Goal: Task Accomplishment & Management: Complete application form

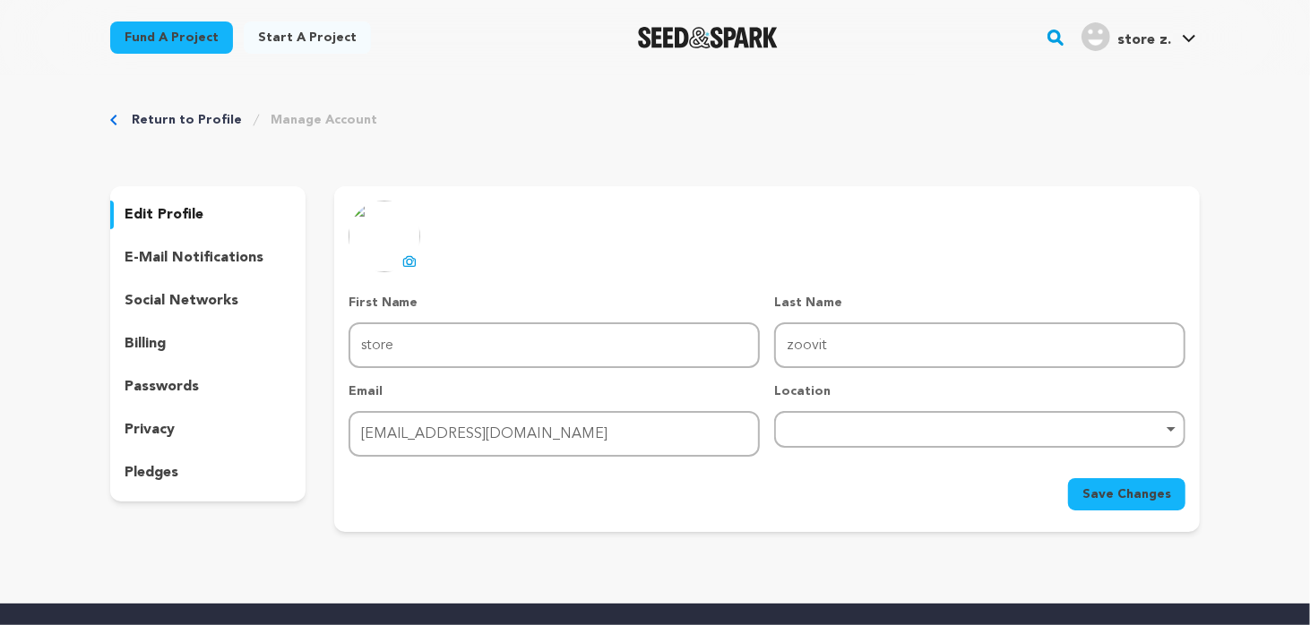
click at [787, 439] on div "Remove item" at bounding box center [979, 429] width 411 height 37
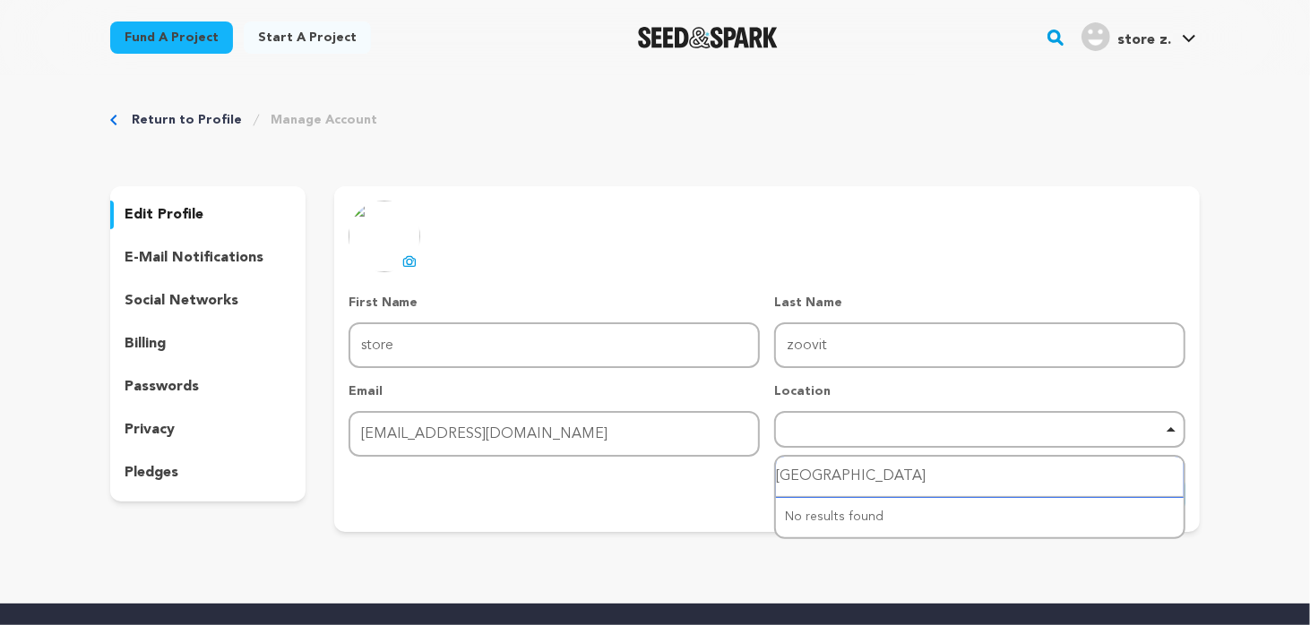
drag, startPoint x: 836, startPoint y: 460, endPoint x: 778, endPoint y: 463, distance: 58.4
click at [778, 463] on input "Lucknow" at bounding box center [980, 477] width 408 height 40
click at [866, 427] on div "Remove item" at bounding box center [979, 429] width 393 height 7
type input "india"
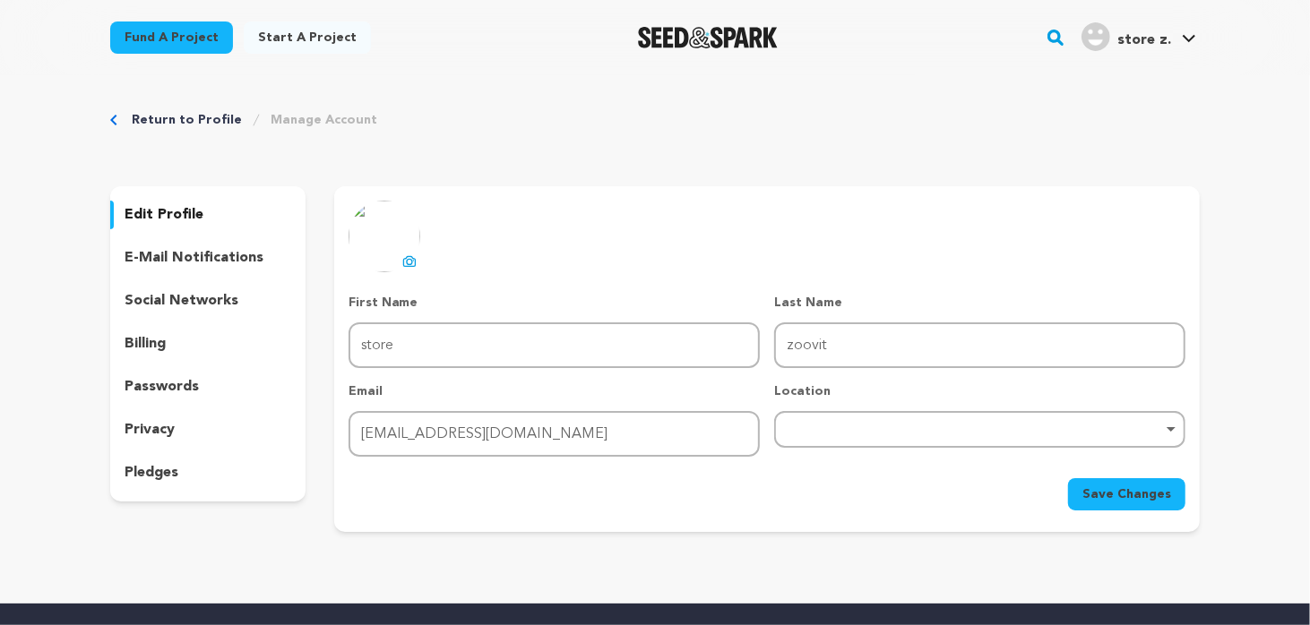
click at [1094, 486] on span "Save Changes" at bounding box center [1127, 495] width 89 height 18
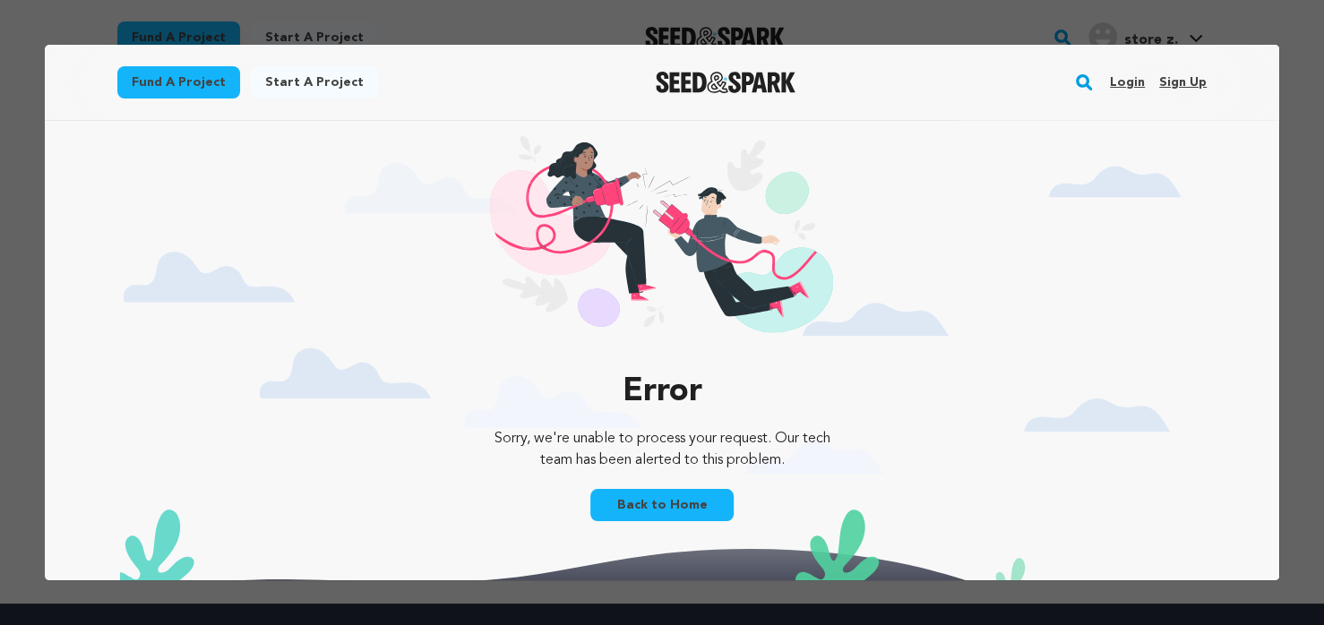
click at [675, 503] on link "Back to Home" at bounding box center [662, 505] width 143 height 32
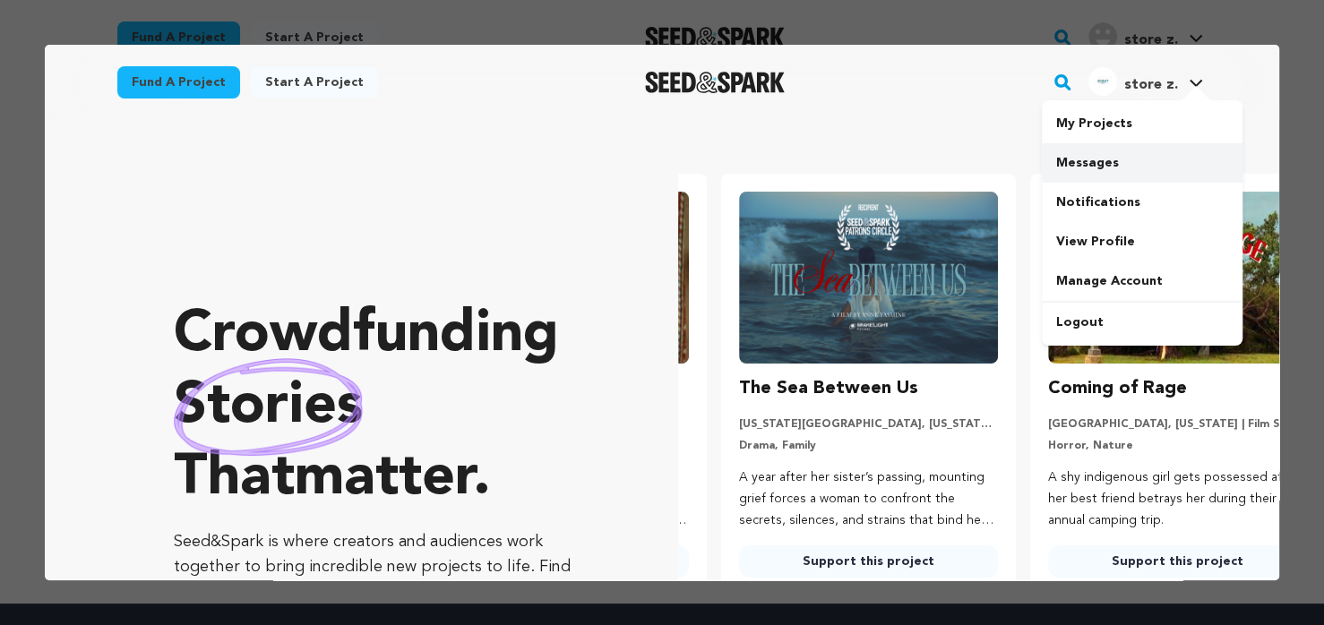
scroll to position [0, 319]
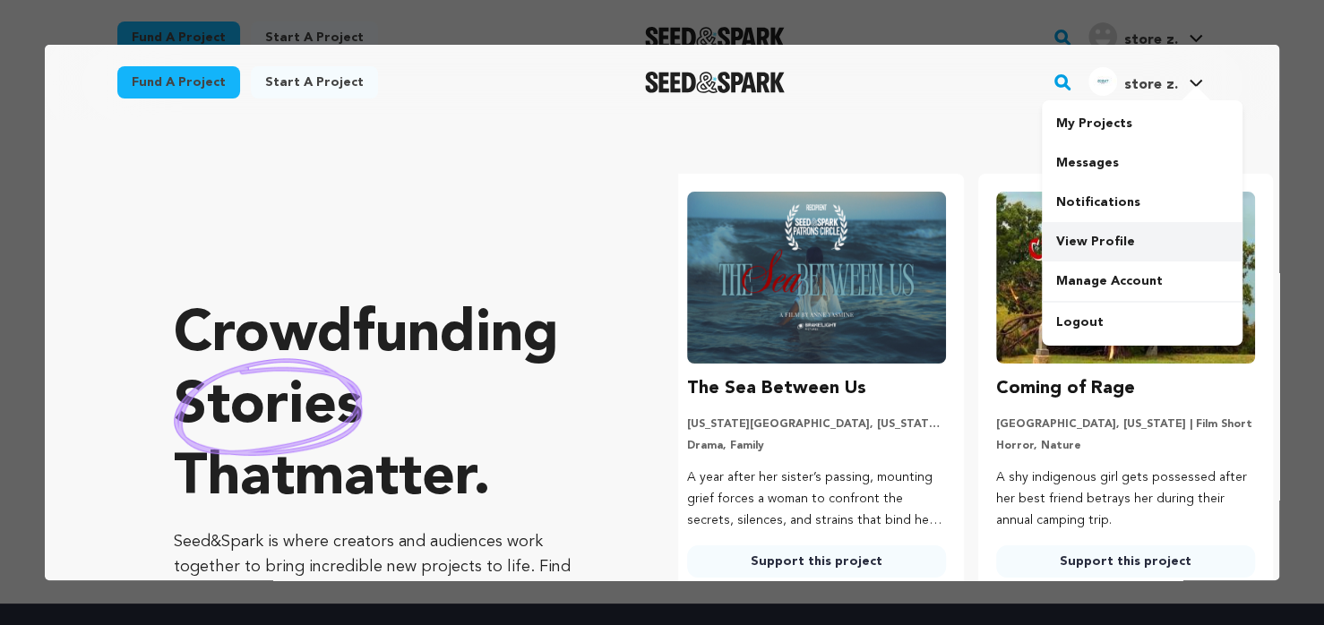
click at [1075, 250] on link "View Profile" at bounding box center [1142, 241] width 201 height 39
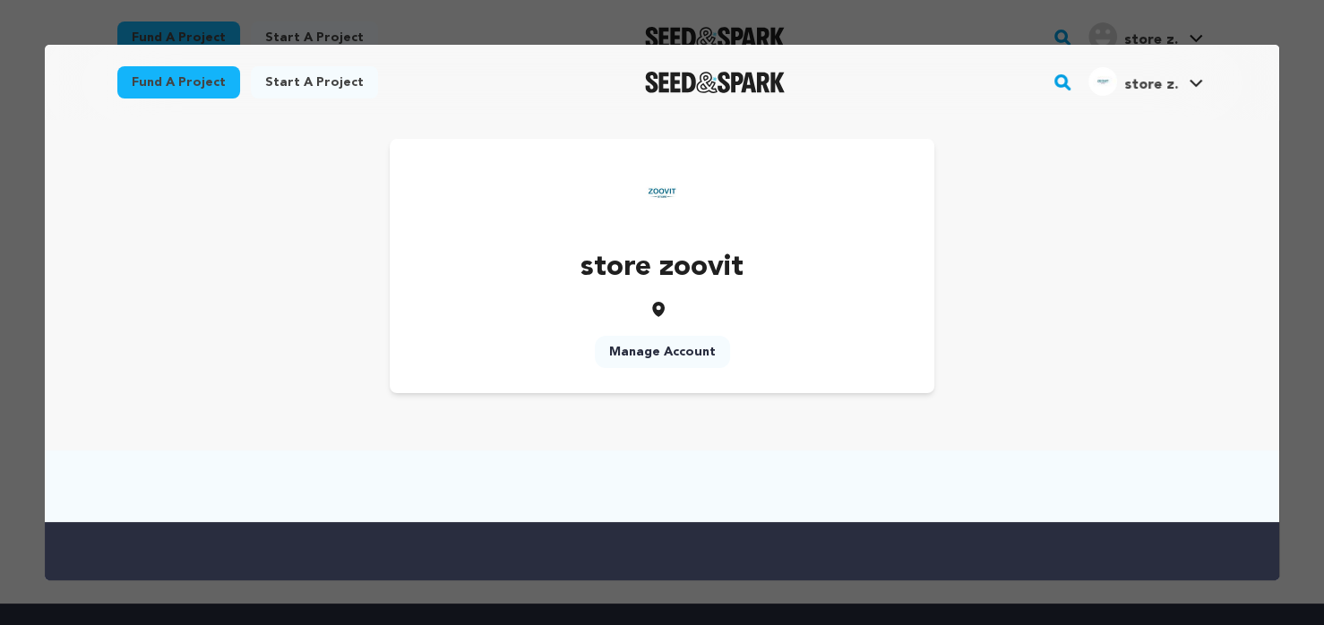
scroll to position [0, 0]
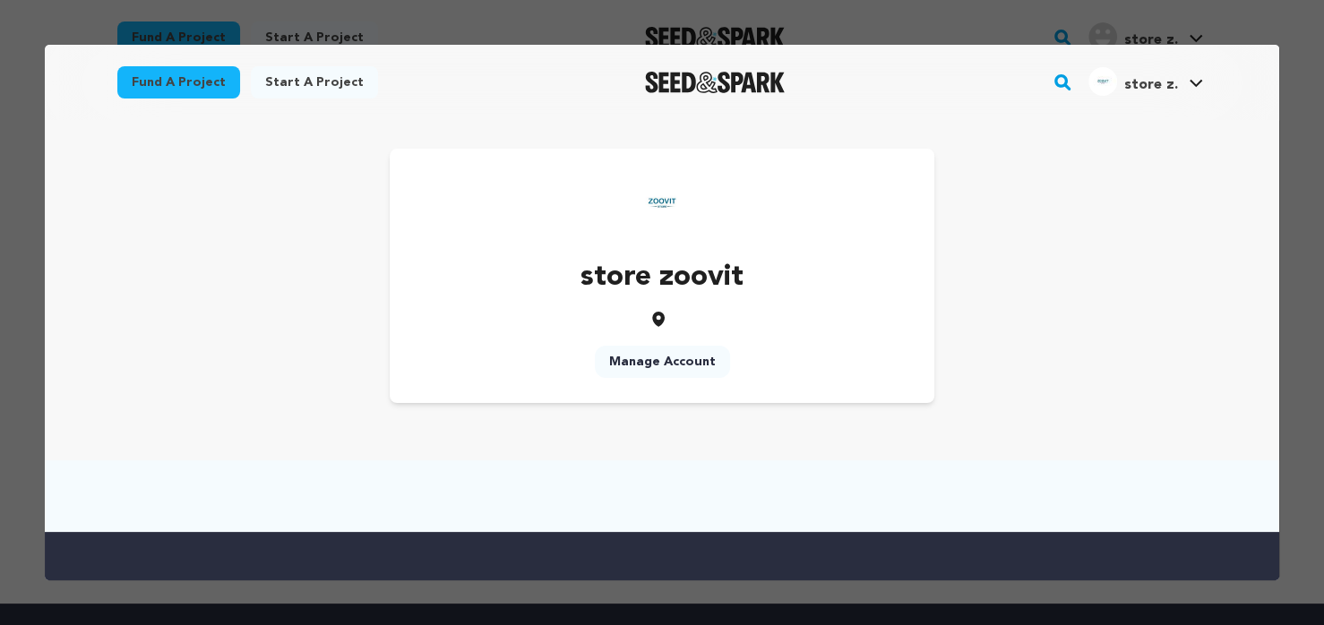
click at [644, 202] on img at bounding box center [662, 203] width 72 height 72
click at [655, 217] on img at bounding box center [662, 203] width 72 height 72
click at [683, 278] on p "store zoovit" at bounding box center [662, 277] width 163 height 43
click at [1088, 272] on link "Manage Account" at bounding box center [1142, 281] width 201 height 39
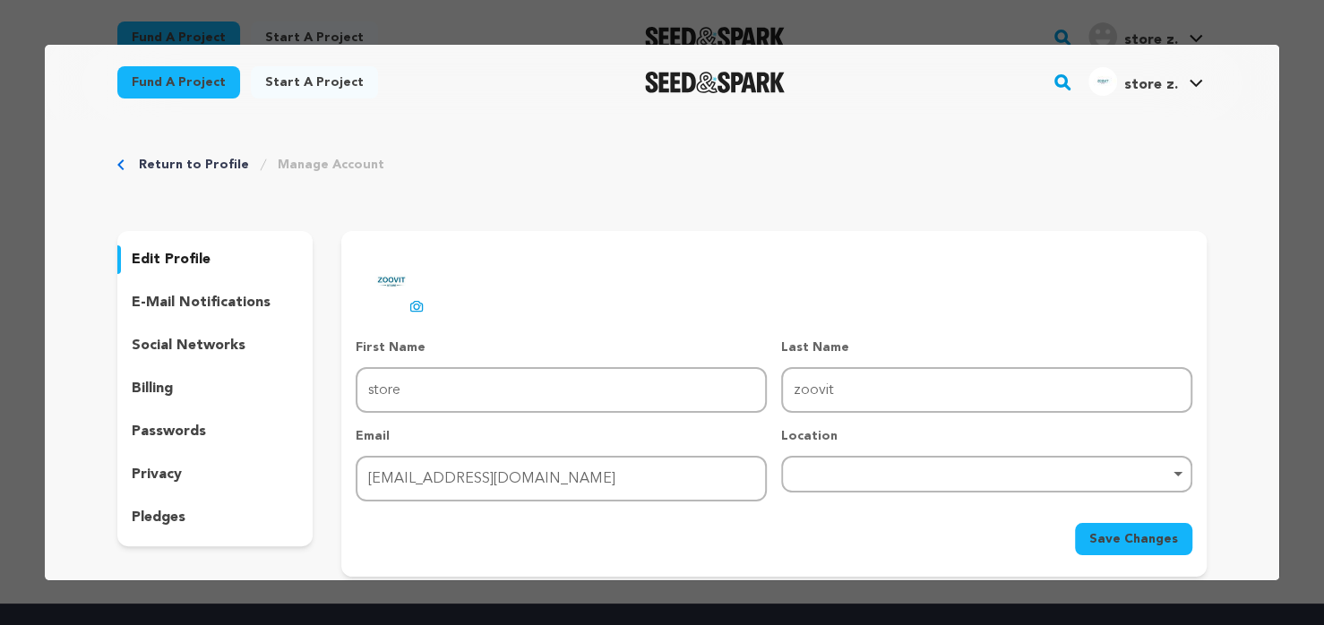
click at [161, 347] on p "social networks" at bounding box center [189, 346] width 114 height 22
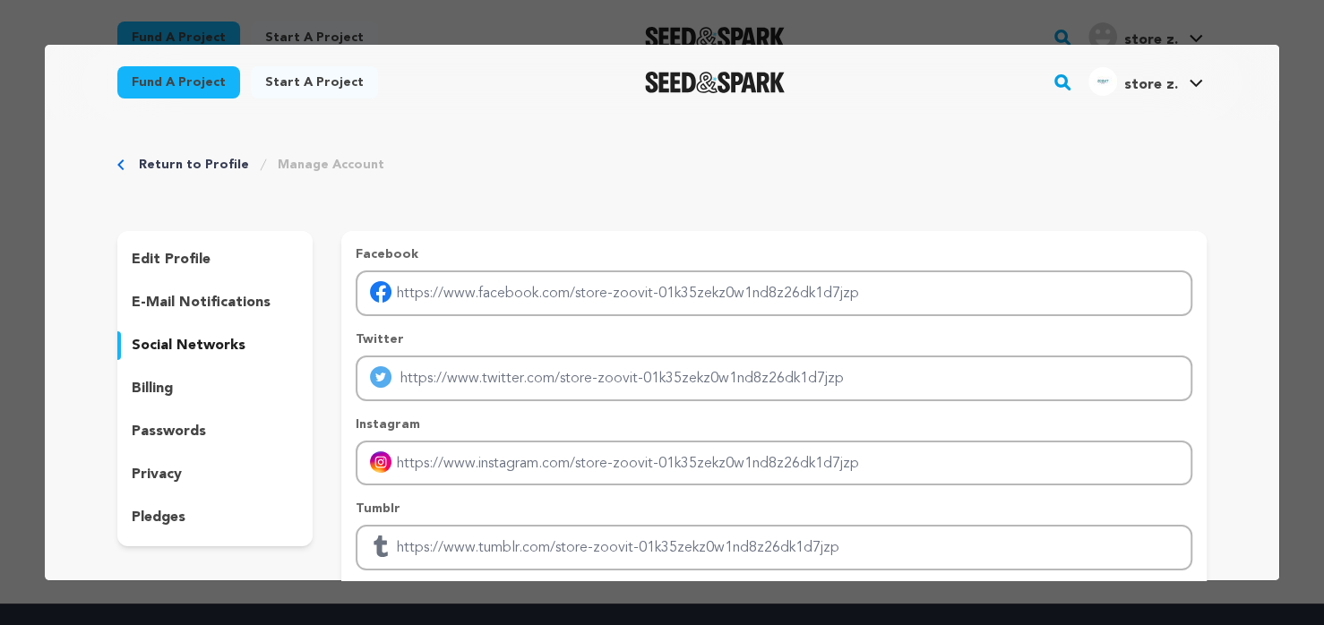
click at [179, 261] on p "edit profile" at bounding box center [171, 260] width 79 height 22
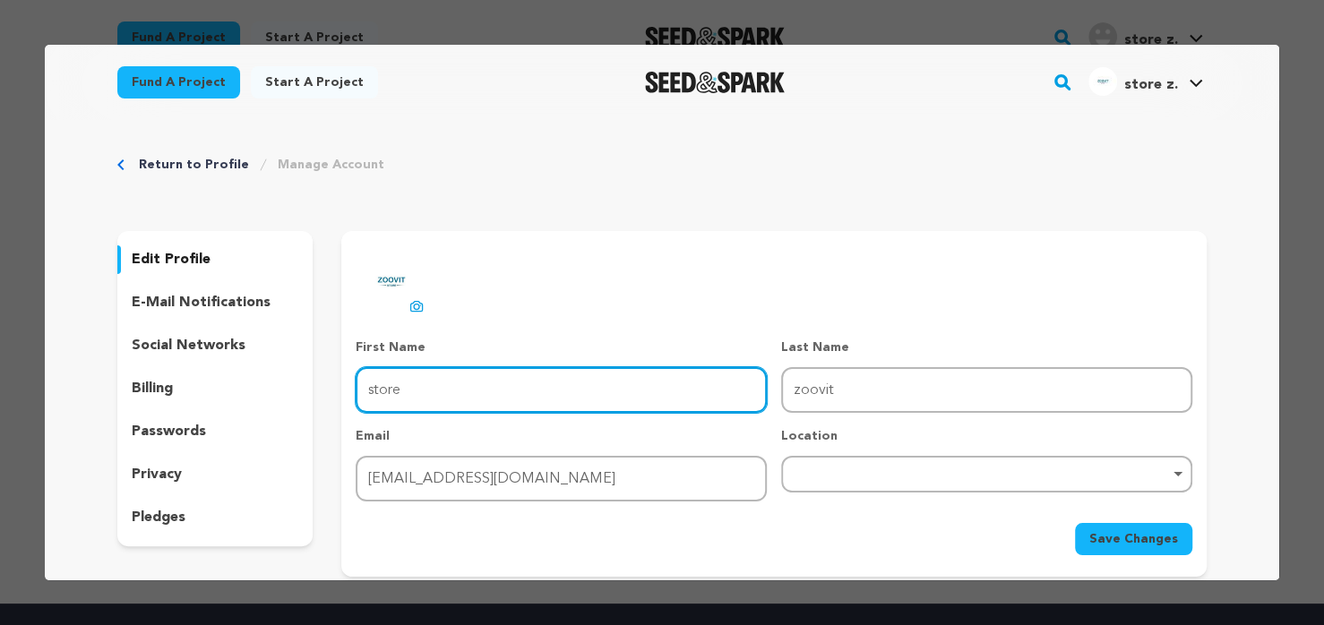
click at [516, 403] on input "store" at bounding box center [561, 390] width 411 height 46
click at [364, 391] on input "store" at bounding box center [561, 390] width 411 height 46
drag, startPoint x: 397, startPoint y: 386, endPoint x: 341, endPoint y: 392, distance: 56.8
click at [341, 392] on div "uploading spinner upload profile image First Name First Name store Last Name La…" at bounding box center [774, 401] width 866 height 310
type input "Zoovit"
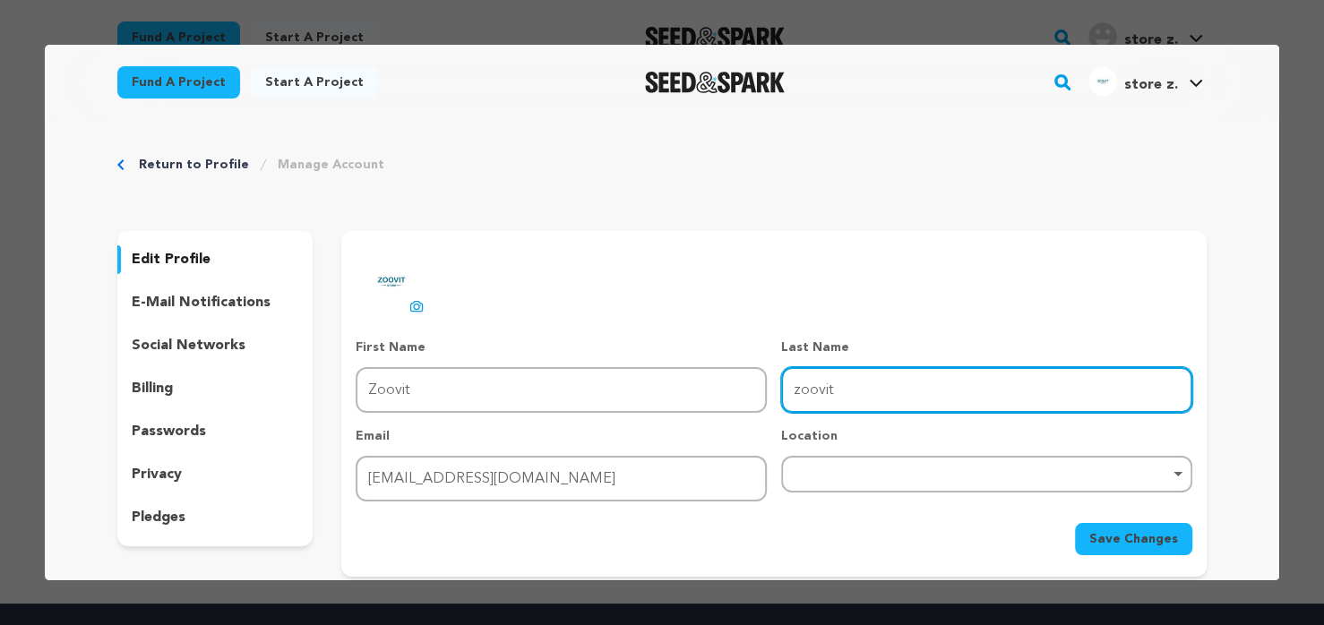
drag, startPoint x: 898, startPoint y: 380, endPoint x: 754, endPoint y: 378, distance: 144.3
click at [754, 378] on div "First Name First Name Zoovit Last Name Last Name zoovit Email Email zoovitstore…" at bounding box center [774, 420] width 837 height 163
type input "Store"
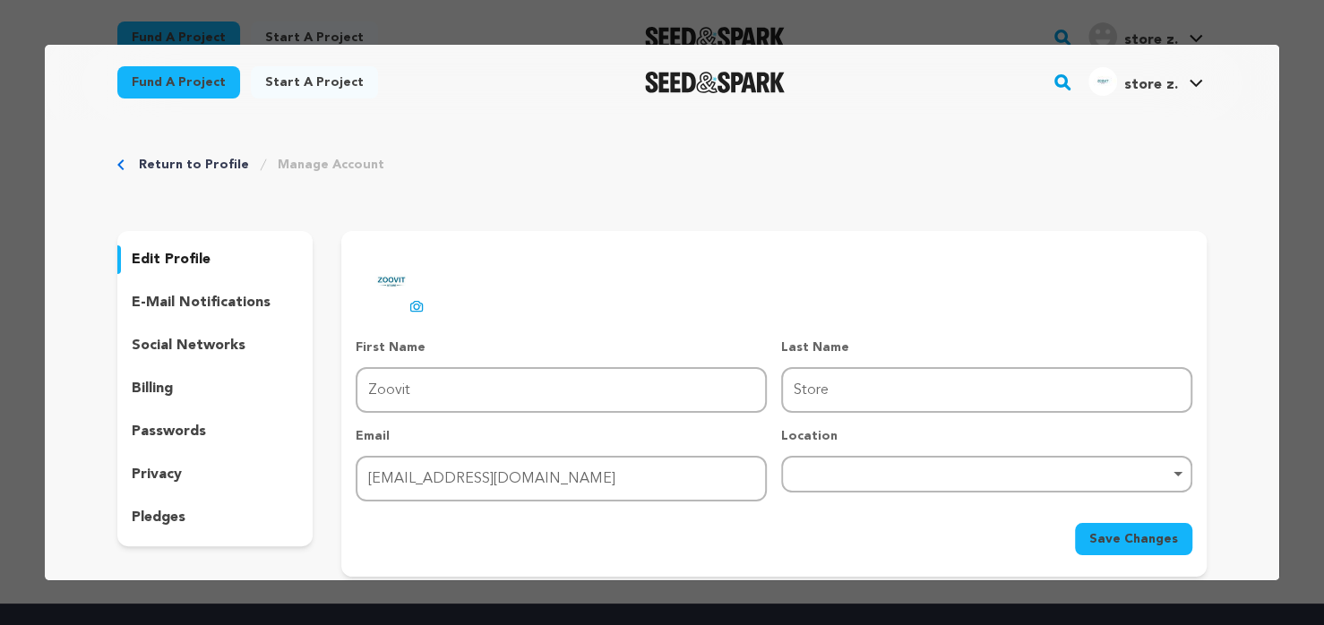
type input "zoovitstore@gmail.com"
click at [164, 308] on p "e-mail notifications" at bounding box center [201, 303] width 139 height 22
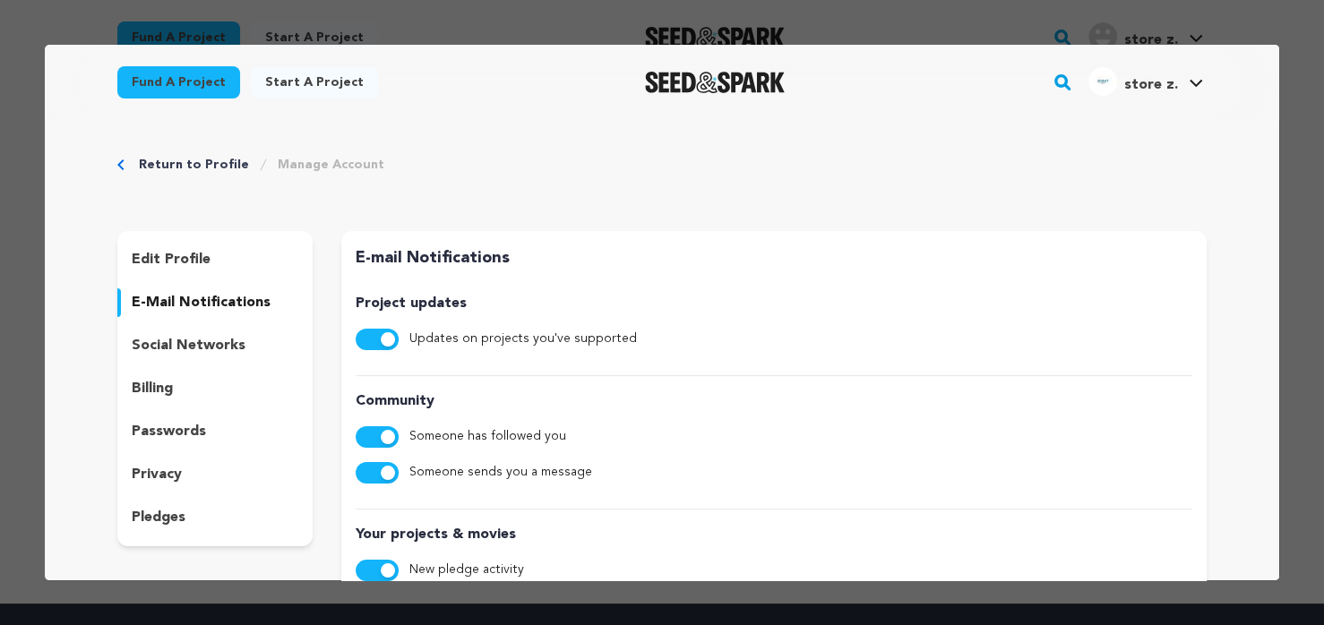
click at [155, 351] on p "social networks" at bounding box center [189, 346] width 114 height 22
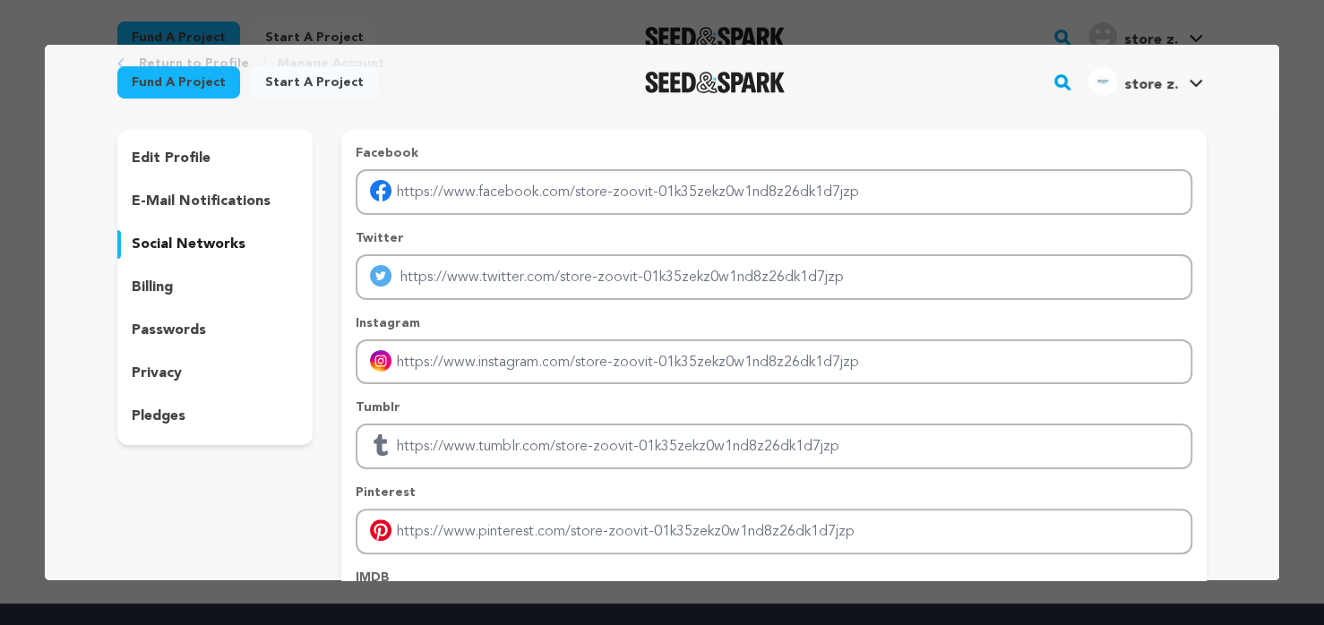
scroll to position [90, 0]
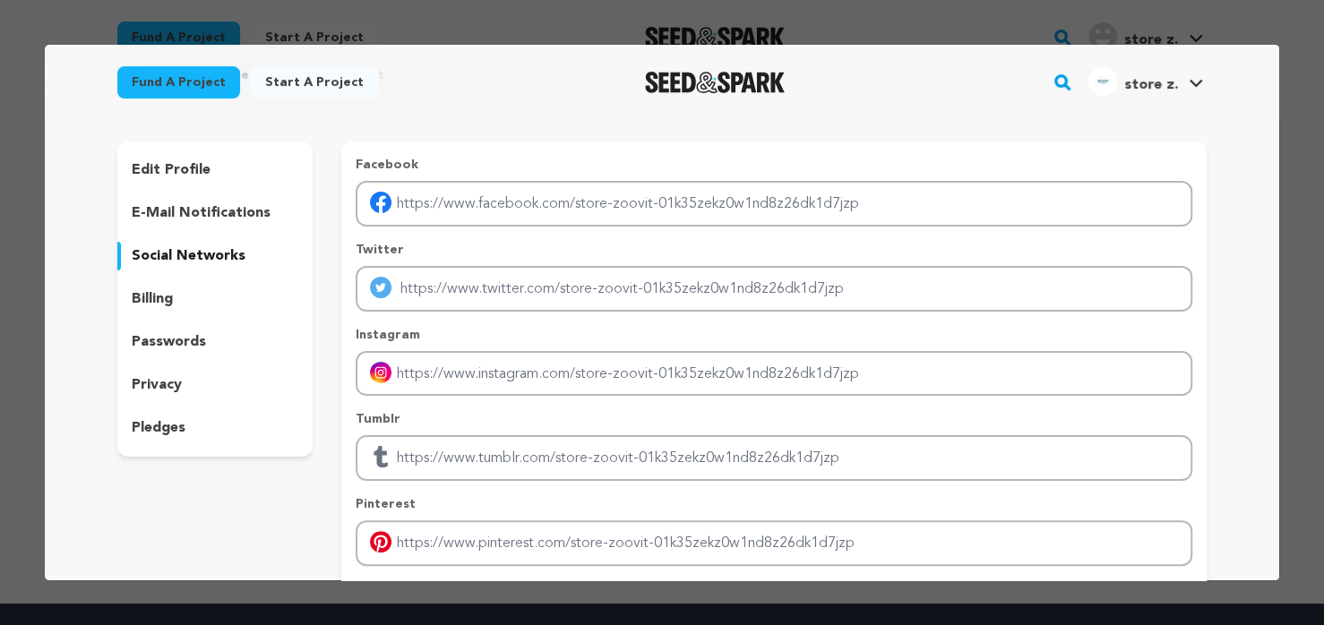
click at [143, 432] on p "pledges" at bounding box center [159, 429] width 54 height 22
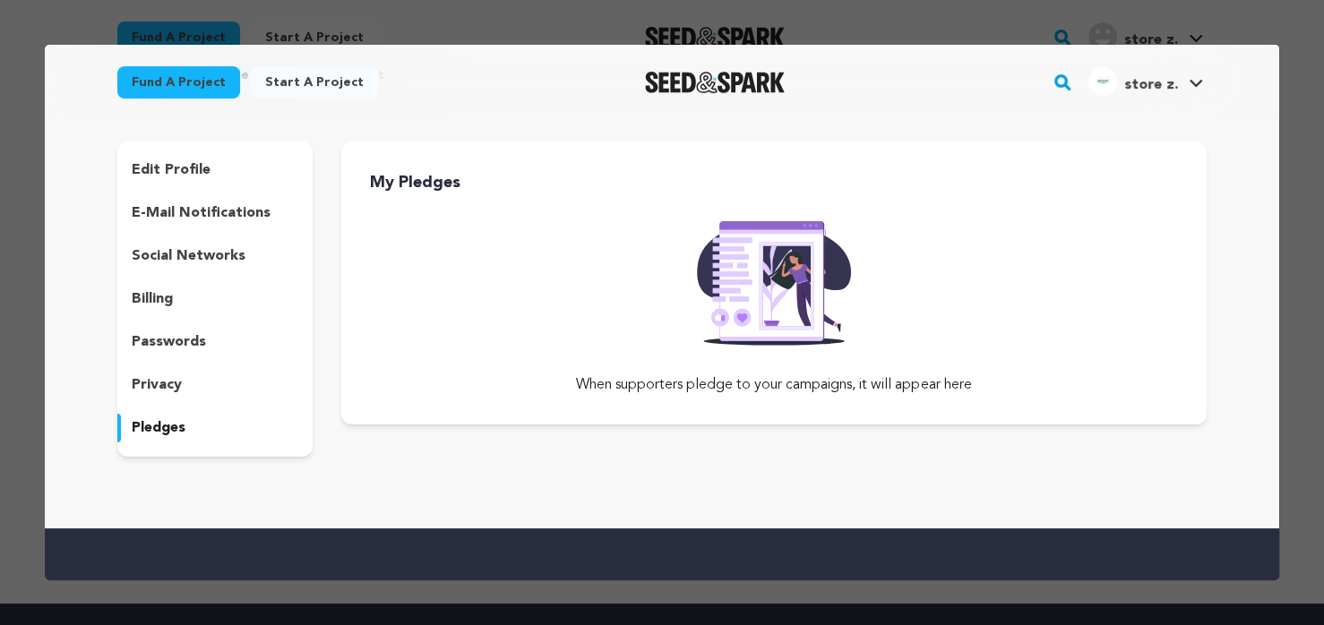
click at [146, 334] on p "passwords" at bounding box center [169, 343] width 74 height 22
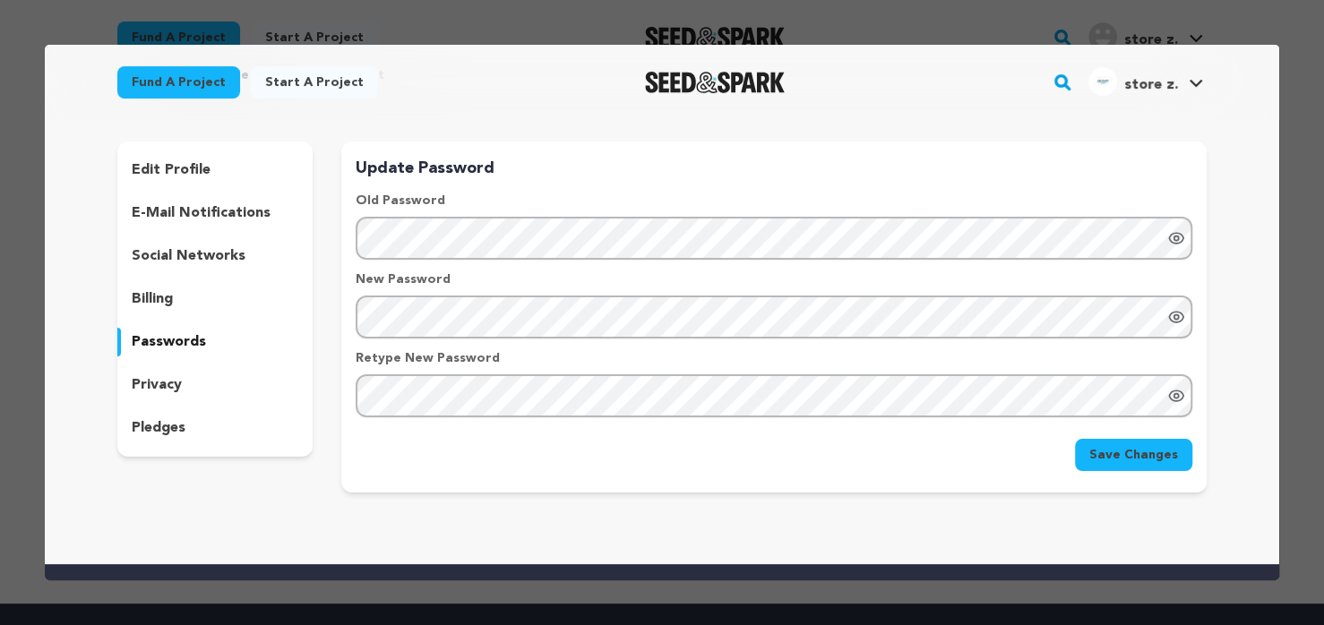
click at [139, 299] on p "billing" at bounding box center [152, 300] width 41 height 22
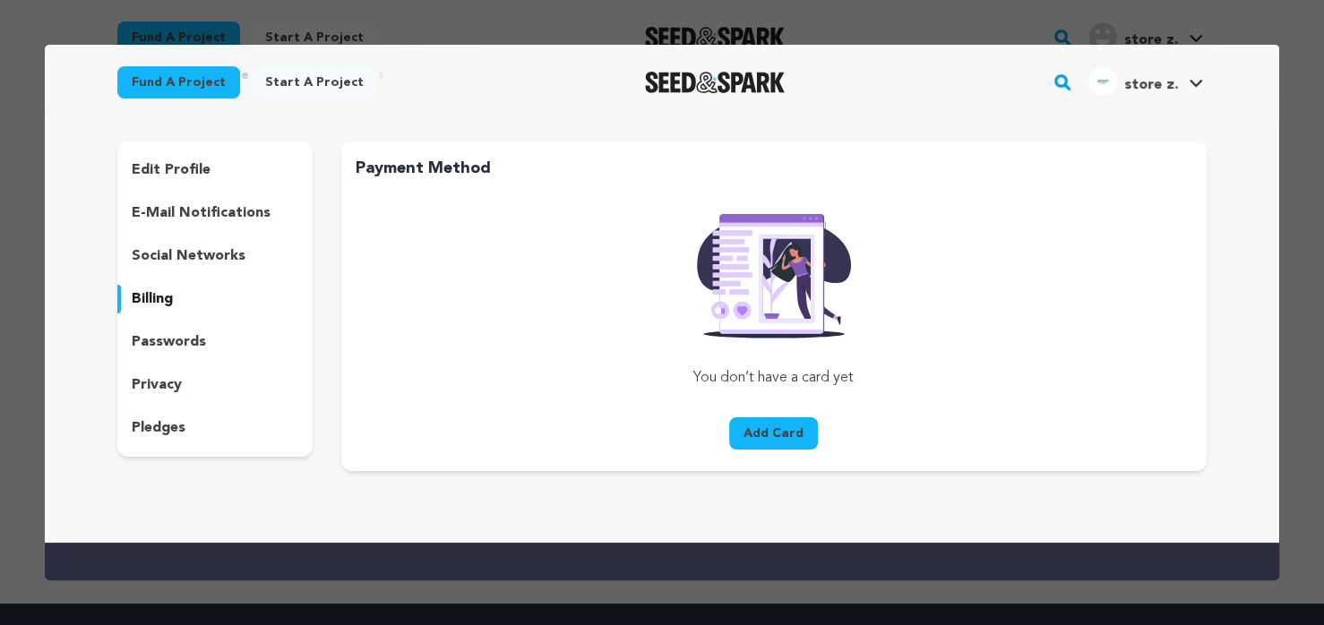
click at [174, 158] on div "edit profile" at bounding box center [214, 170] width 195 height 29
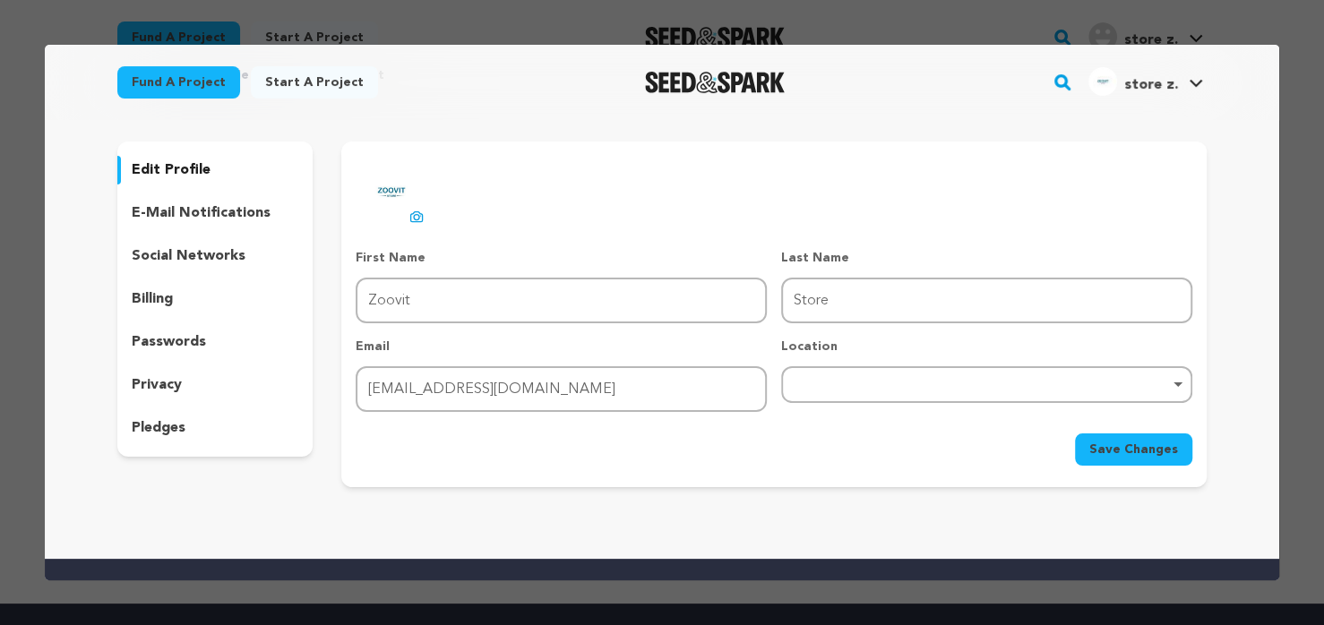
click at [1123, 461] on button "Save Changes" at bounding box center [1133, 450] width 117 height 32
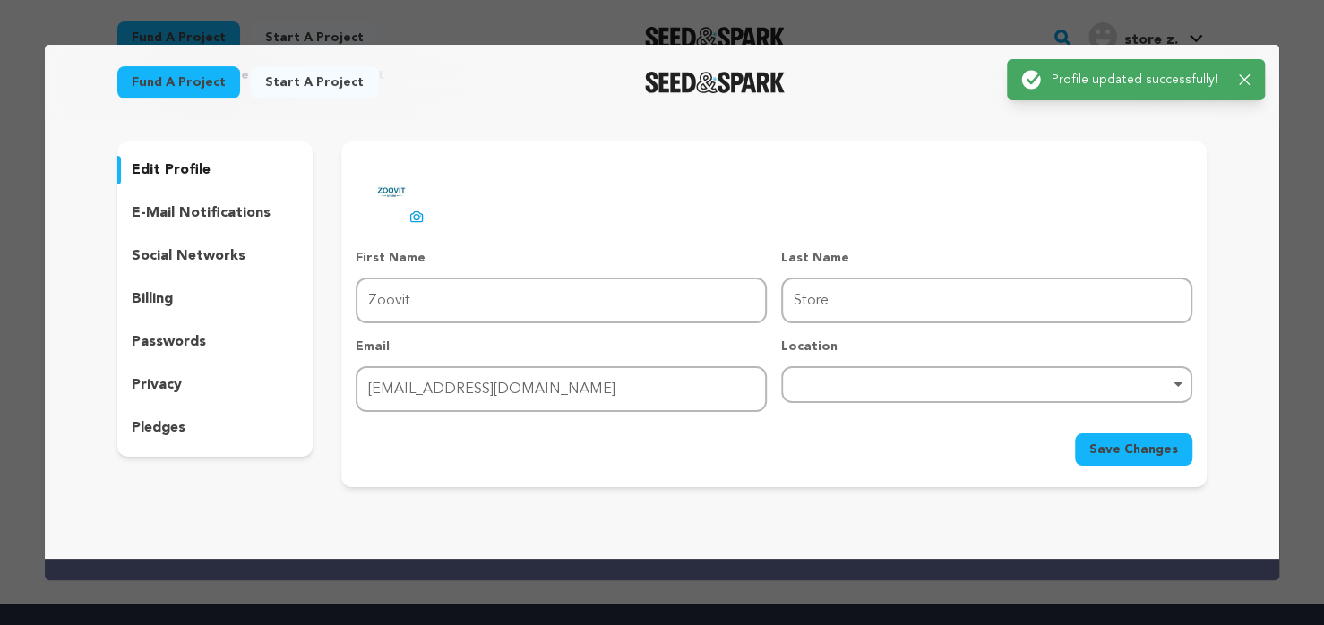
click at [169, 86] on link "Fund a project" at bounding box center [178, 82] width 123 height 32
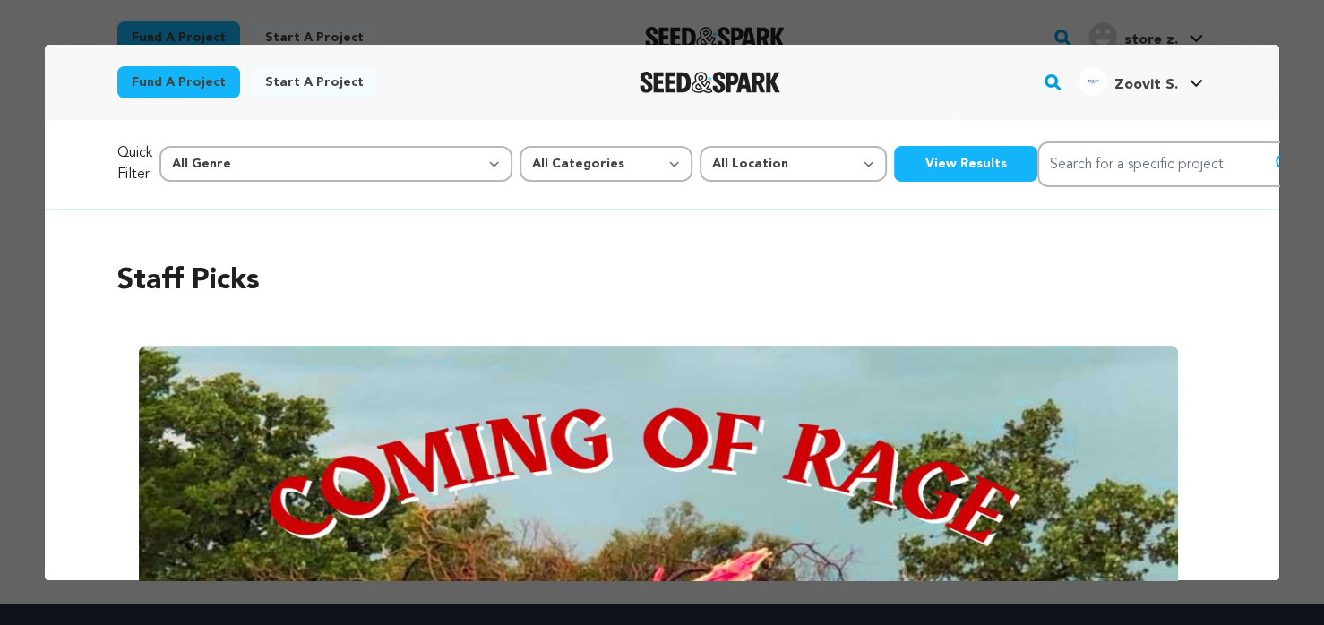
scroll to position [0, 0]
click at [1113, 101] on div "Zoovit S. Zoovit S." at bounding box center [1141, 82] width 132 height 47
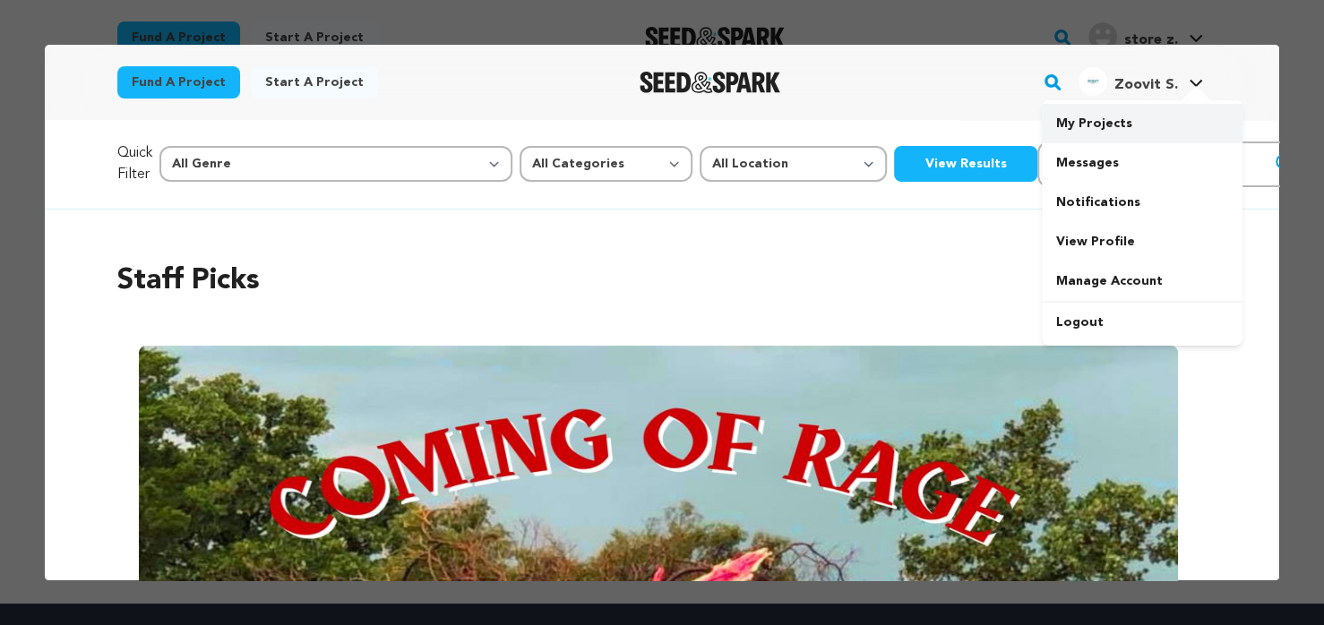
click at [1096, 116] on link "My Projects" at bounding box center [1142, 123] width 201 height 39
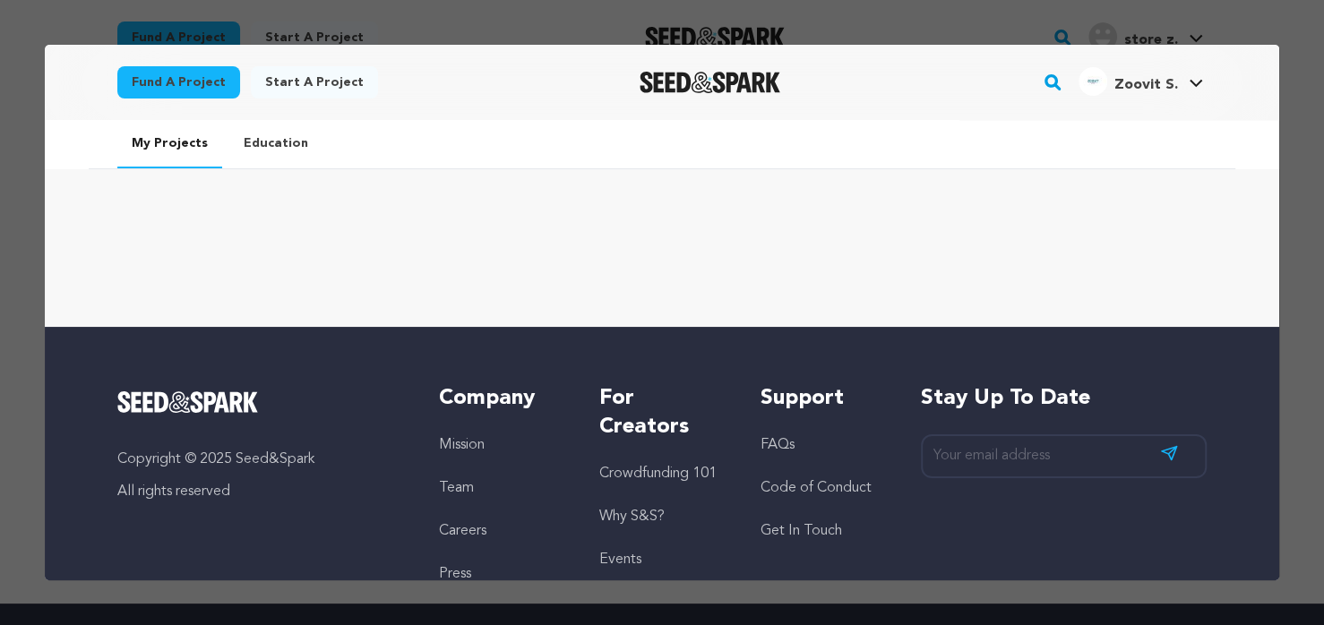
click at [306, 90] on link "Start a project" at bounding box center [314, 82] width 127 height 32
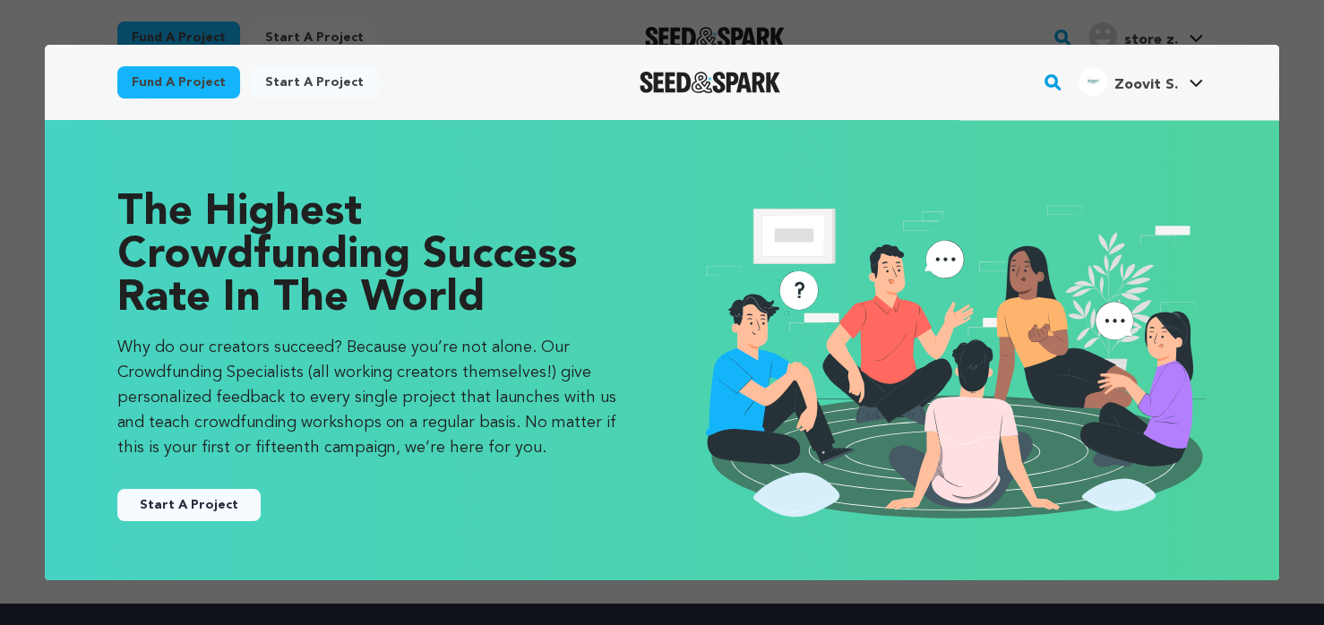
click at [162, 513] on button "Start A Project" at bounding box center [188, 505] width 143 height 32
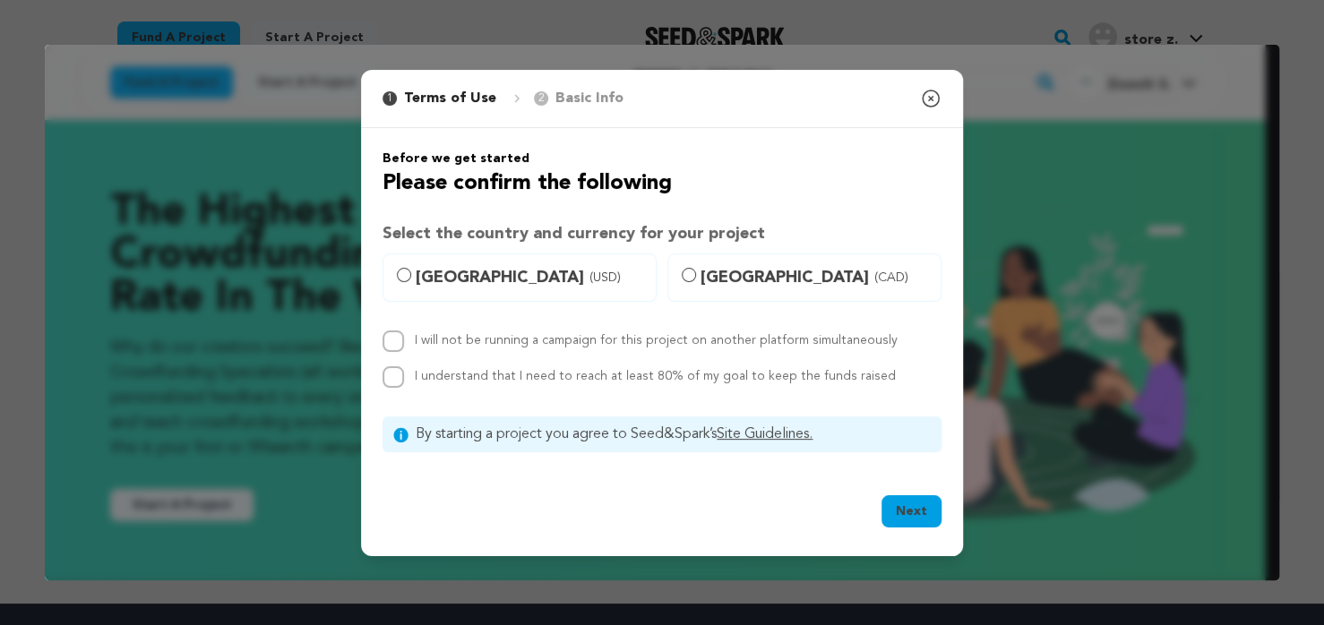
click at [928, 99] on icon "button" at bounding box center [931, 99] width 22 height 22
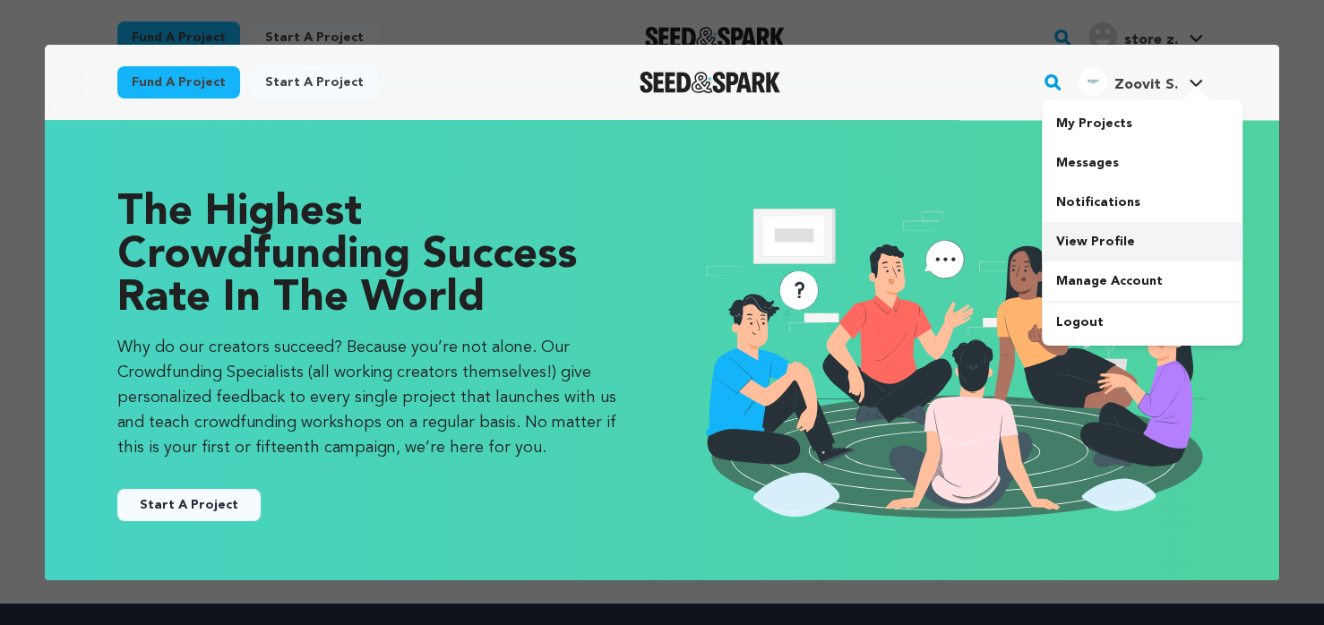
click at [1086, 248] on link "View Profile" at bounding box center [1142, 241] width 201 height 39
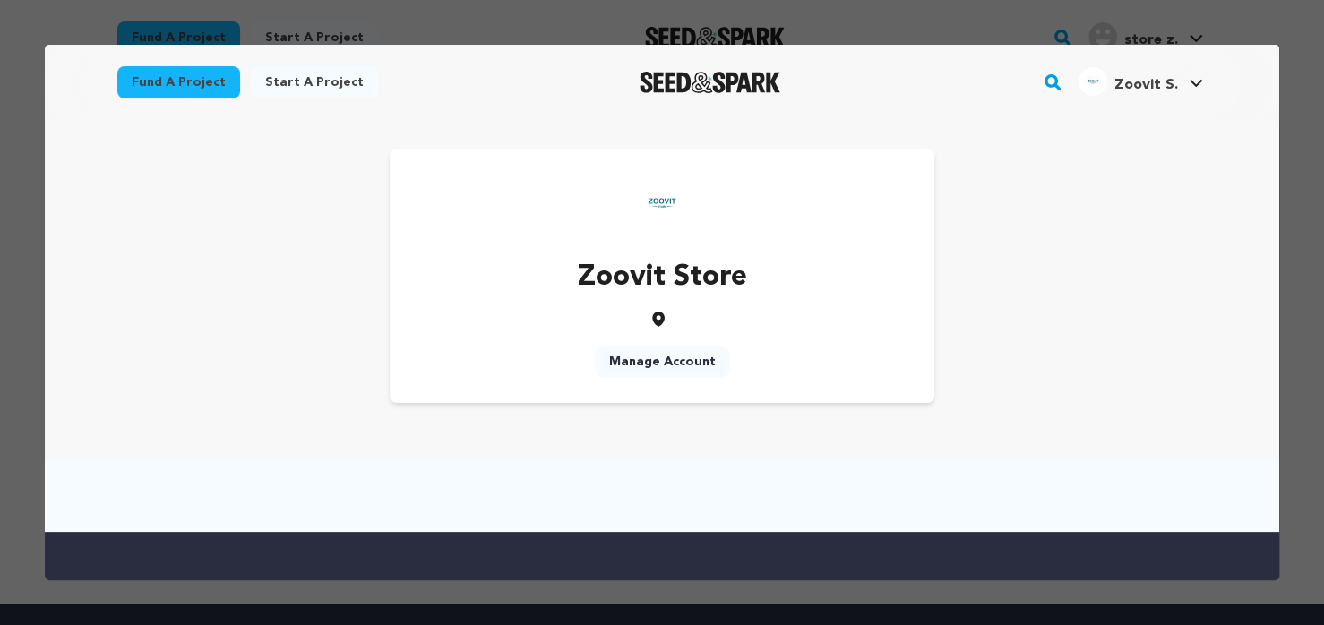
click at [653, 360] on link "Manage Account" at bounding box center [662, 362] width 135 height 32
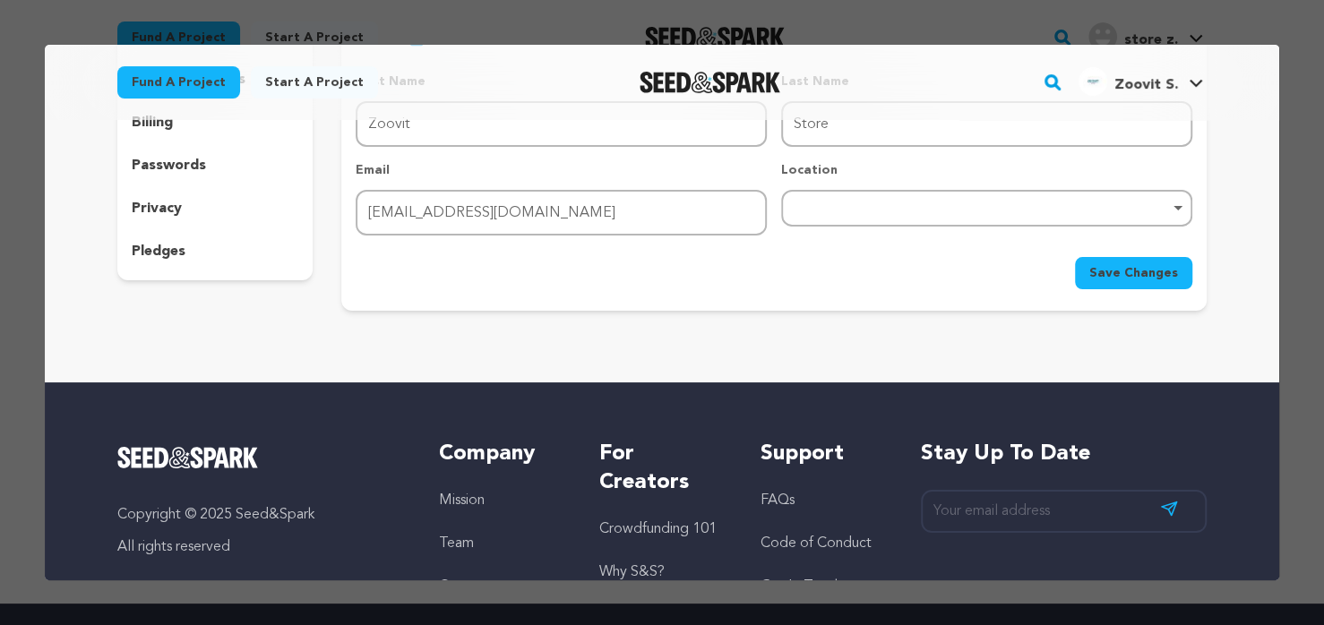
scroll to position [269, 0]
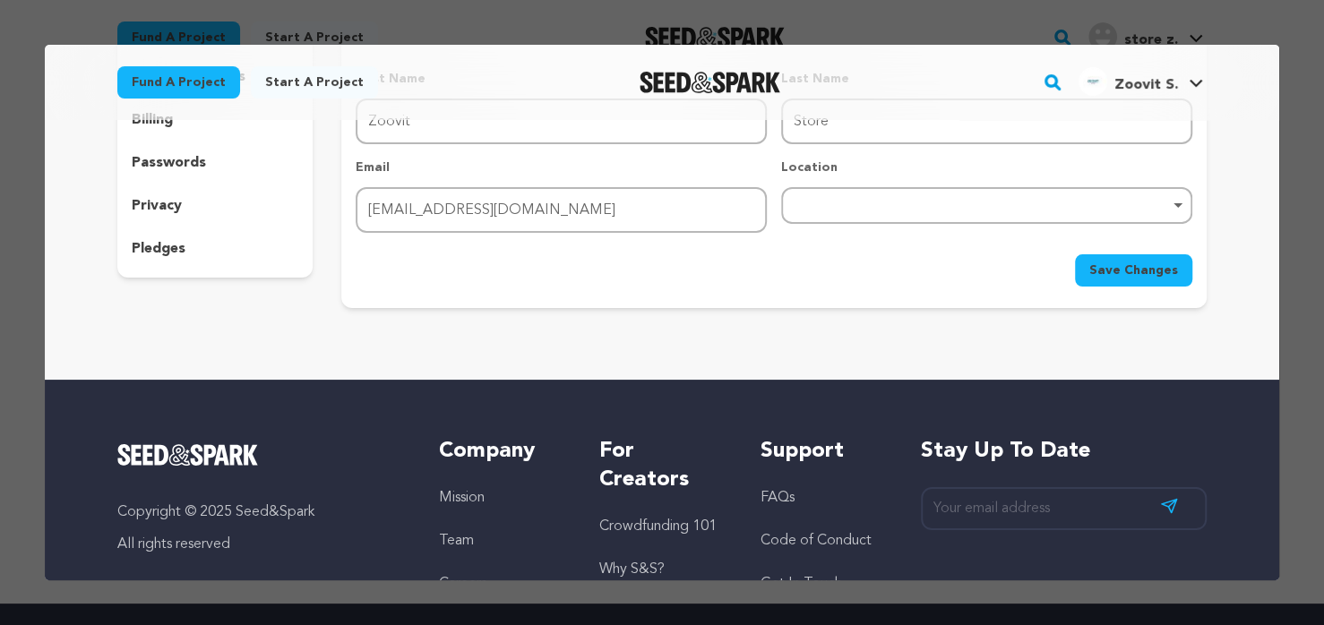
click at [637, 268] on div "Save Changes" at bounding box center [774, 270] width 837 height 32
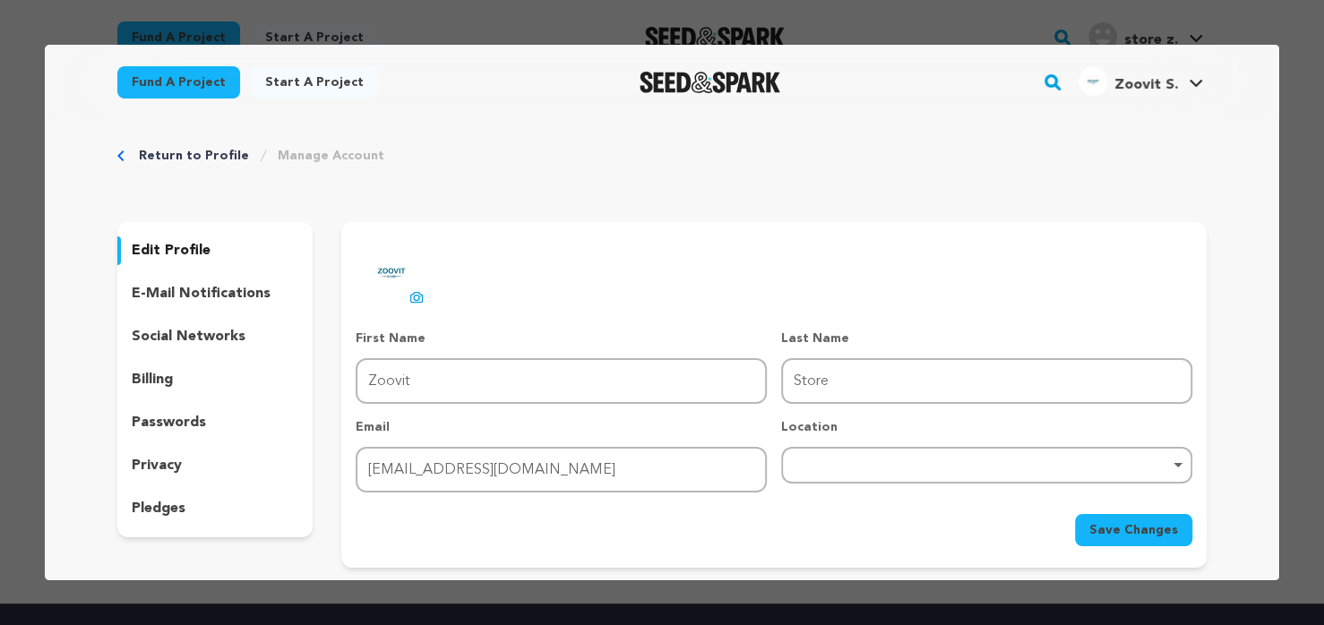
scroll to position [0, 0]
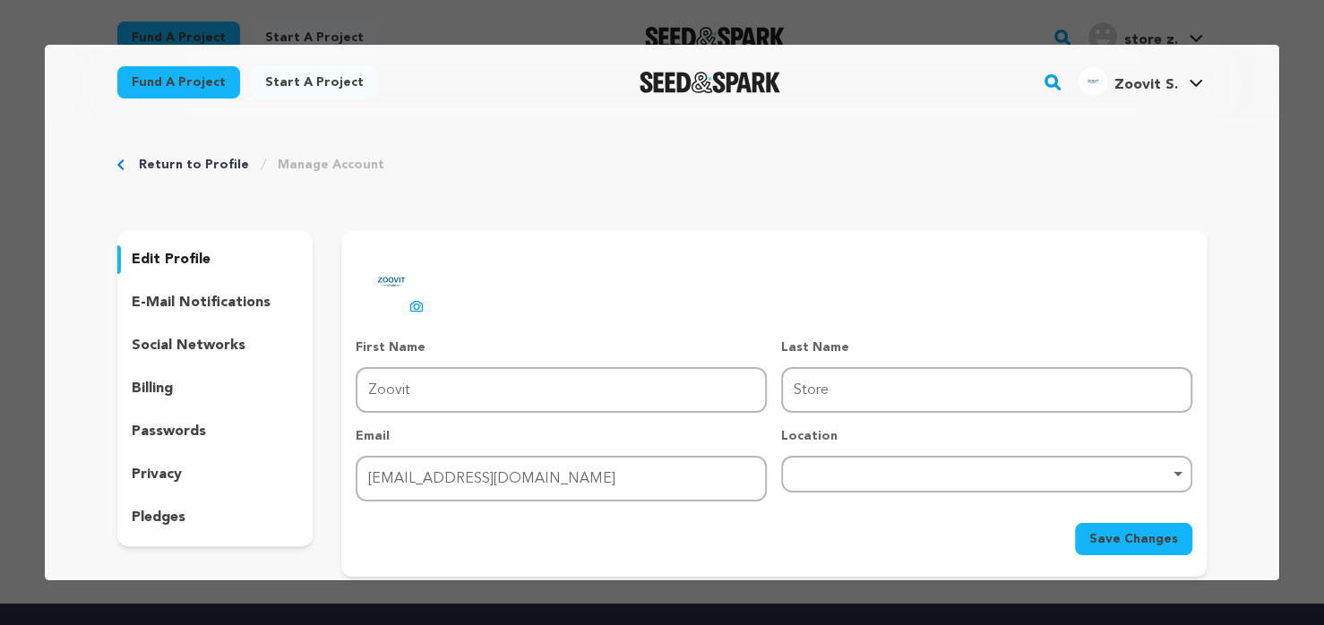
click at [1099, 530] on span "Save Changes" at bounding box center [1134, 539] width 89 height 18
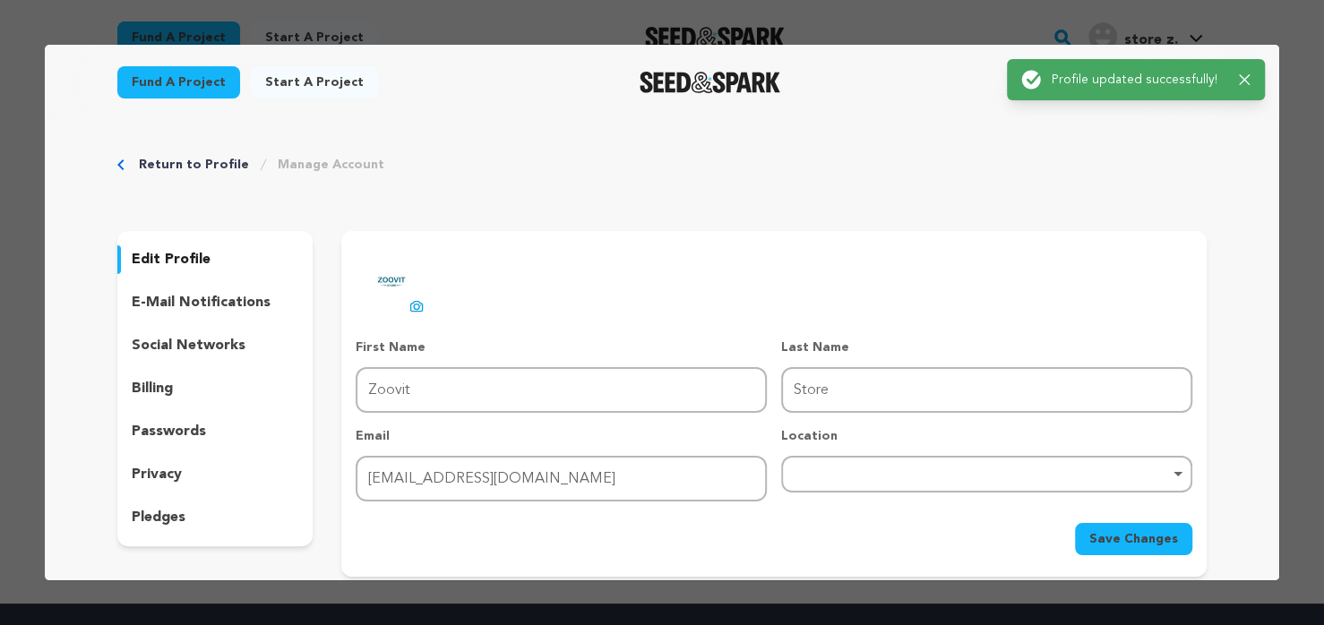
click at [166, 353] on p "social networks" at bounding box center [189, 346] width 114 height 22
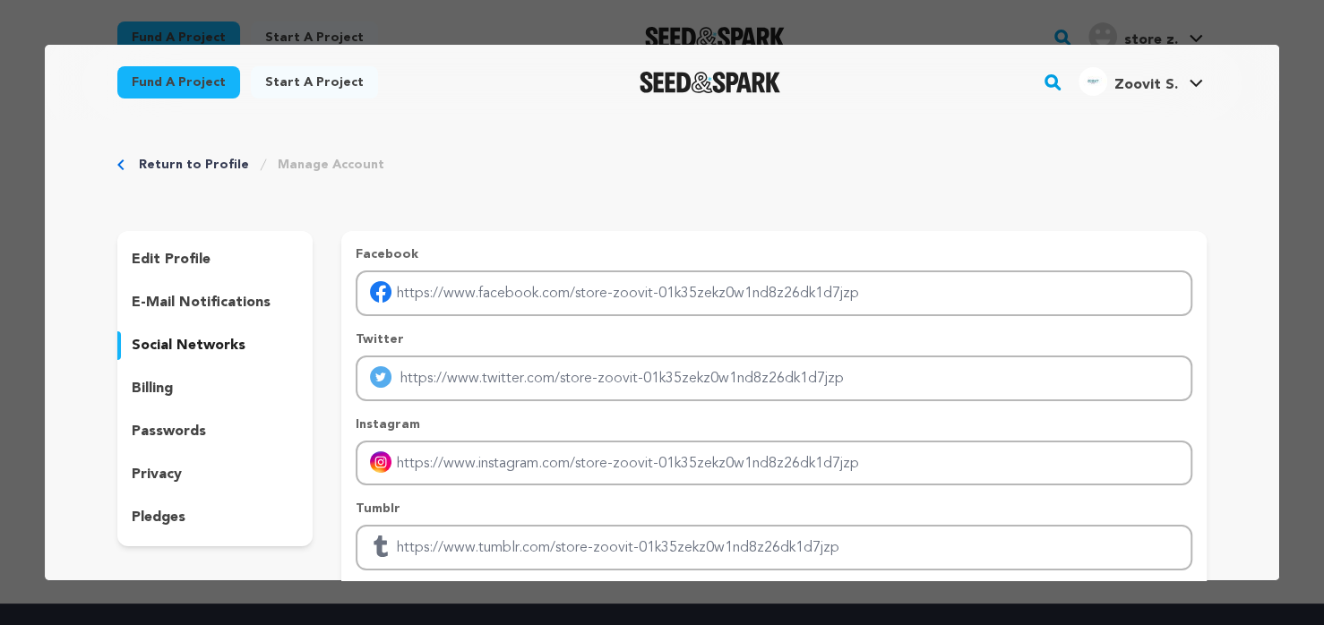
click at [1145, 86] on span "Zoovit S." at bounding box center [1147, 85] width 64 height 14
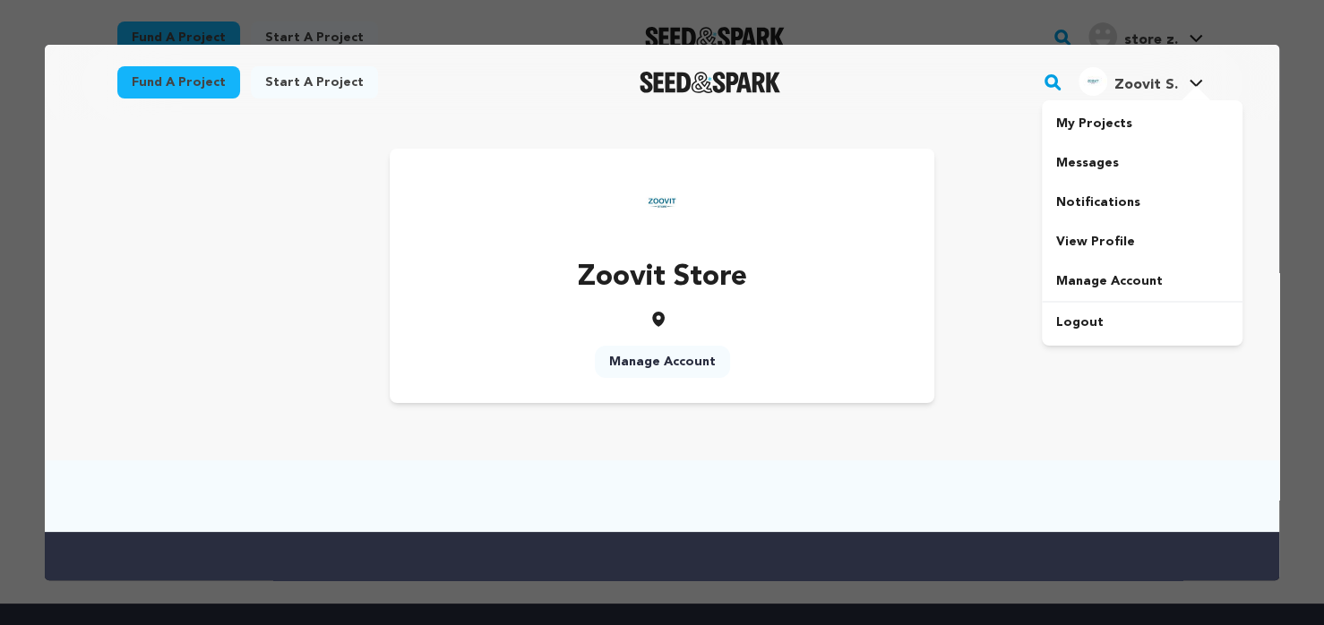
click at [1145, 87] on main "Fund a project Start a project Search" at bounding box center [662, 518] width 1235 height 947
click at [1090, 164] on link "Messages" at bounding box center [1142, 162] width 201 height 39
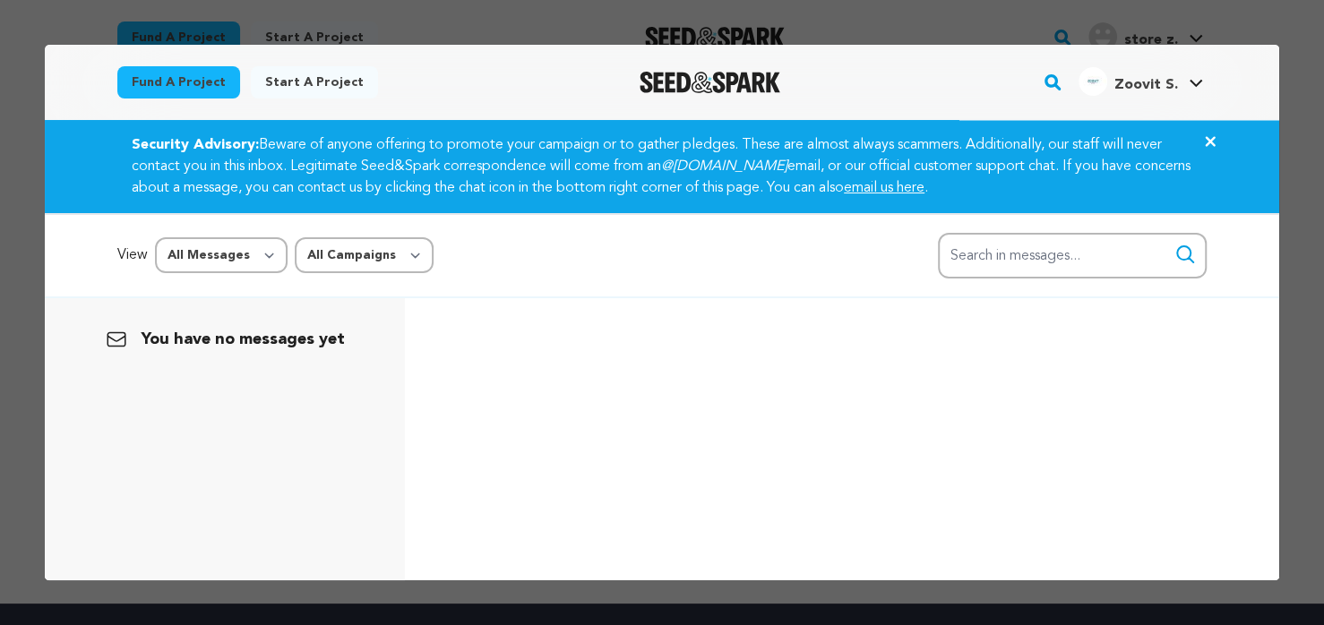
click at [818, 26] on div at bounding box center [662, 312] width 1324 height 625
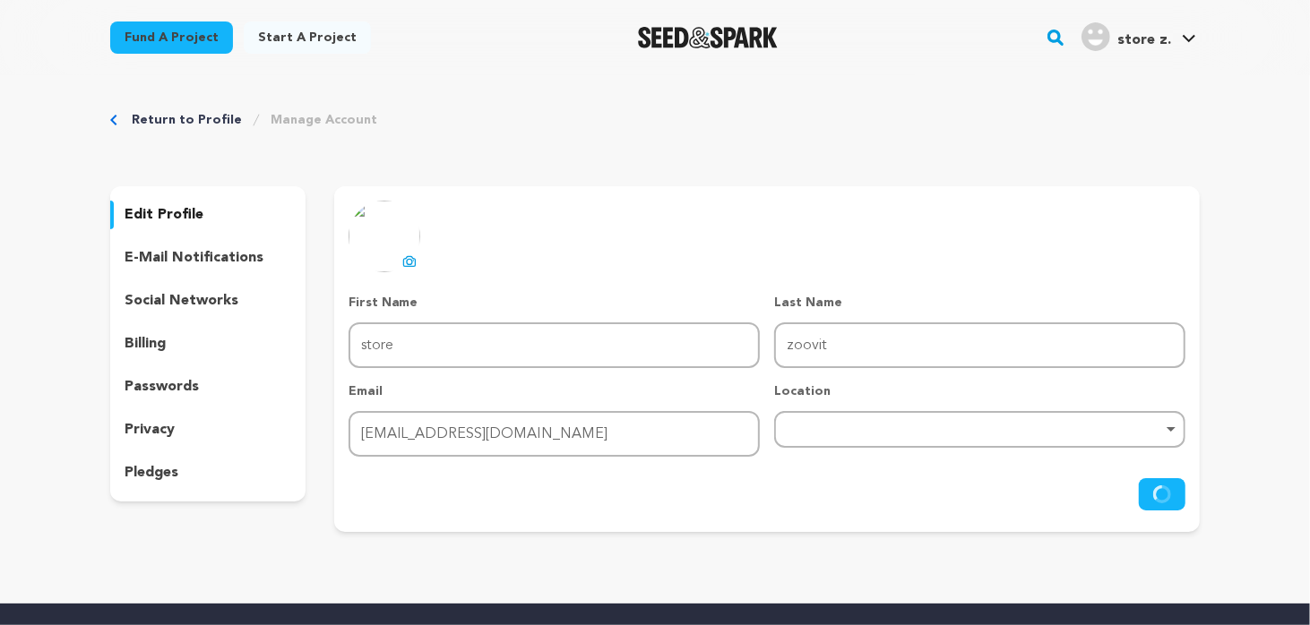
click at [143, 118] on link "Return to Profile" at bounding box center [187, 120] width 110 height 18
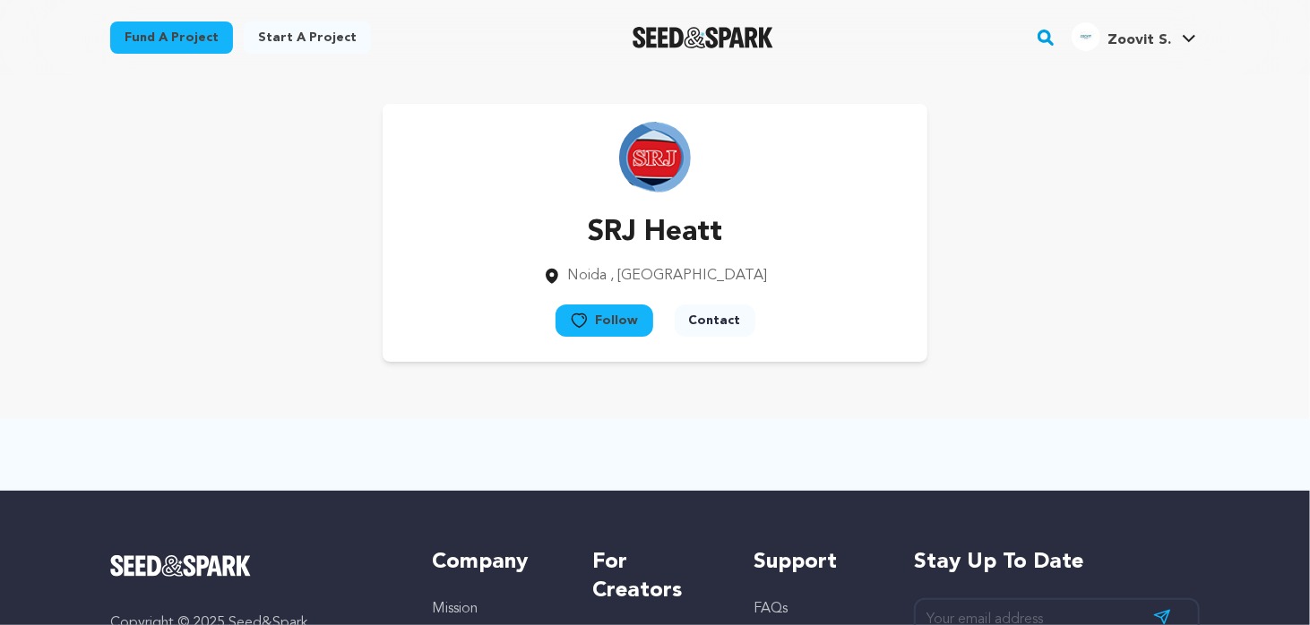
click at [695, 322] on button "Contact" at bounding box center [715, 321] width 81 height 32
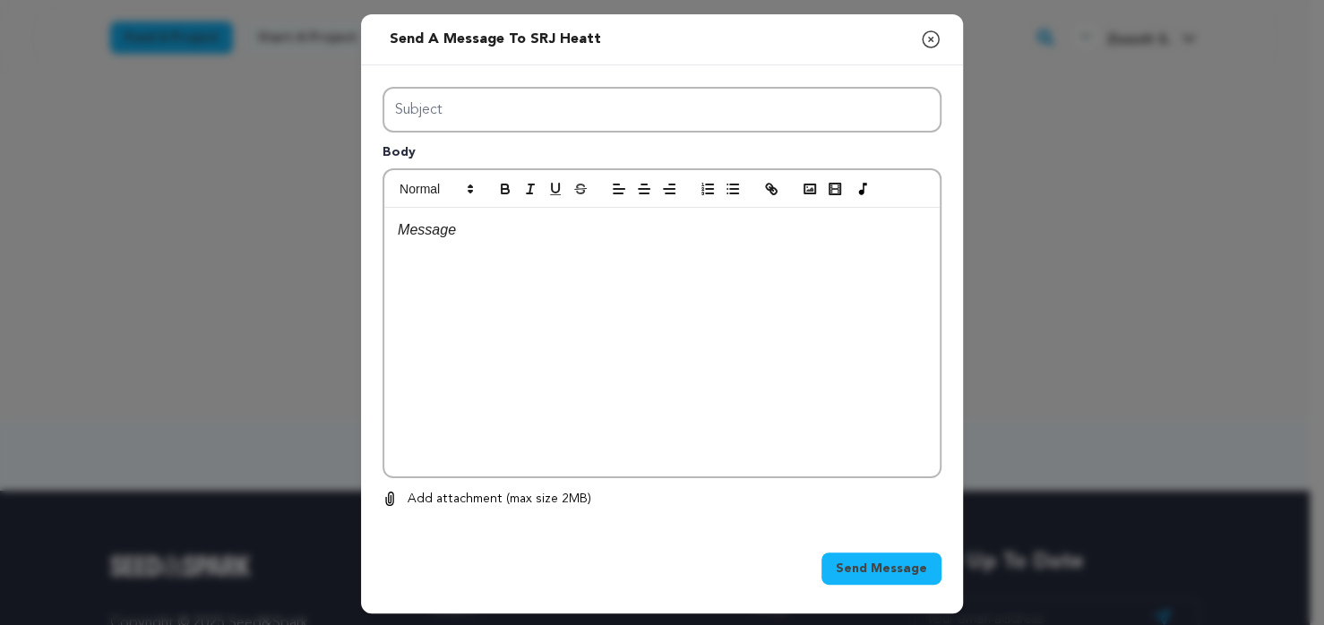
click at [932, 39] on icon "button" at bounding box center [931, 39] width 16 height 16
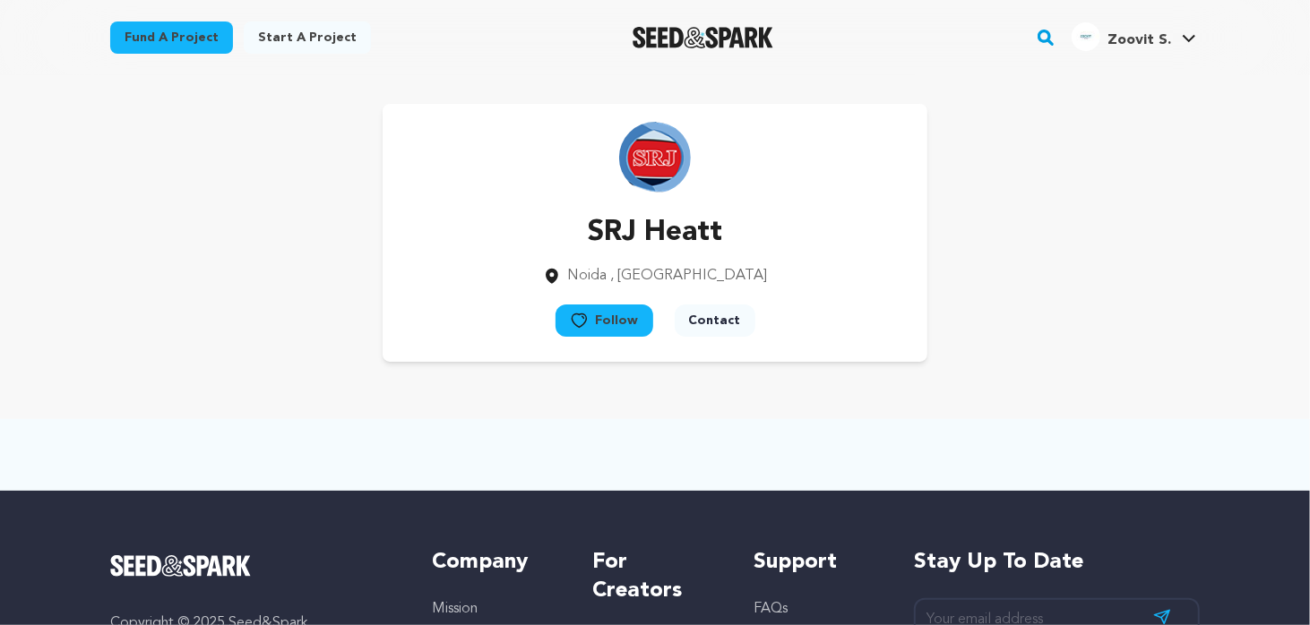
click at [662, 165] on img at bounding box center [655, 158] width 72 height 72
click at [668, 236] on p "SRJ Heatt" at bounding box center [655, 232] width 225 height 43
click at [729, 316] on button "Contact" at bounding box center [715, 321] width 81 height 32
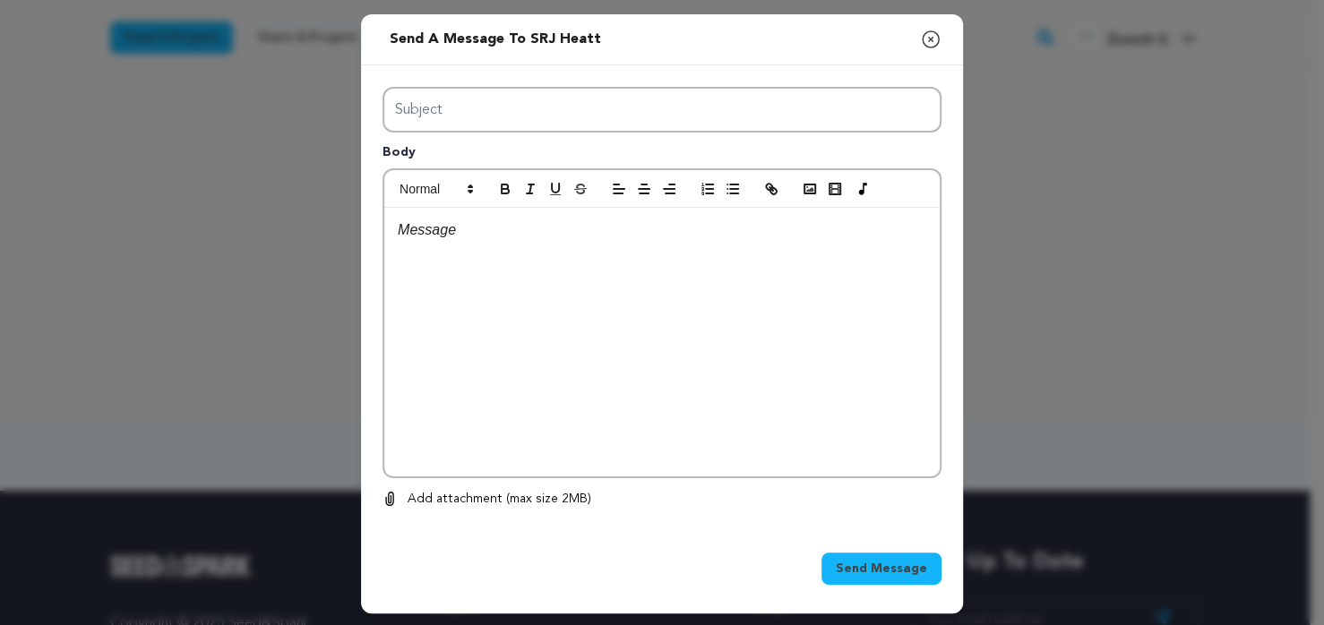
scroll to position [1, 0]
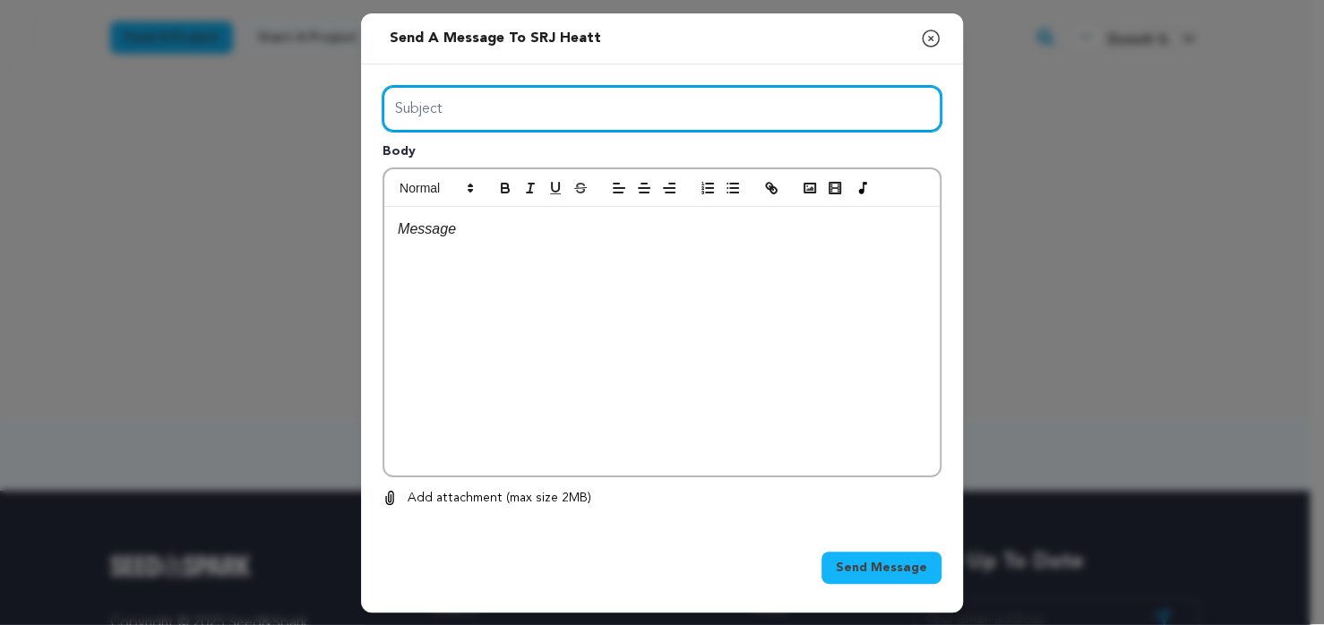
click at [457, 125] on input "Subject" at bounding box center [662, 109] width 559 height 46
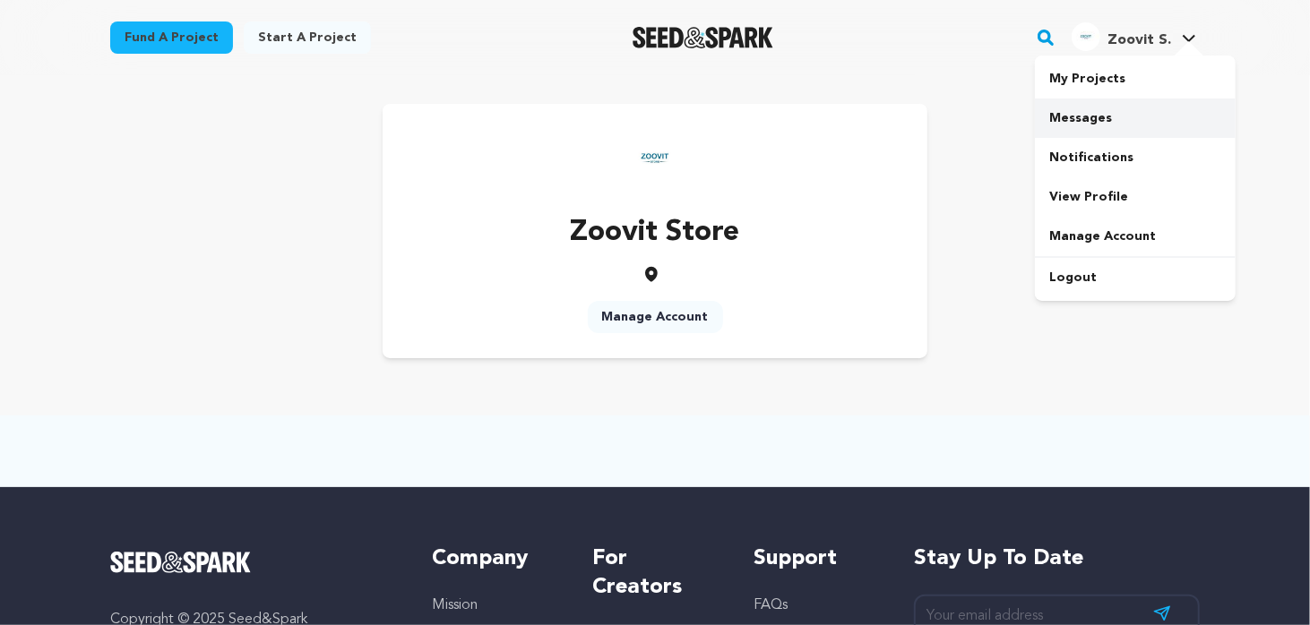
click at [1084, 122] on link "Messages" at bounding box center [1135, 118] width 201 height 39
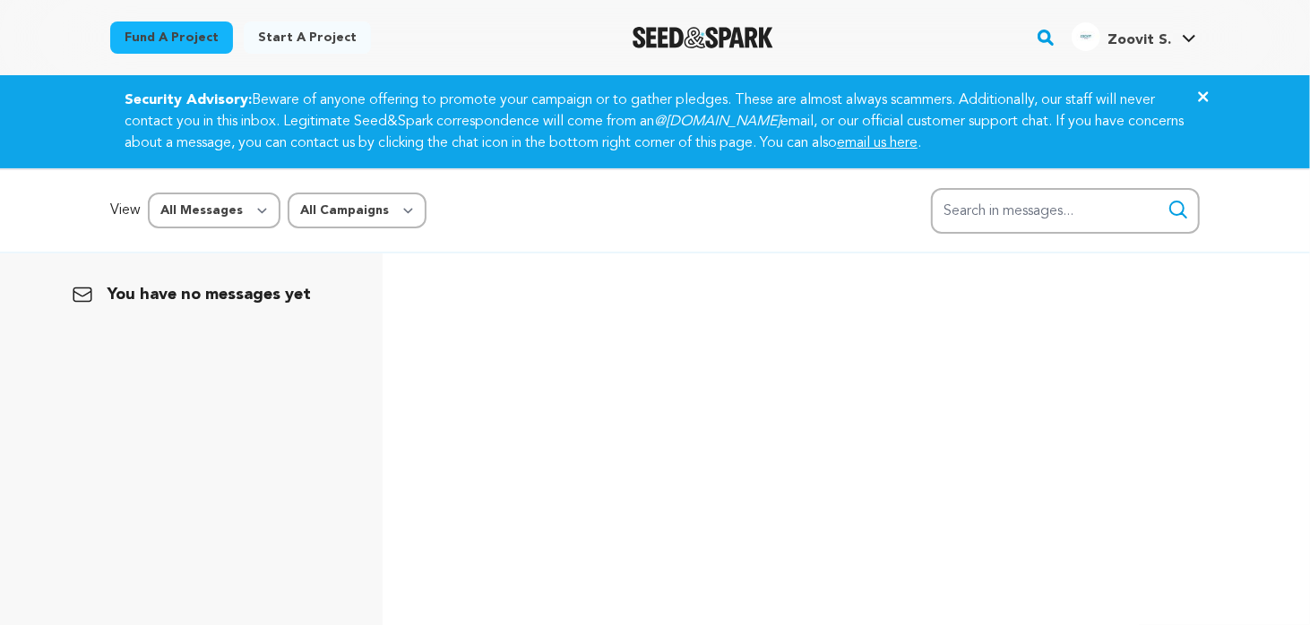
click at [310, 41] on link "Start a project" at bounding box center [307, 38] width 127 height 32
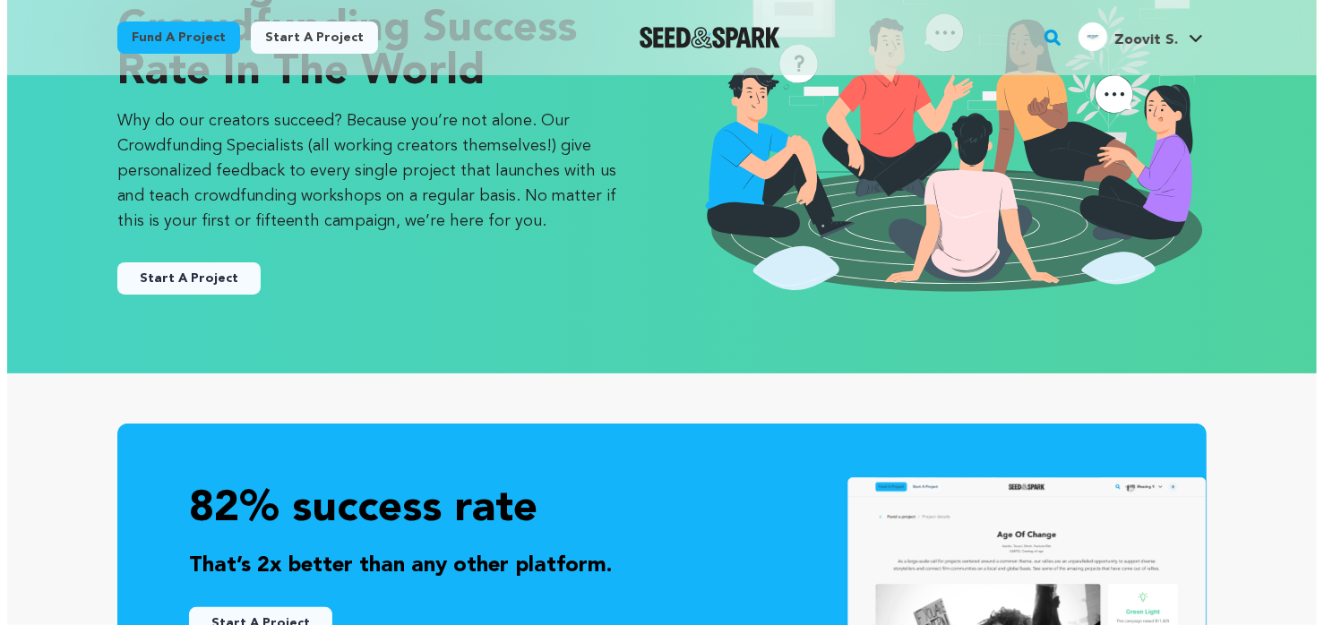
scroll to position [90, 0]
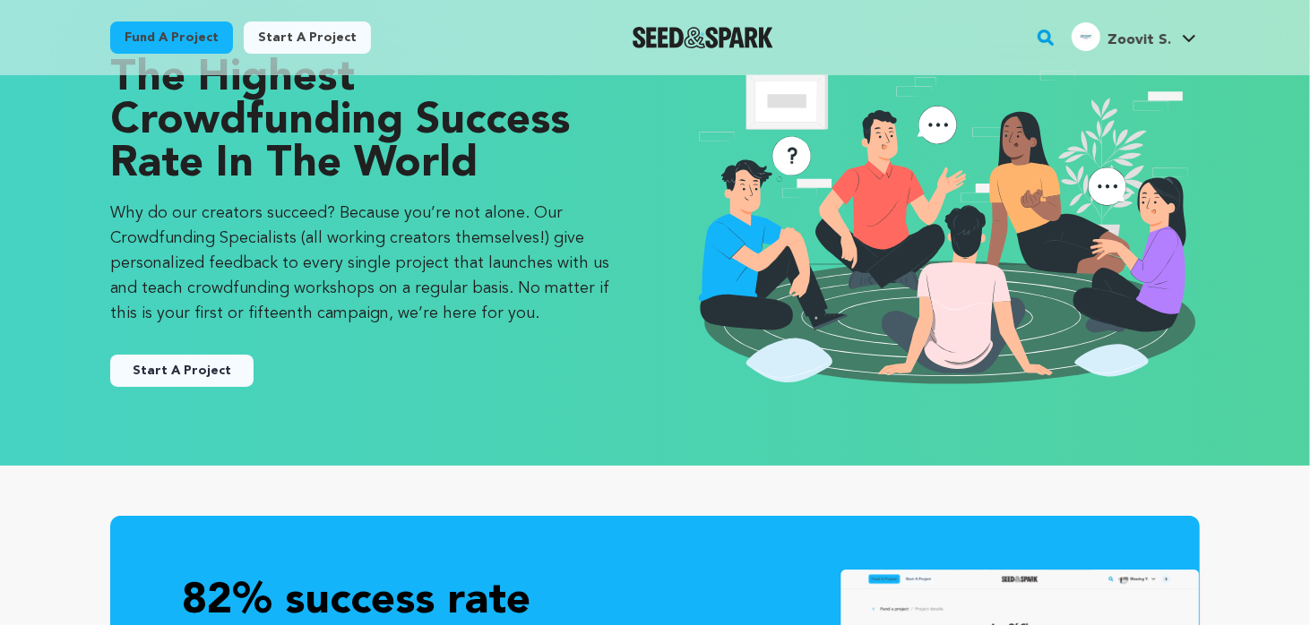
click at [143, 373] on button "Start A Project" at bounding box center [181, 371] width 143 height 32
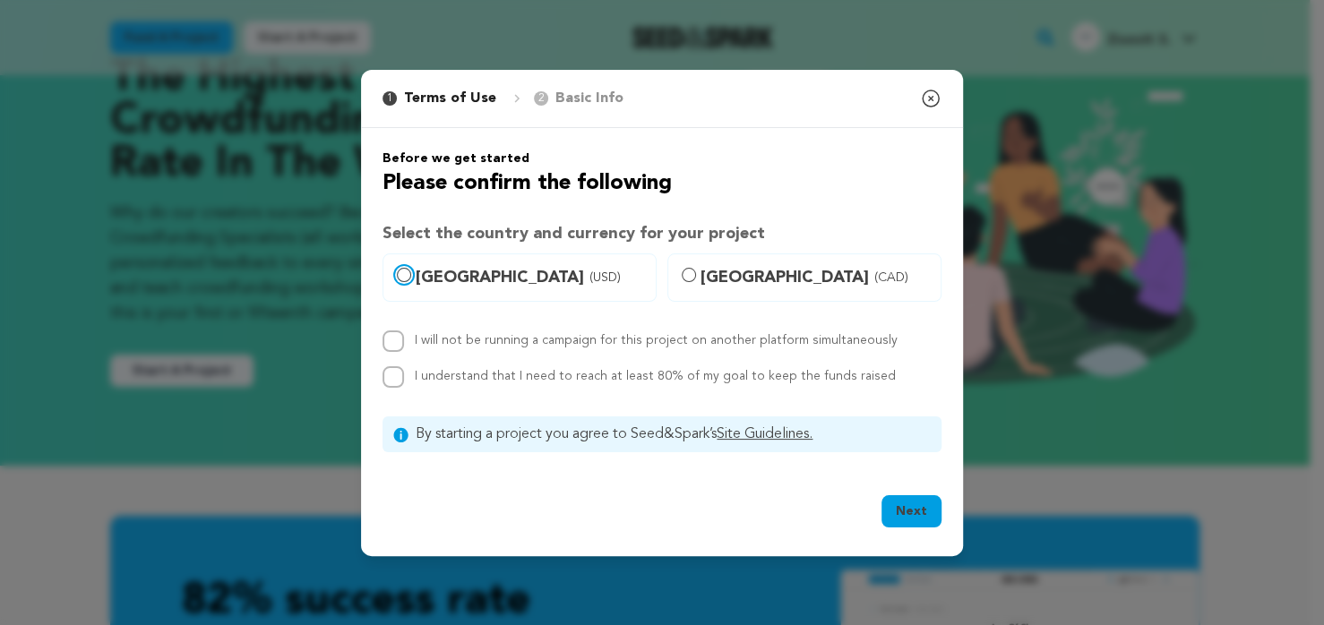
click at [406, 272] on input "United States (USD)" at bounding box center [404, 275] width 14 height 14
radio input "true"
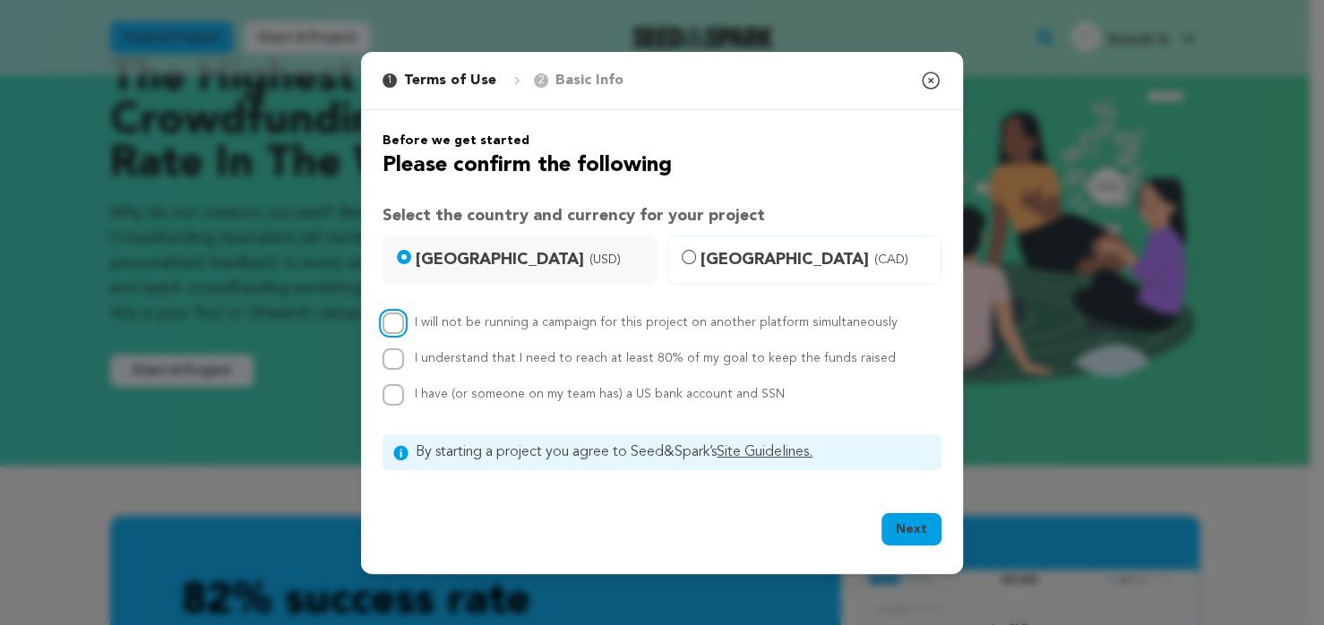
click at [393, 322] on input "I will not be running a campaign for this project on another platform simultane…" at bounding box center [394, 324] width 22 height 22
checkbox input "true"
click at [385, 349] on div at bounding box center [394, 360] width 22 height 22
click at [389, 391] on input "I have (or someone on my team has) a US bank account and SSN" at bounding box center [394, 395] width 22 height 22
checkbox input "true"
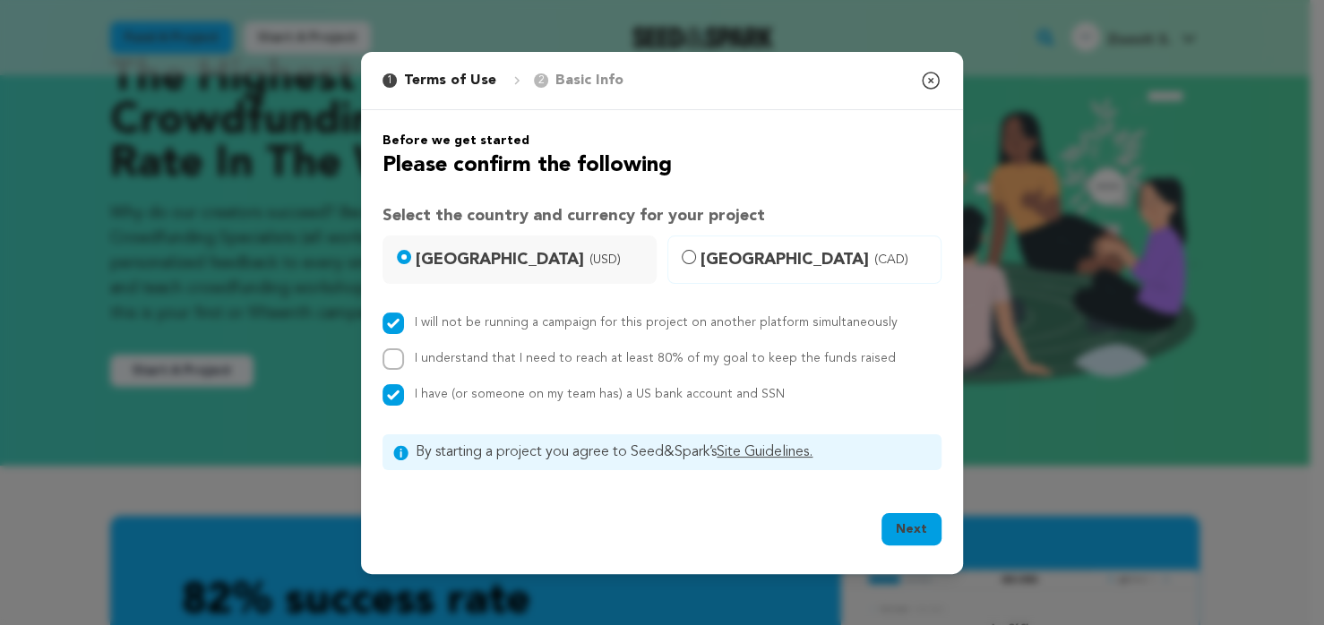
click at [406, 358] on div "I understand that I need to reach at least 80% of my goal to keep the funds rai…" at bounding box center [662, 360] width 559 height 22
click at [405, 357] on div "I understand that I need to reach at least 80% of my goal to keep the funds rai…" at bounding box center [662, 360] width 559 height 22
click at [901, 528] on button "Next" at bounding box center [912, 529] width 60 height 32
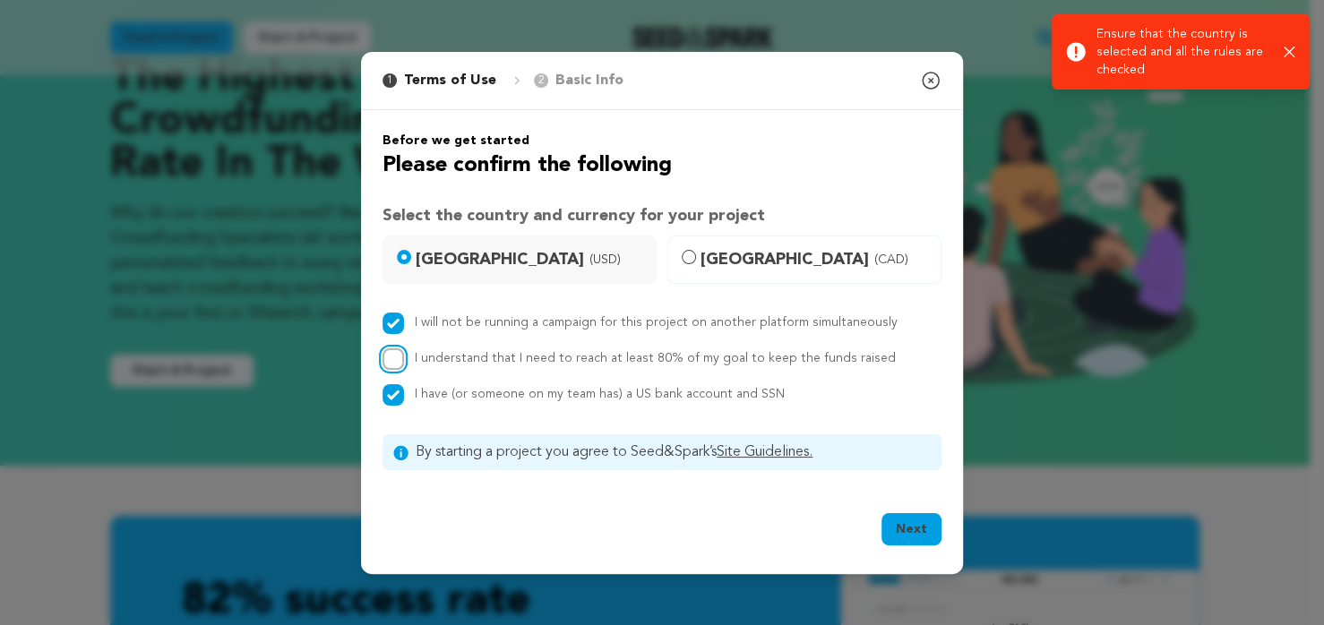
click at [394, 356] on input "I understand that I need to reach at least 80% of my goal to keep the funds rai…" at bounding box center [394, 360] width 22 height 22
checkbox input "true"
click at [910, 534] on button "Next" at bounding box center [912, 529] width 60 height 32
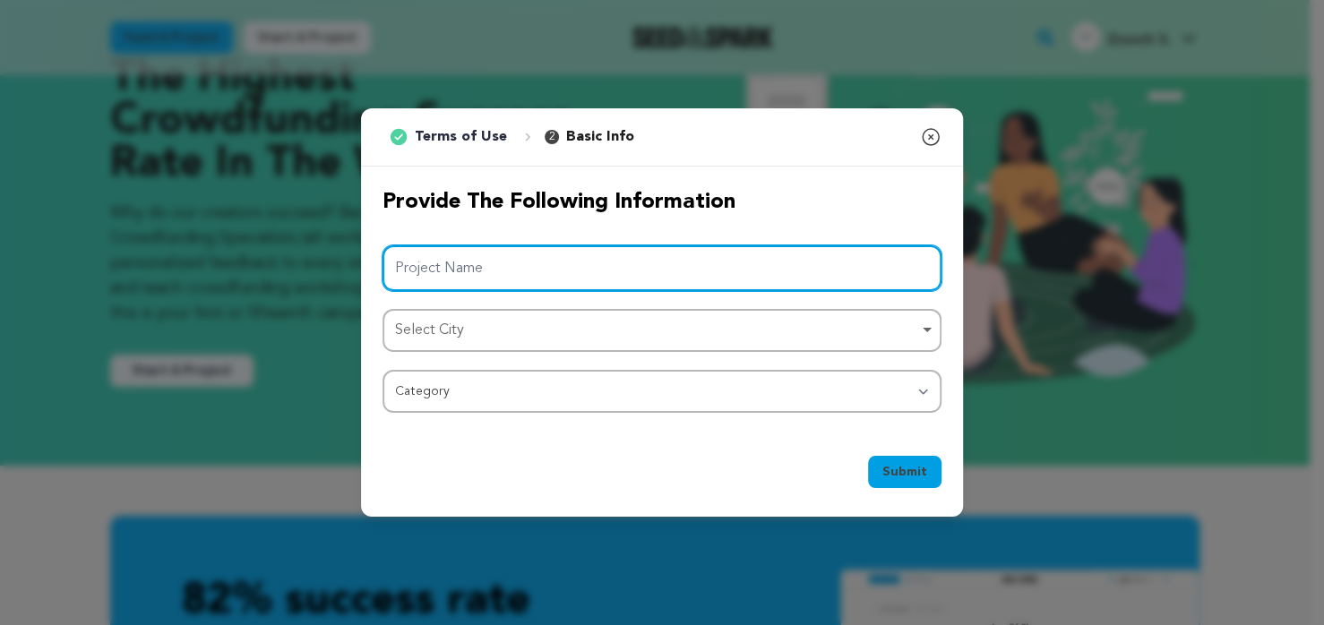
click at [512, 268] on input "Project Name" at bounding box center [662, 269] width 559 height 46
click at [492, 325] on div "Select City Remove item" at bounding box center [656, 331] width 523 height 26
type input "Zoovit Store"
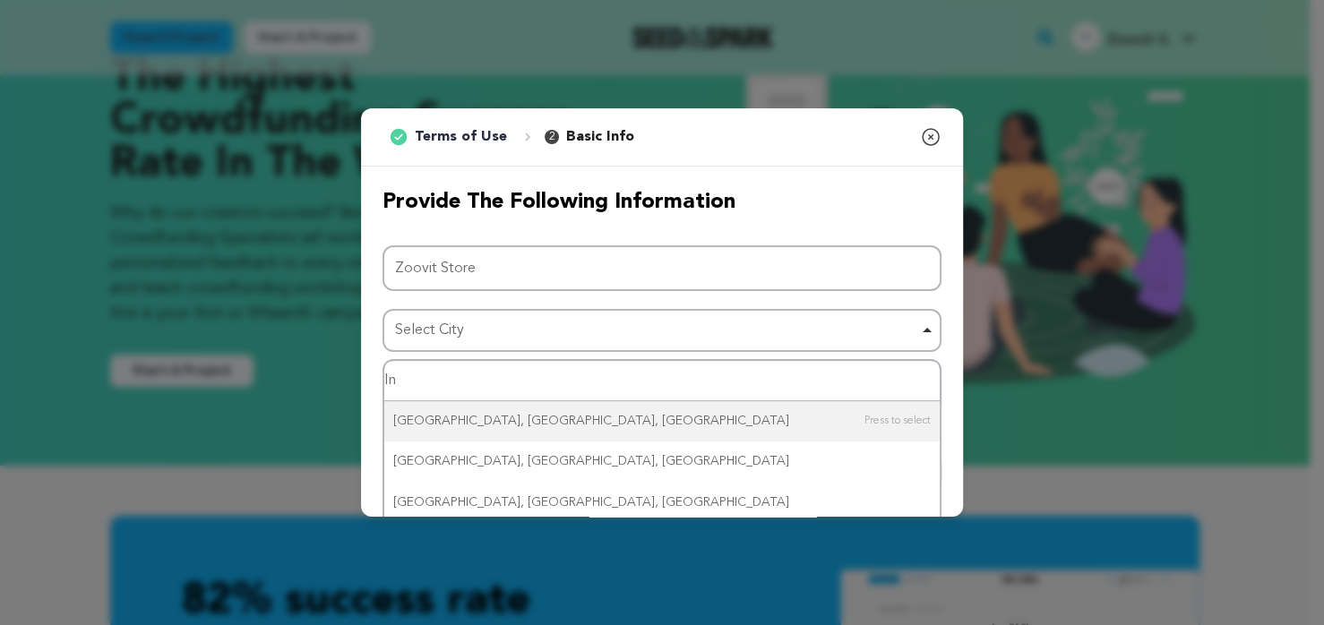
type input "I"
type input "new y"
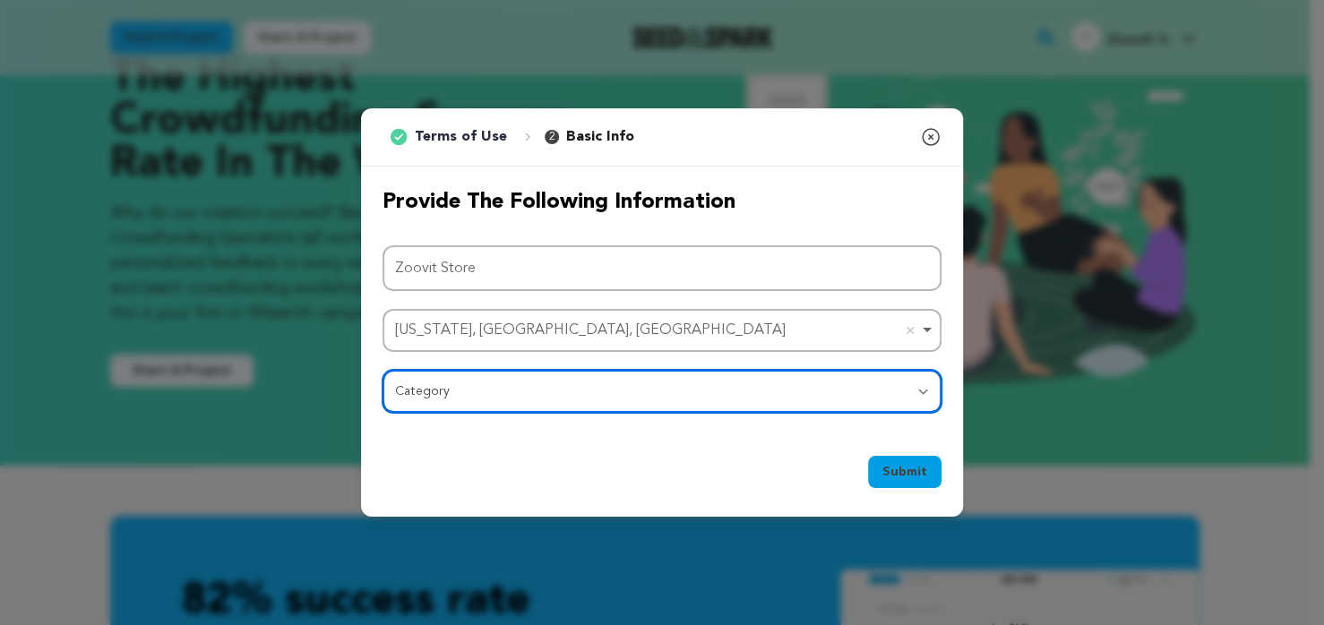
click at [492, 394] on select "Category Film Feature Film Short Series Film Festival Company Music Video VR Ex…" at bounding box center [662, 391] width 559 height 43
select select "10117"
click at [383, 370] on select "Category Film Feature Film Short Series Film Festival Company Music Video VR Ex…" at bounding box center [662, 391] width 559 height 43
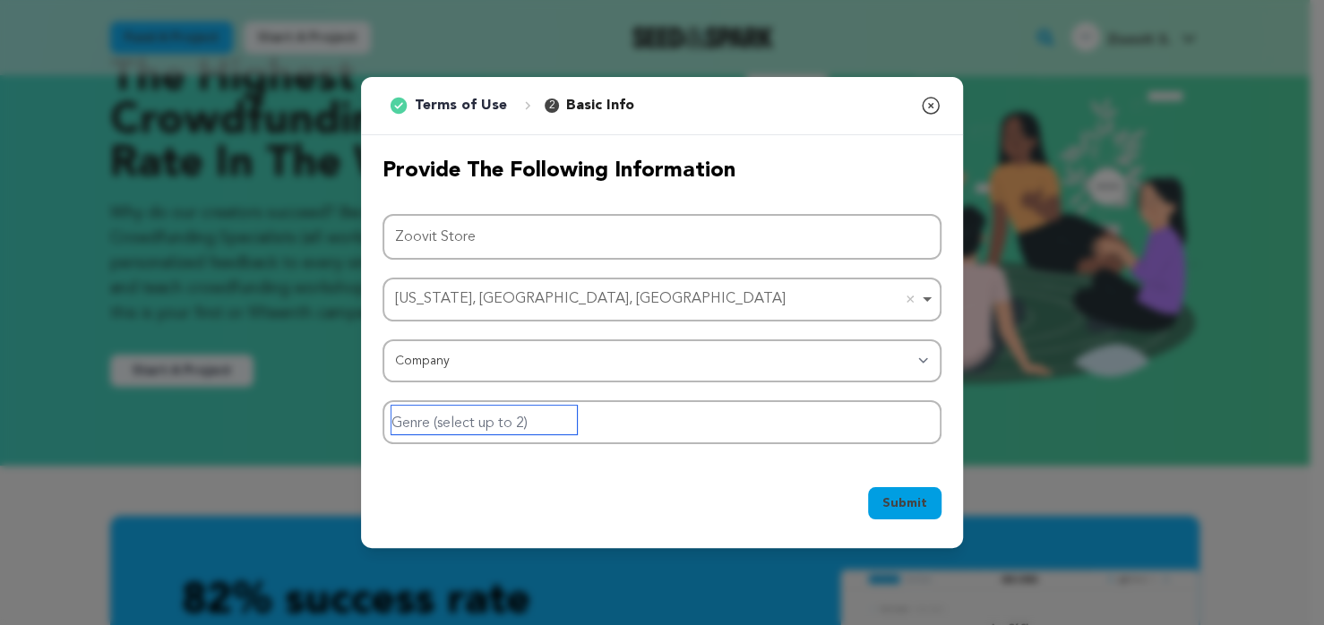
click at [525, 418] on input "Genre (select up to 2)" at bounding box center [484, 420] width 185 height 29
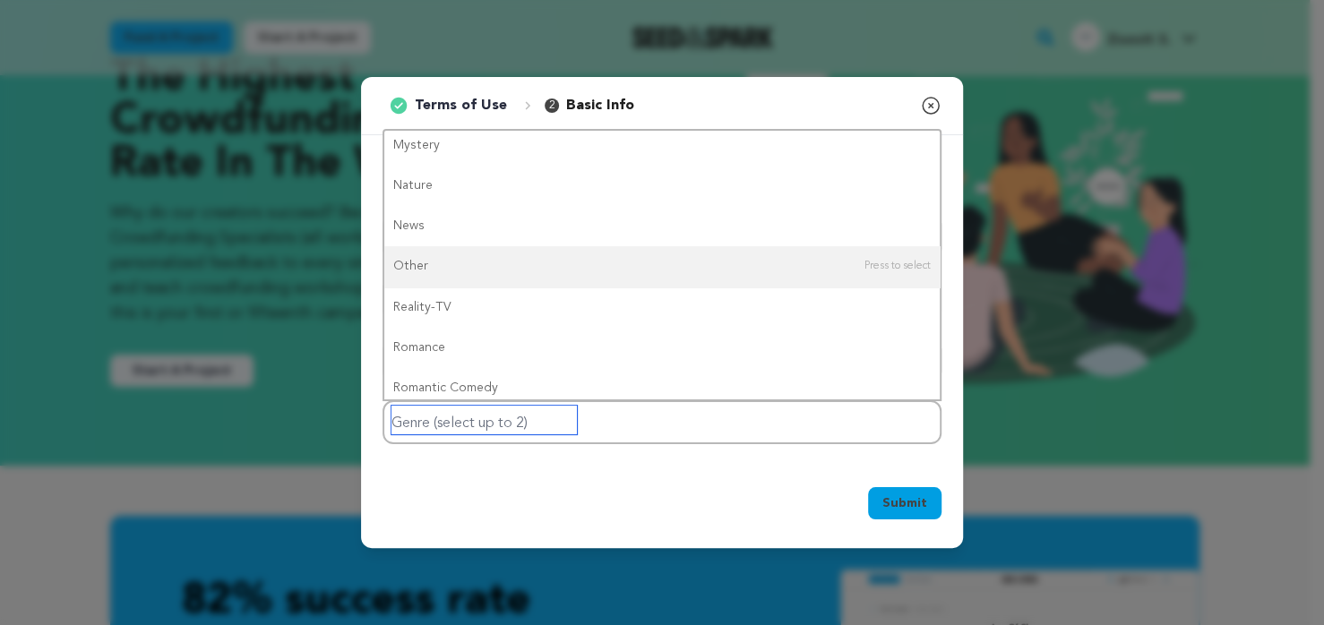
scroll to position [0, 0]
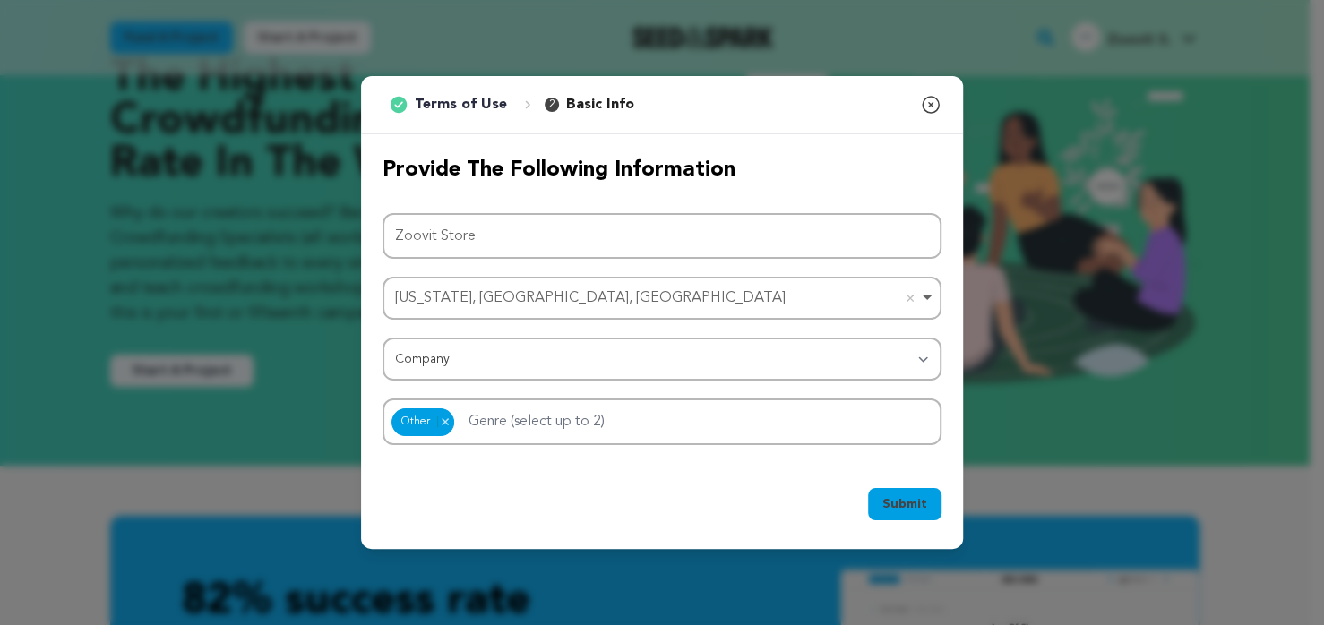
click at [915, 505] on span "Submit" at bounding box center [905, 505] width 45 height 18
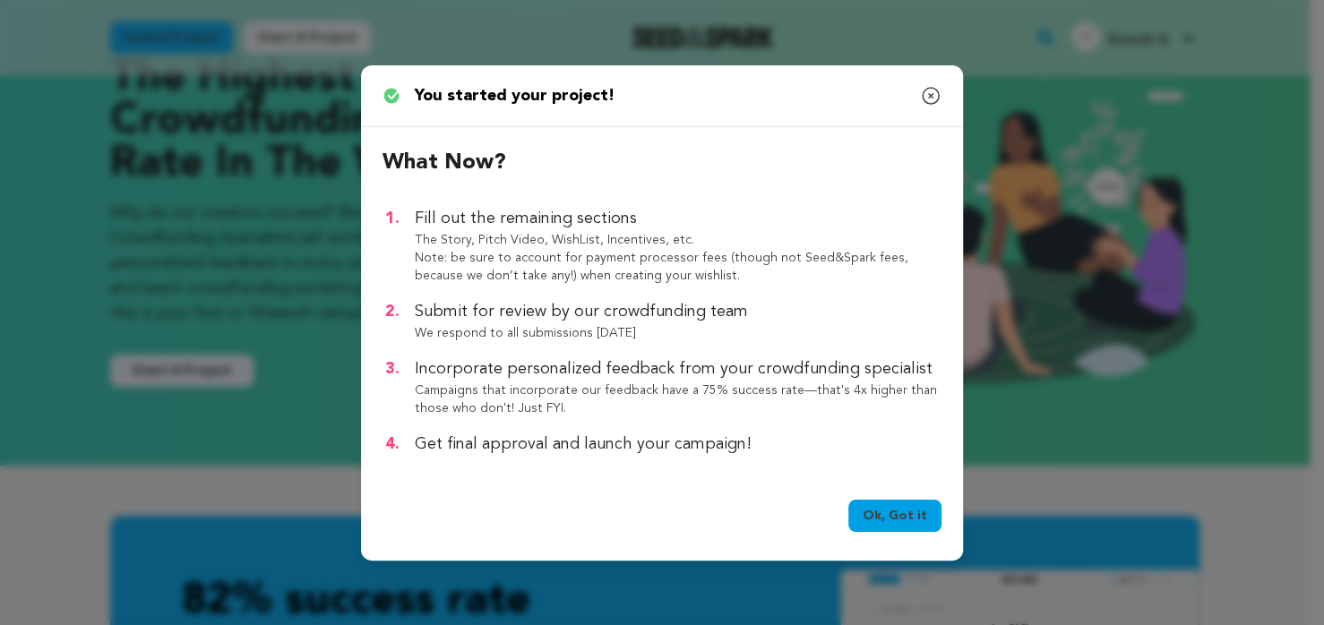
click at [910, 517] on link "Ok, Got it" at bounding box center [895, 516] width 93 height 32
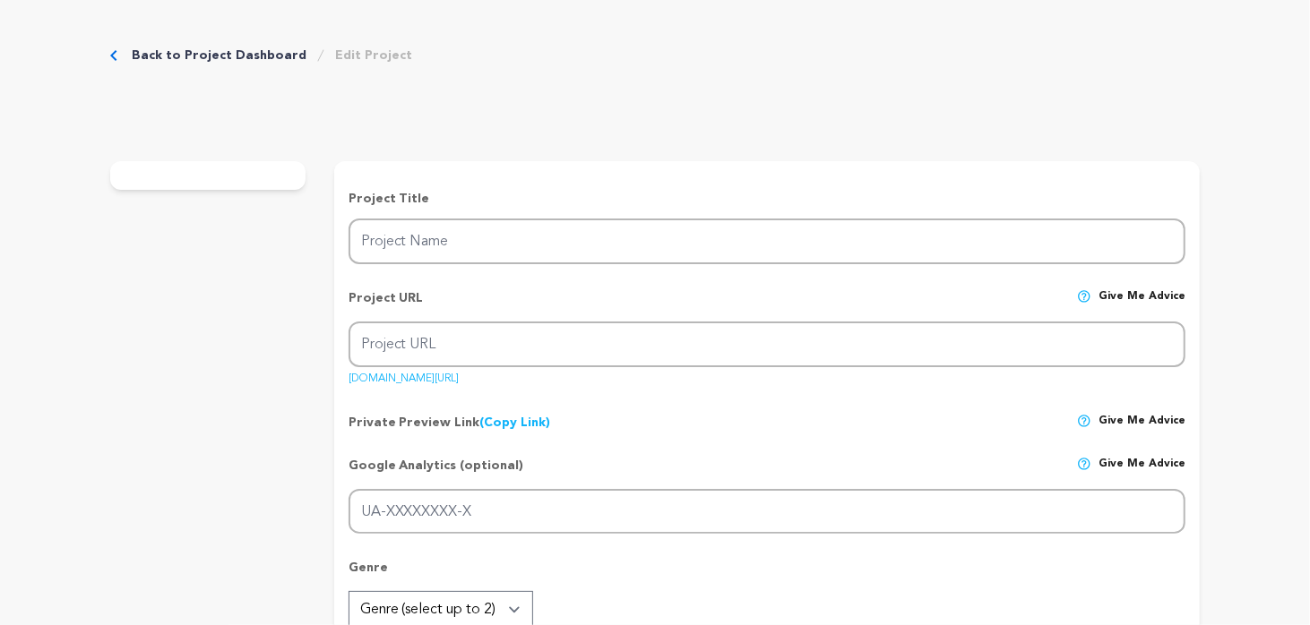
type input "Zoovit Store"
type input "zoovit-store"
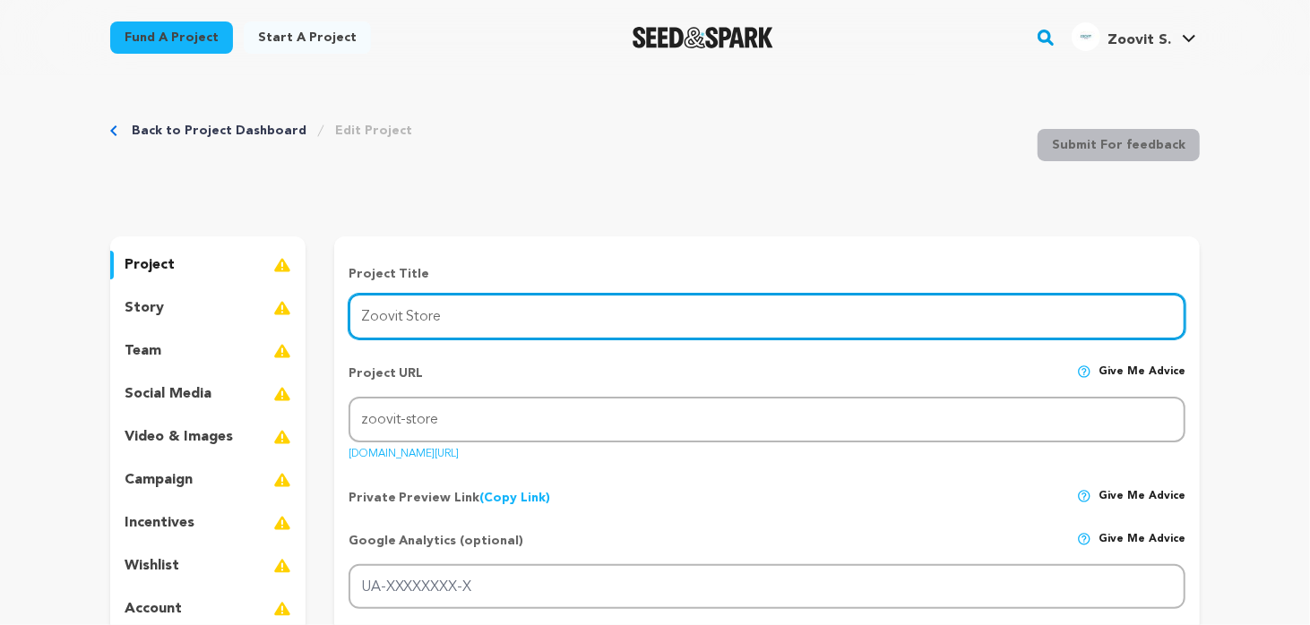
click at [386, 316] on input "Zoovit Store" at bounding box center [767, 317] width 837 height 46
drag, startPoint x: 470, startPoint y: 316, endPoint x: 339, endPoint y: 322, distance: 131.8
paste input "– India’s 1st Free Listing Platform for D2C & B2B Brands"
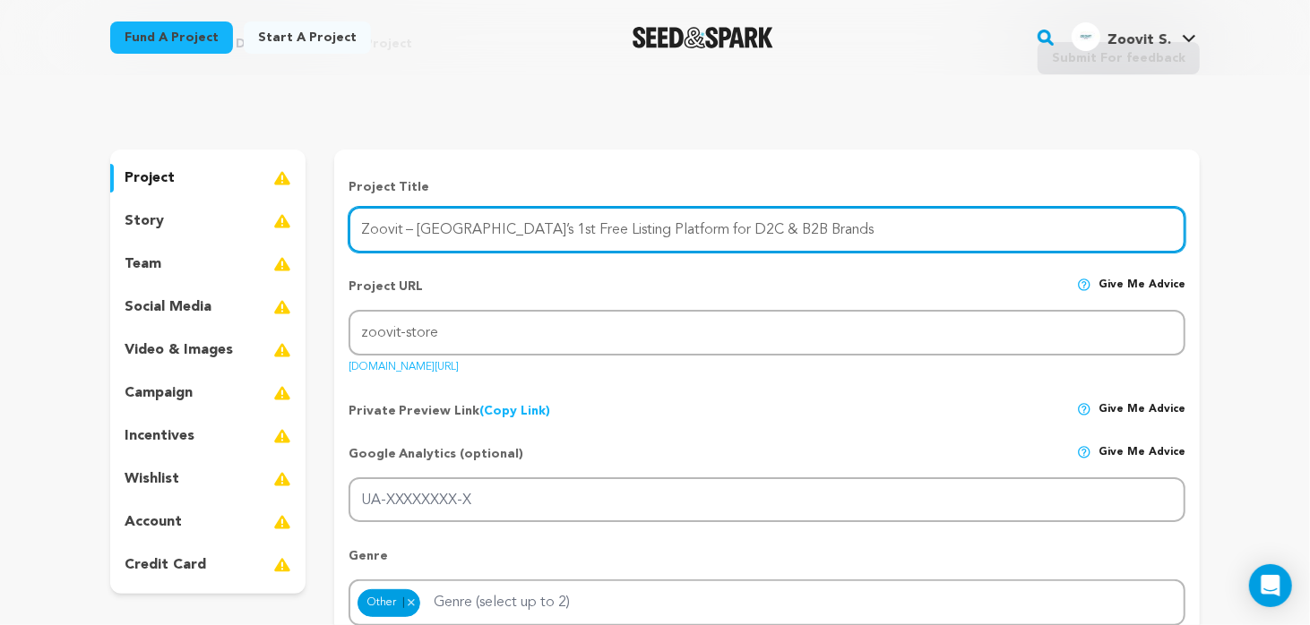
scroll to position [90, 0]
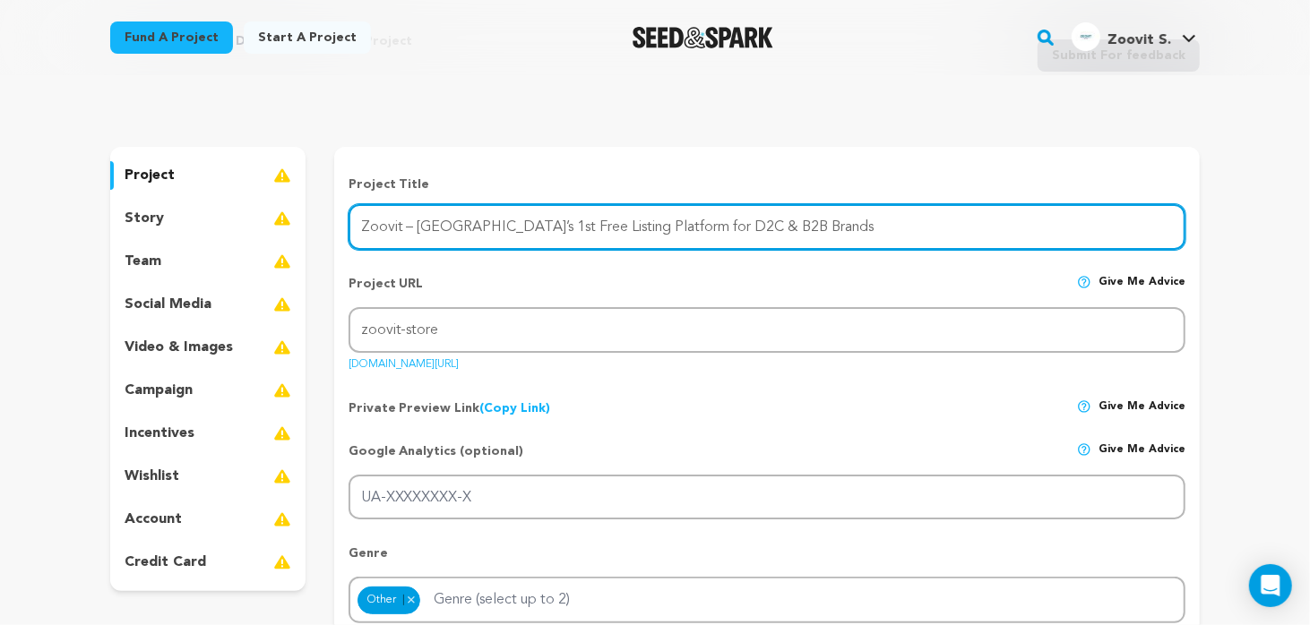
type input "Zoovit – [GEOGRAPHIC_DATA]’s 1st Free Listing Platform for D2C & B2B Brands"
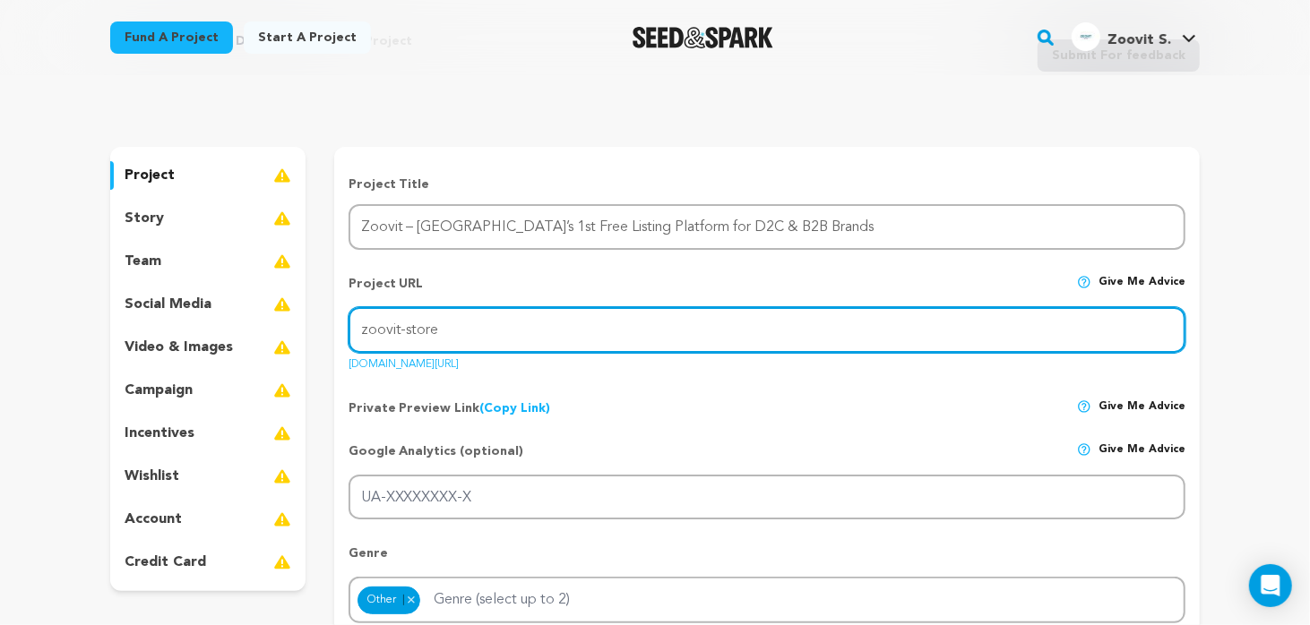
click at [467, 325] on input "zoovit-store" at bounding box center [767, 330] width 837 height 46
drag, startPoint x: 467, startPoint y: 325, endPoint x: 267, endPoint y: 324, distance: 199.8
paste input "https://zoovit.store/"
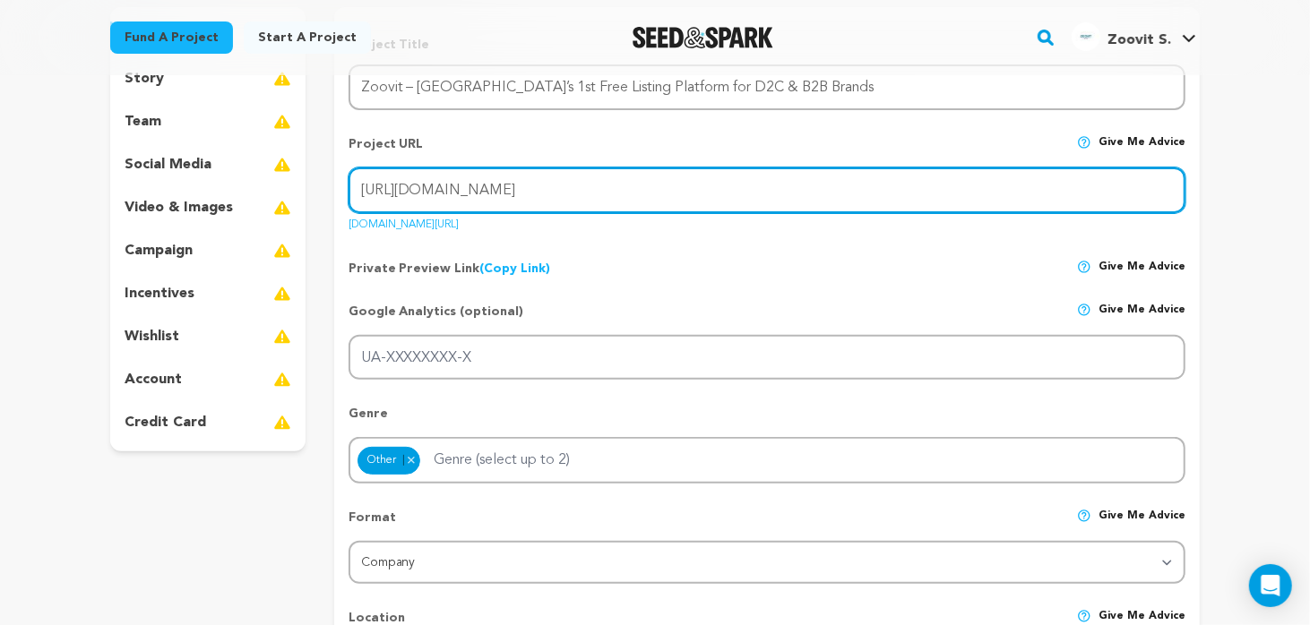
scroll to position [269, 0]
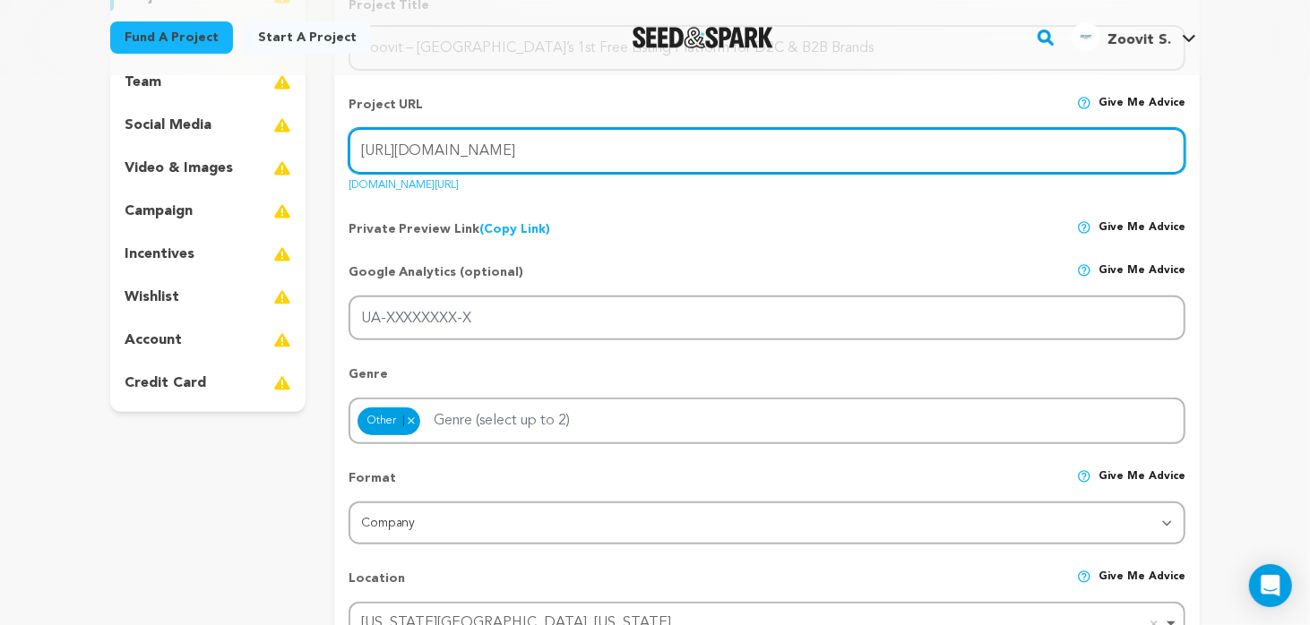
type input "https://zoovit.store/"
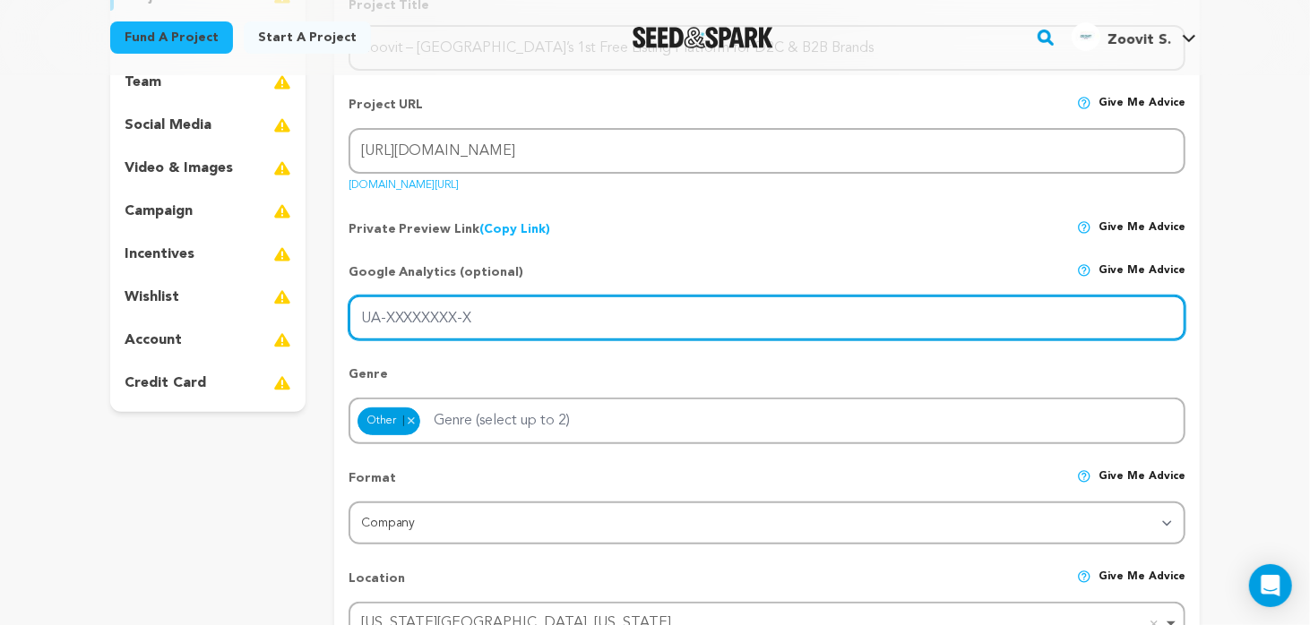
click at [400, 314] on input "UA-XXXXXXXX-X" at bounding box center [767, 319] width 837 height 46
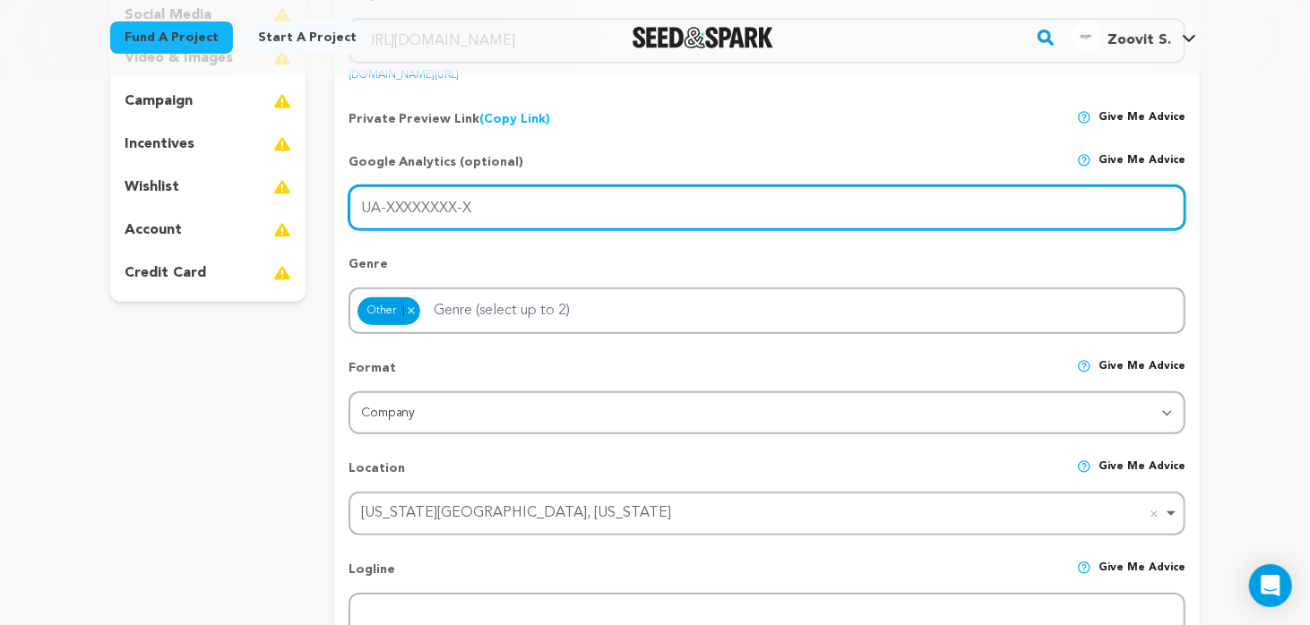
scroll to position [448, 0]
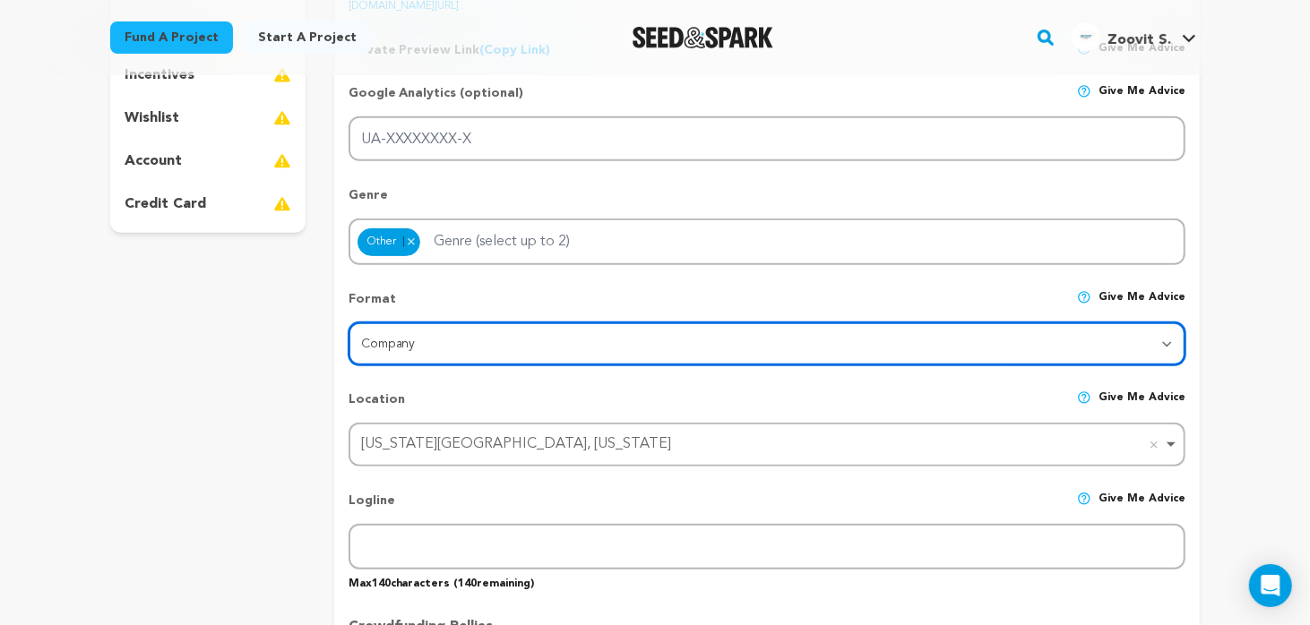
click at [394, 337] on select "Category Film Feature Film Short Series VR Experience Film Festival Company Mus…" at bounding box center [767, 344] width 837 height 43
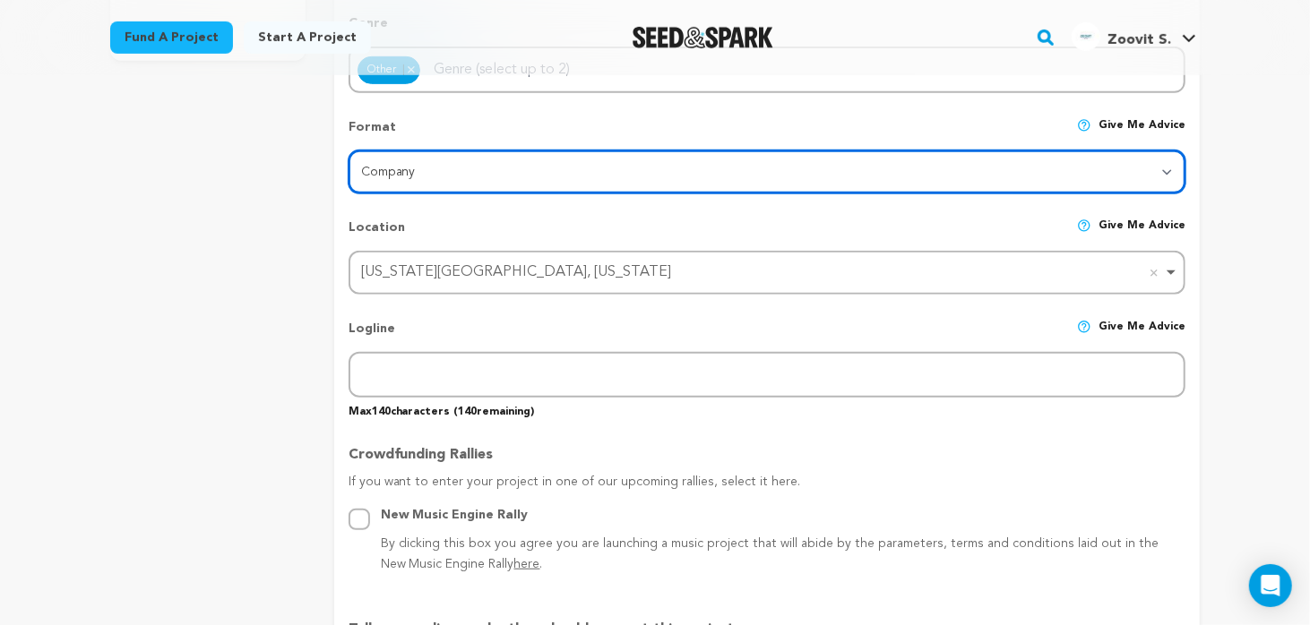
scroll to position [627, 0]
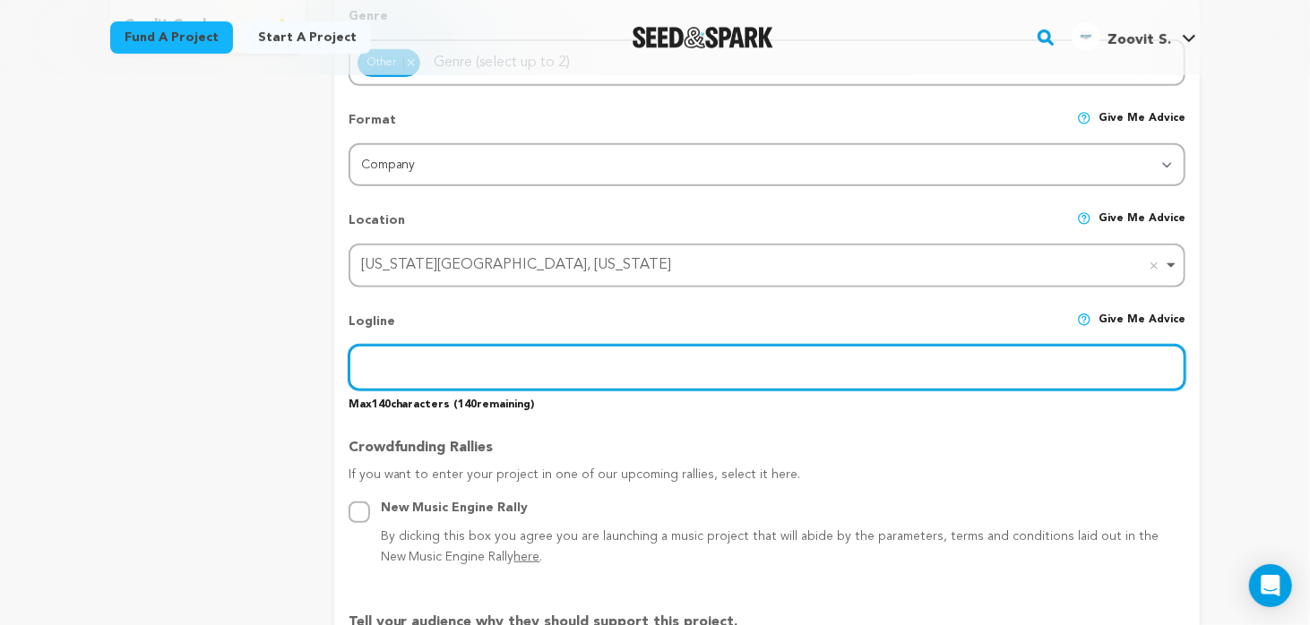
click at [400, 360] on input "text" at bounding box center [767, 368] width 837 height 46
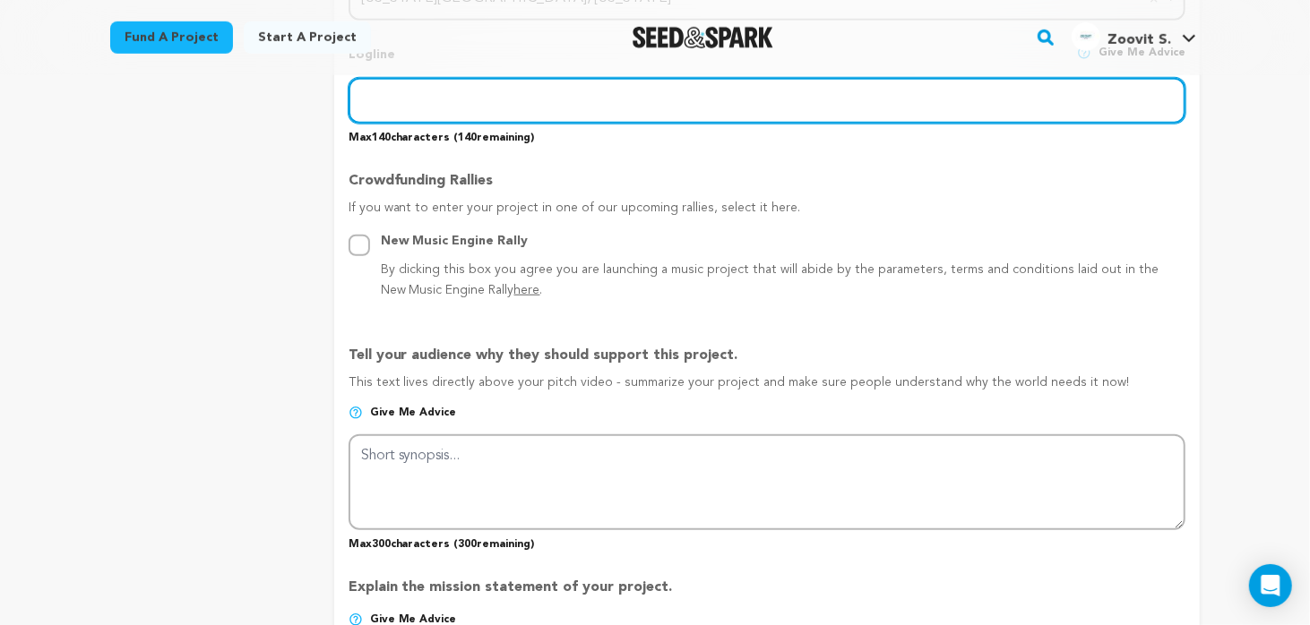
scroll to position [896, 0]
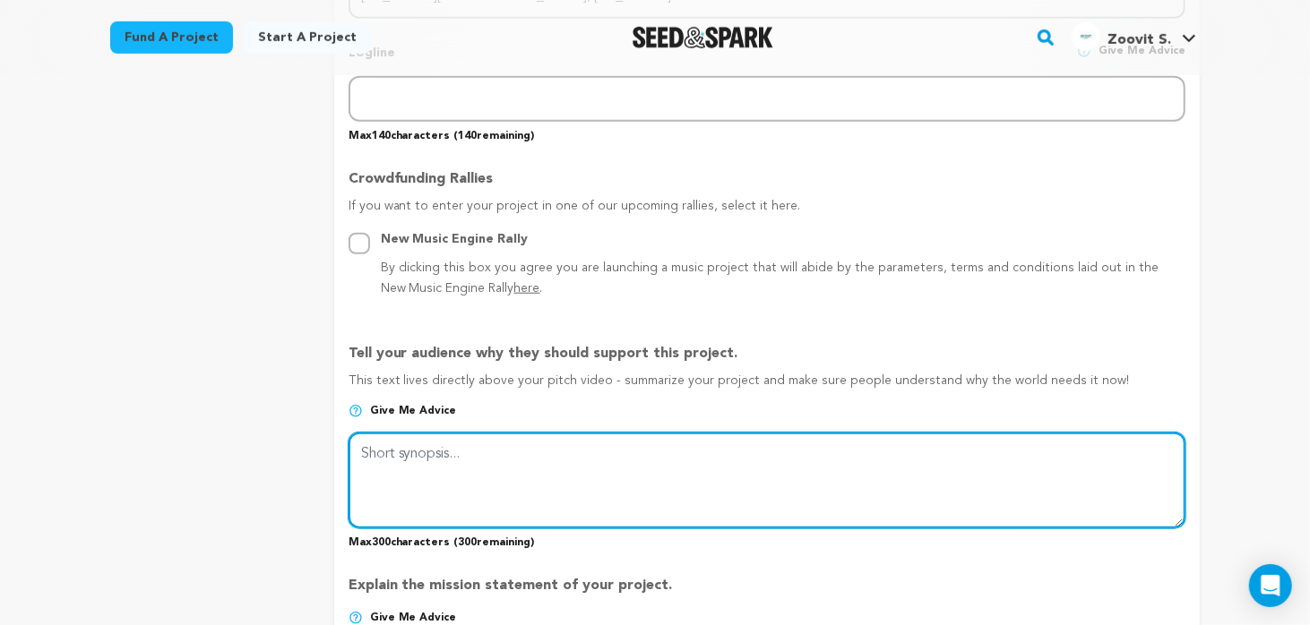
click at [397, 470] on textarea at bounding box center [767, 480] width 837 height 95
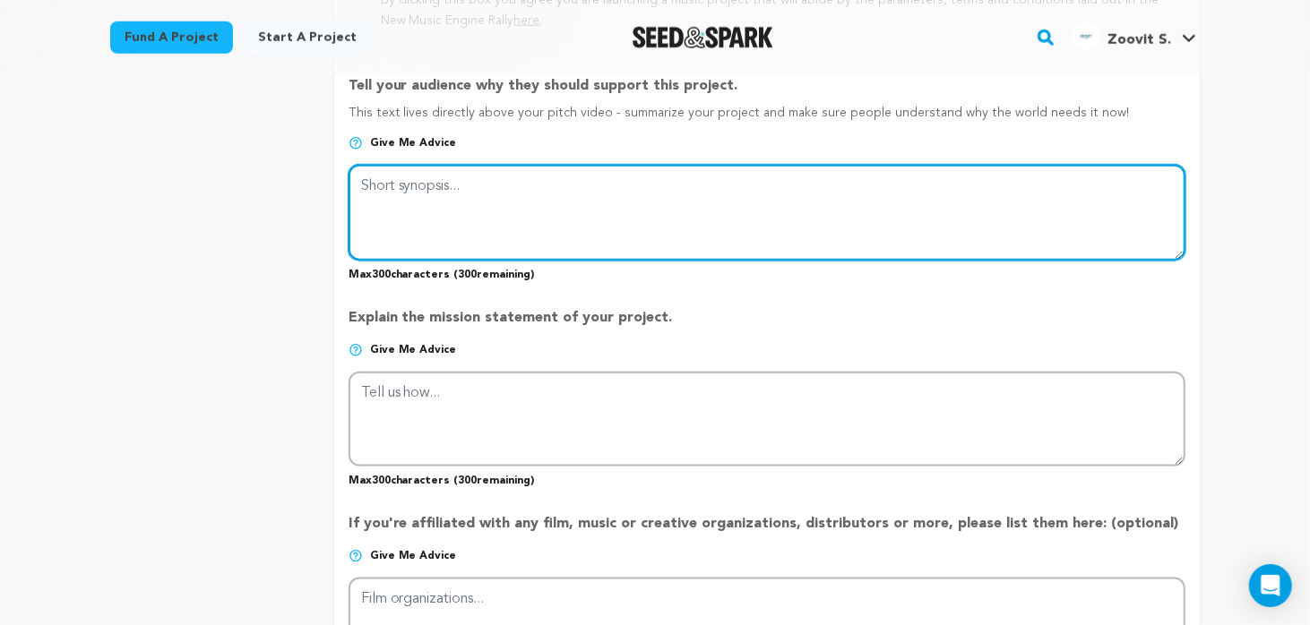
scroll to position [1165, 0]
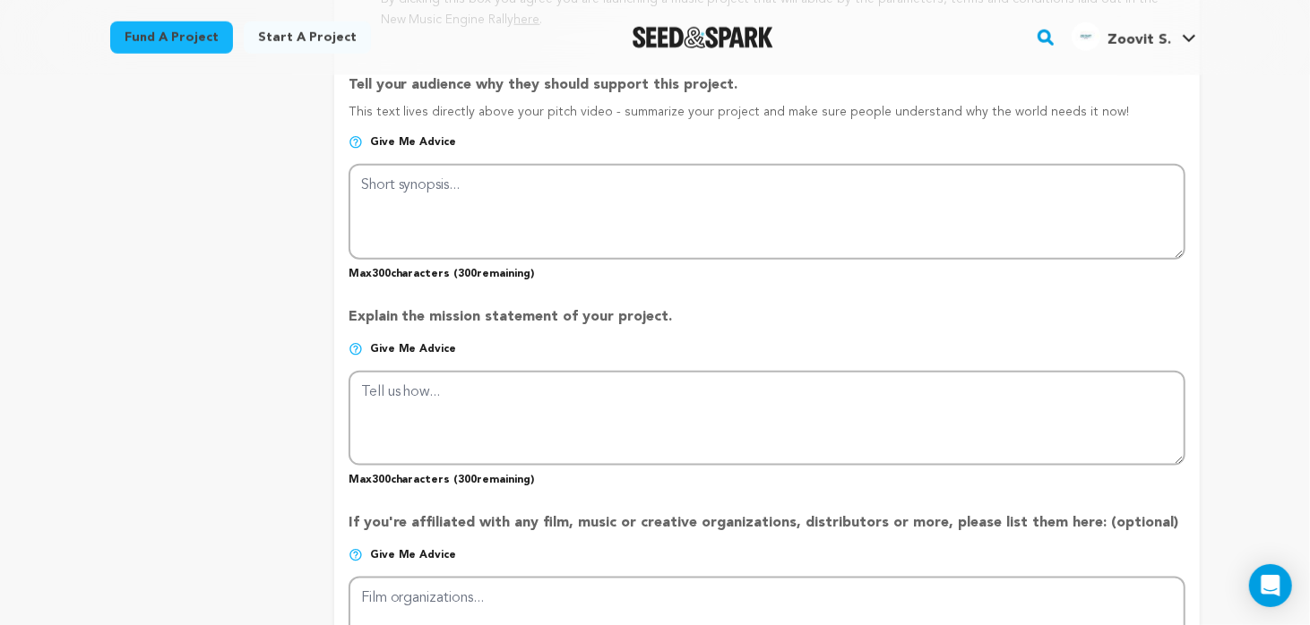
click at [680, 360] on p "Give me advice" at bounding box center [767, 356] width 837 height 29
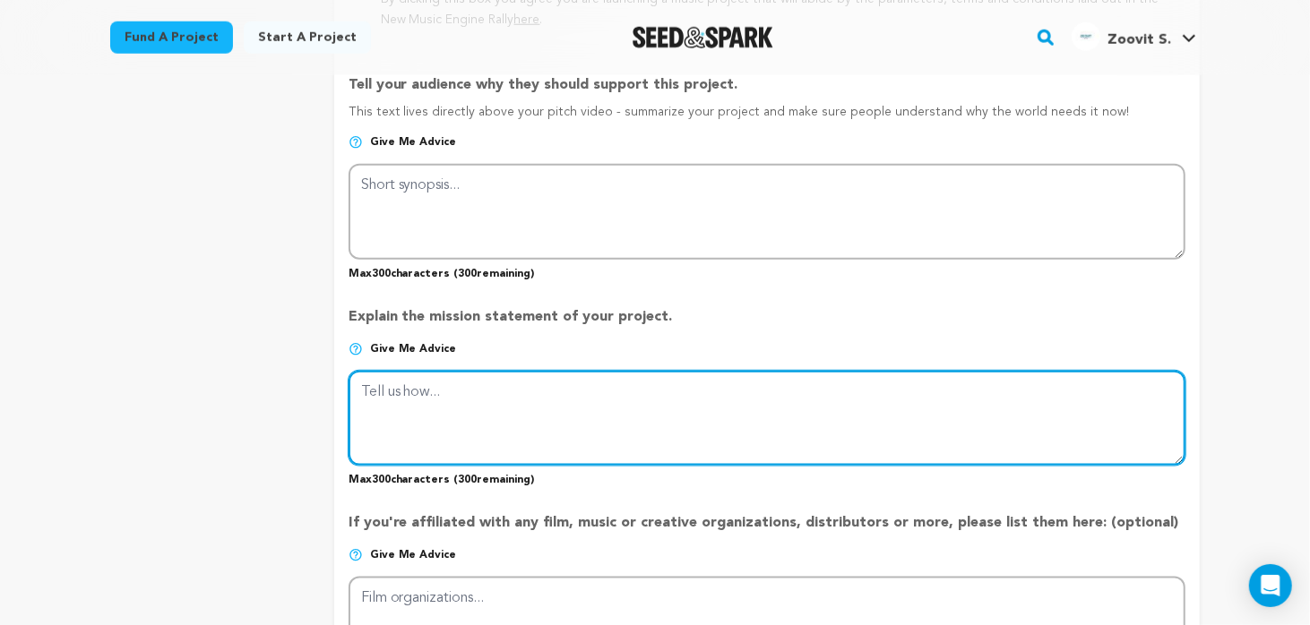
click at [598, 390] on textarea at bounding box center [767, 418] width 837 height 95
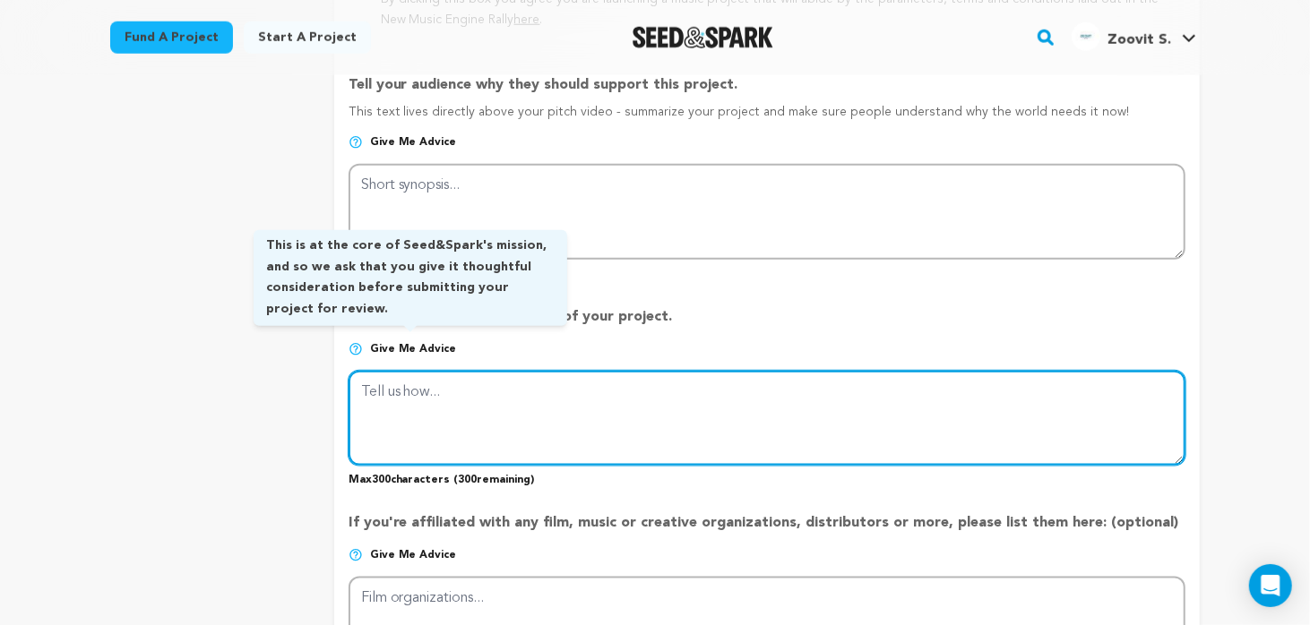
paste textarea "Zoovit helps small creators and D2C brands across [GEOGRAPHIC_DATA] amplify the…"
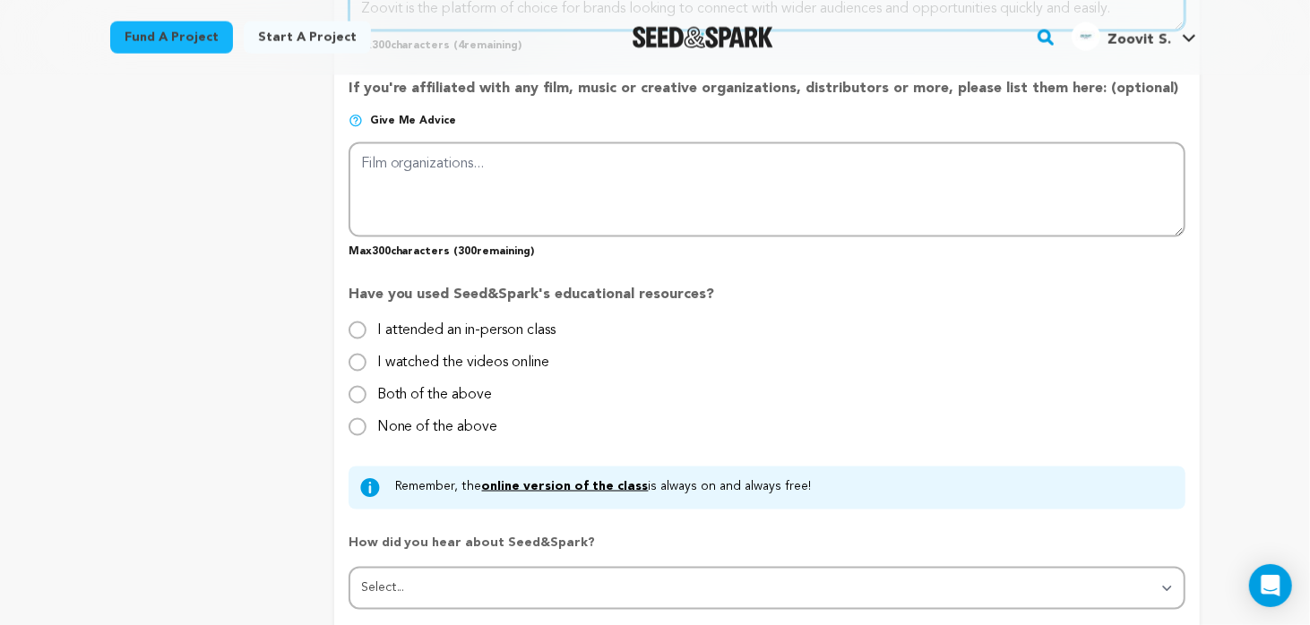
scroll to position [1613, 0]
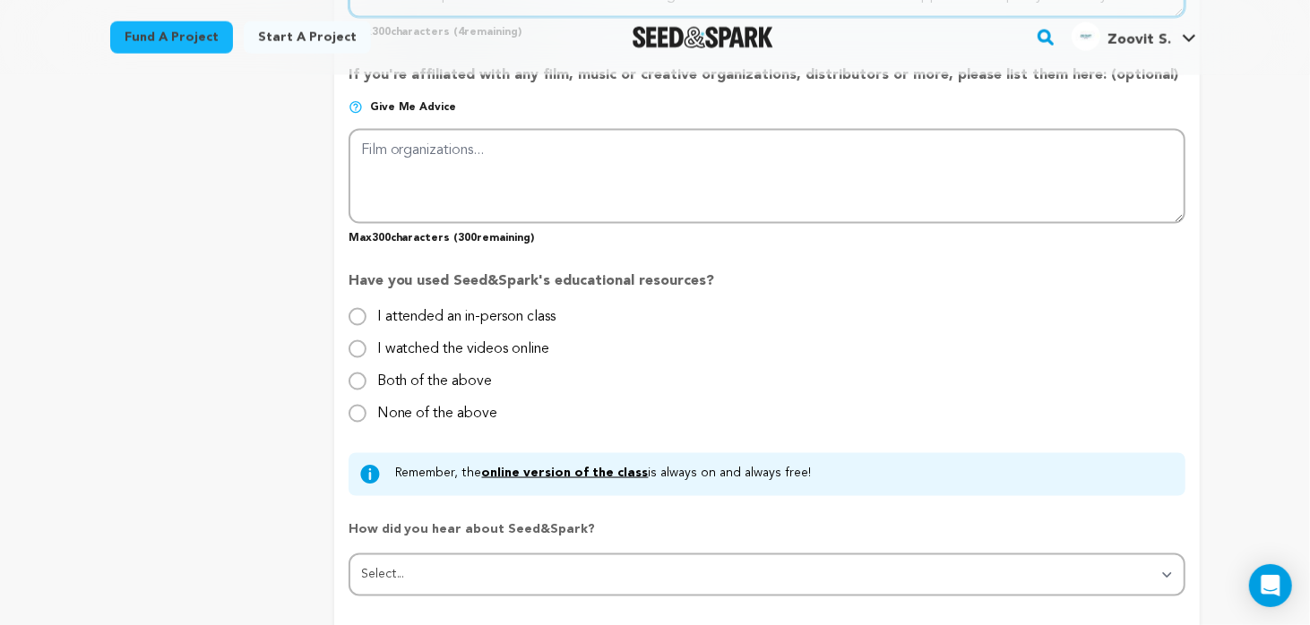
type textarea "Zoovit helps small creators and D2C brands across [GEOGRAPHIC_DATA] amplify the…"
click at [357, 409] on input "None of the above" at bounding box center [358, 414] width 18 height 18
radio input "true"
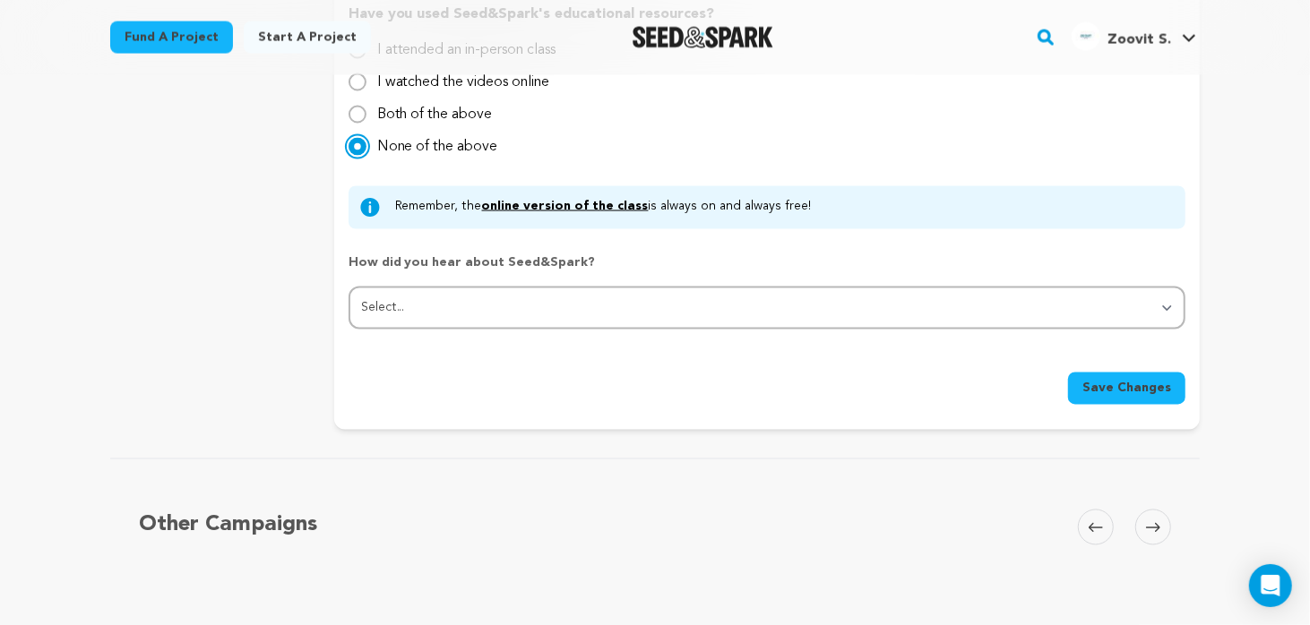
scroll to position [1882, 0]
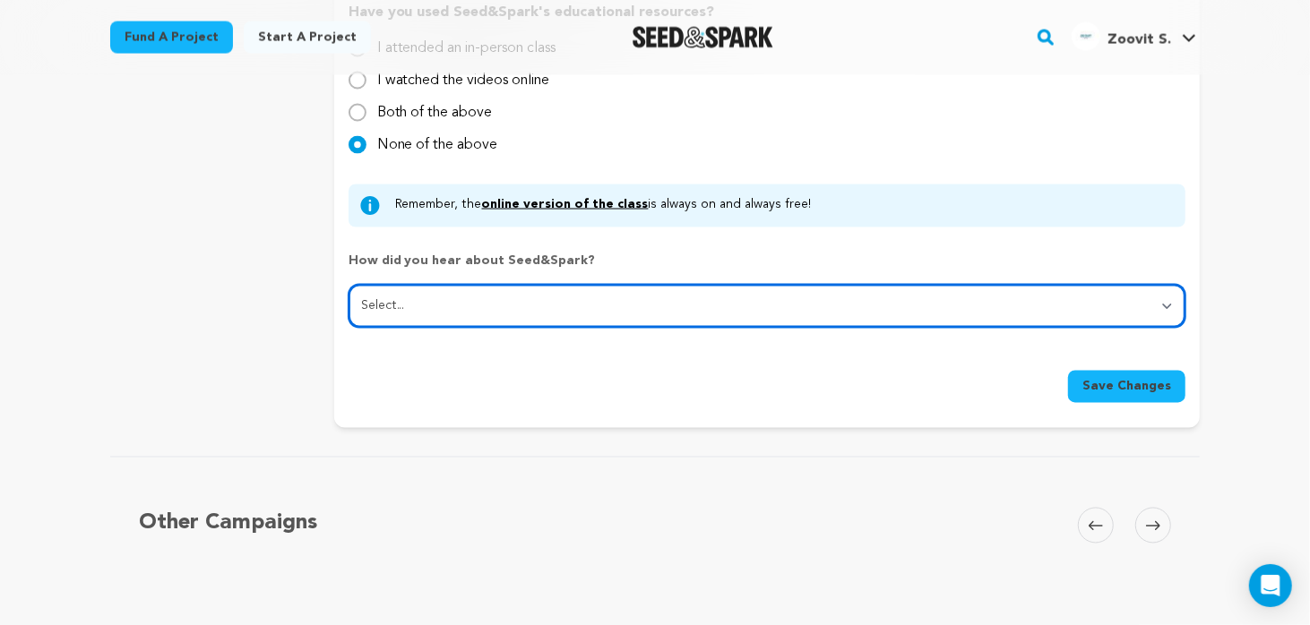
click at [492, 301] on select "Select... From a friend Social media Film festival or film organization Took an…" at bounding box center [767, 306] width 837 height 43
select select "2"
click at [349, 285] on select "Select... From a friend Social media Film festival or film organization Took an…" at bounding box center [767, 306] width 837 height 43
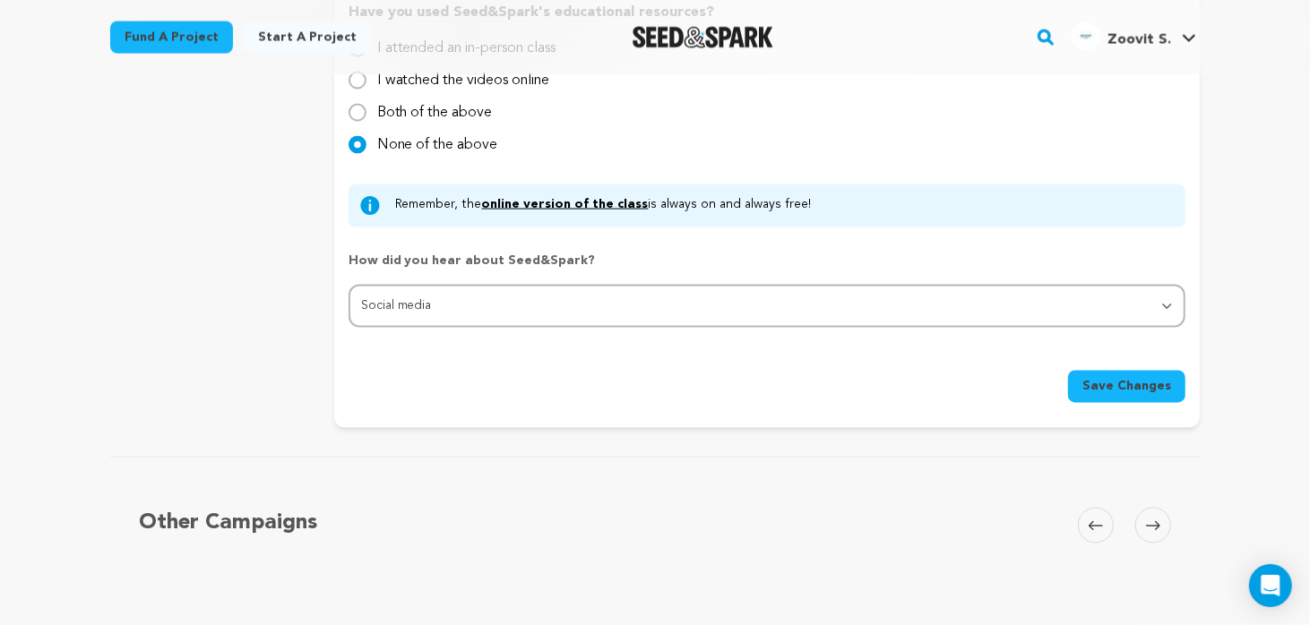
click at [1132, 392] on button "Save Changes" at bounding box center [1126, 387] width 117 height 32
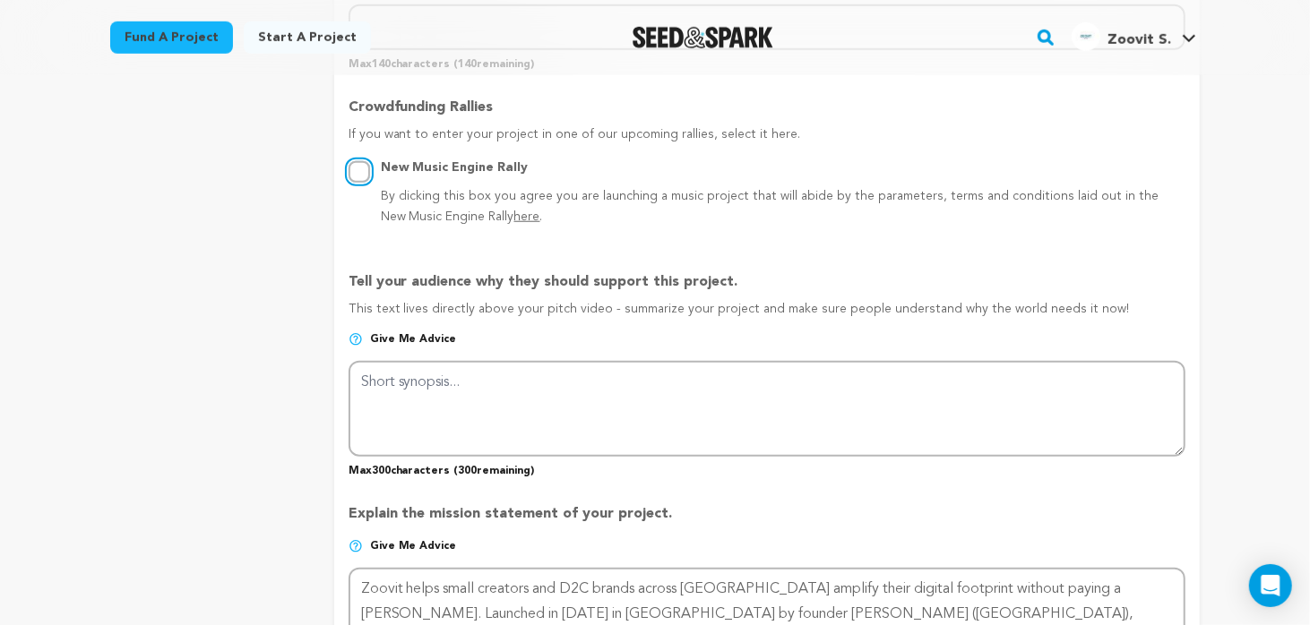
click at [364, 173] on input "New Music Engine Rally By clicking this box you agree you are launching a music…" at bounding box center [360, 172] width 22 height 22
radio input "true"
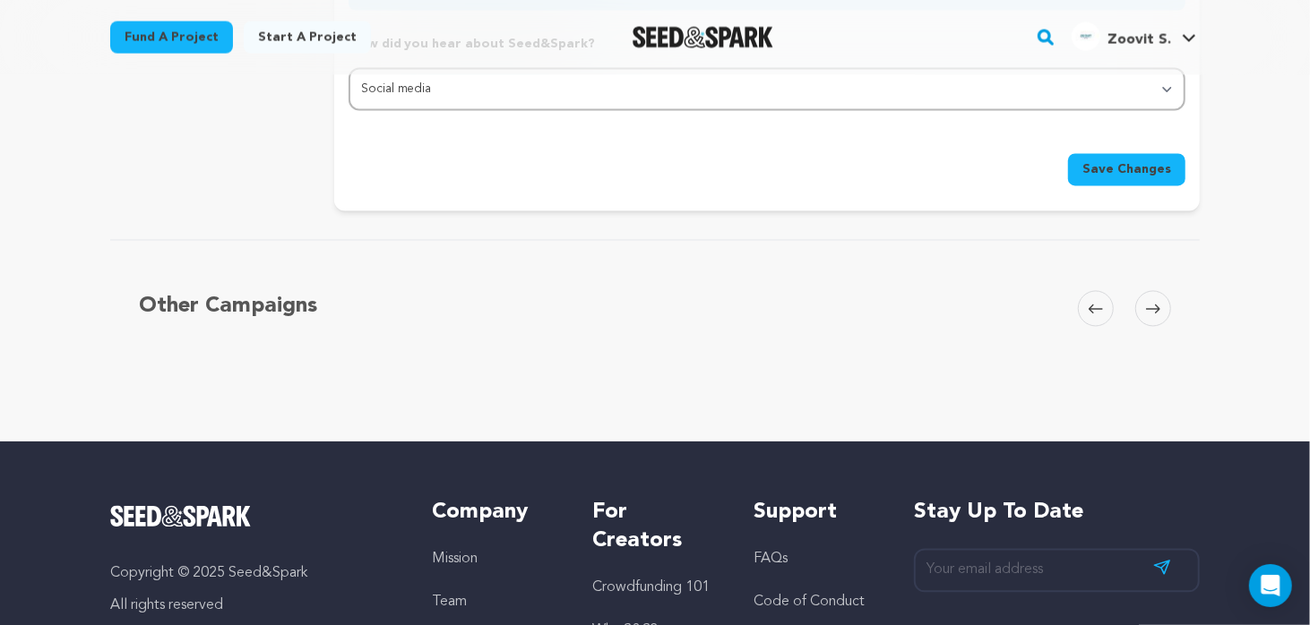
scroll to position [2133, 0]
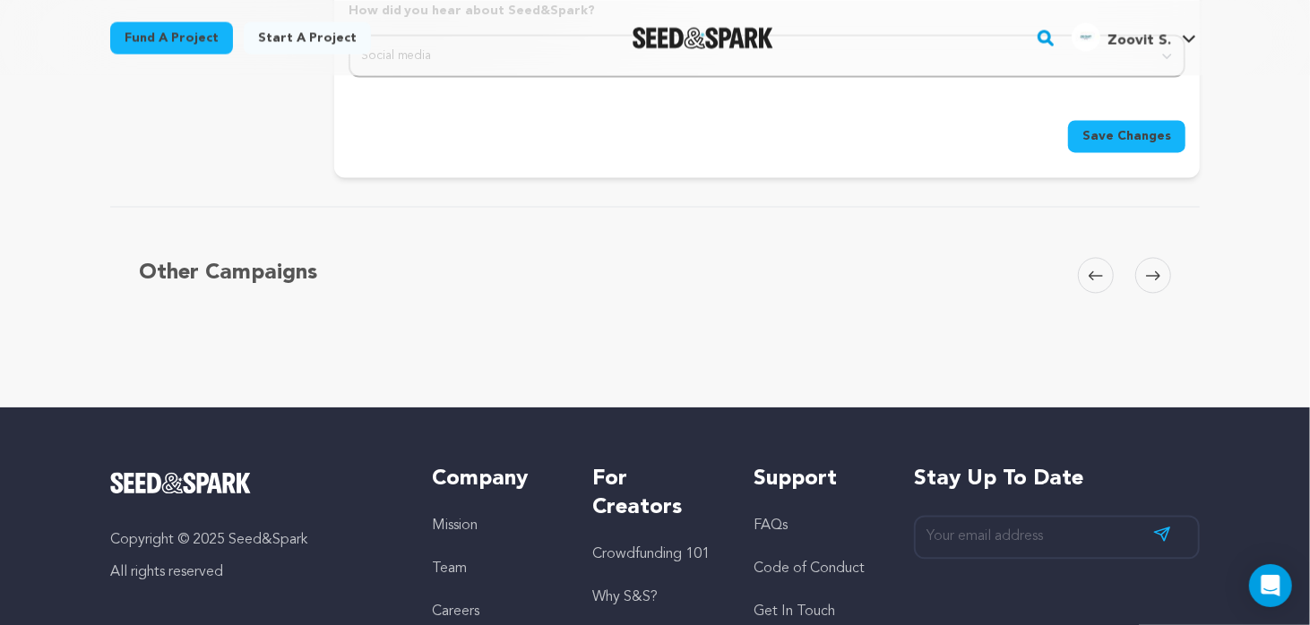
click at [1120, 136] on span "Save Changes" at bounding box center [1127, 136] width 89 height 18
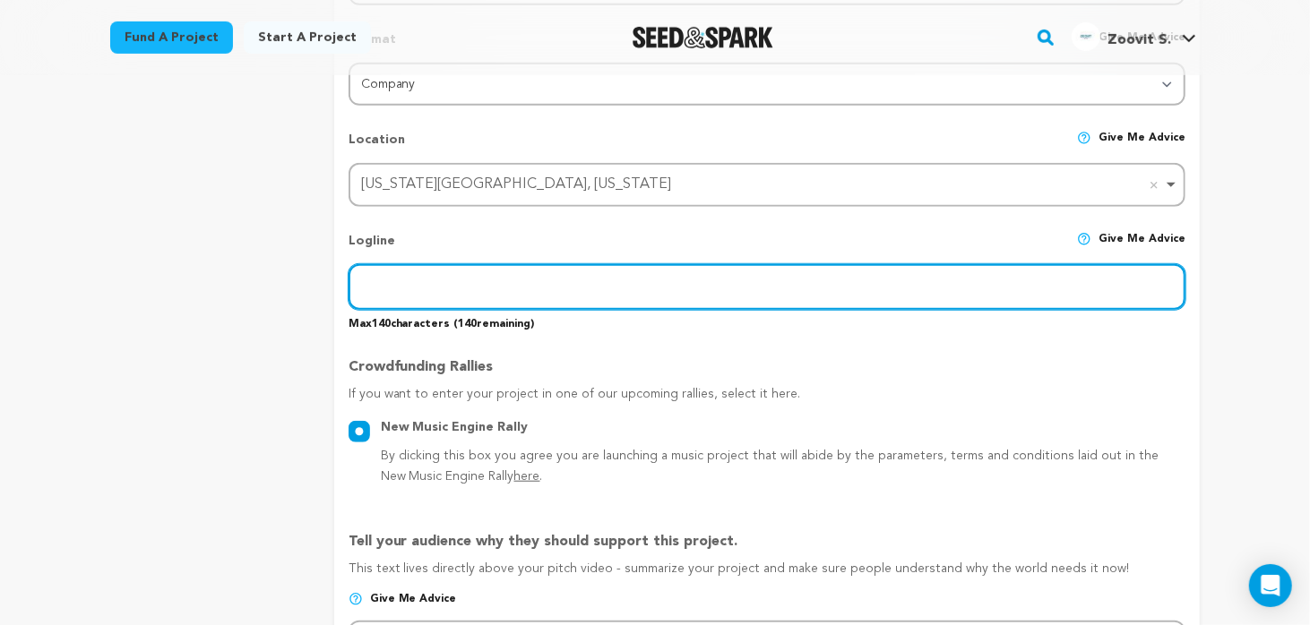
scroll to position [789, 0]
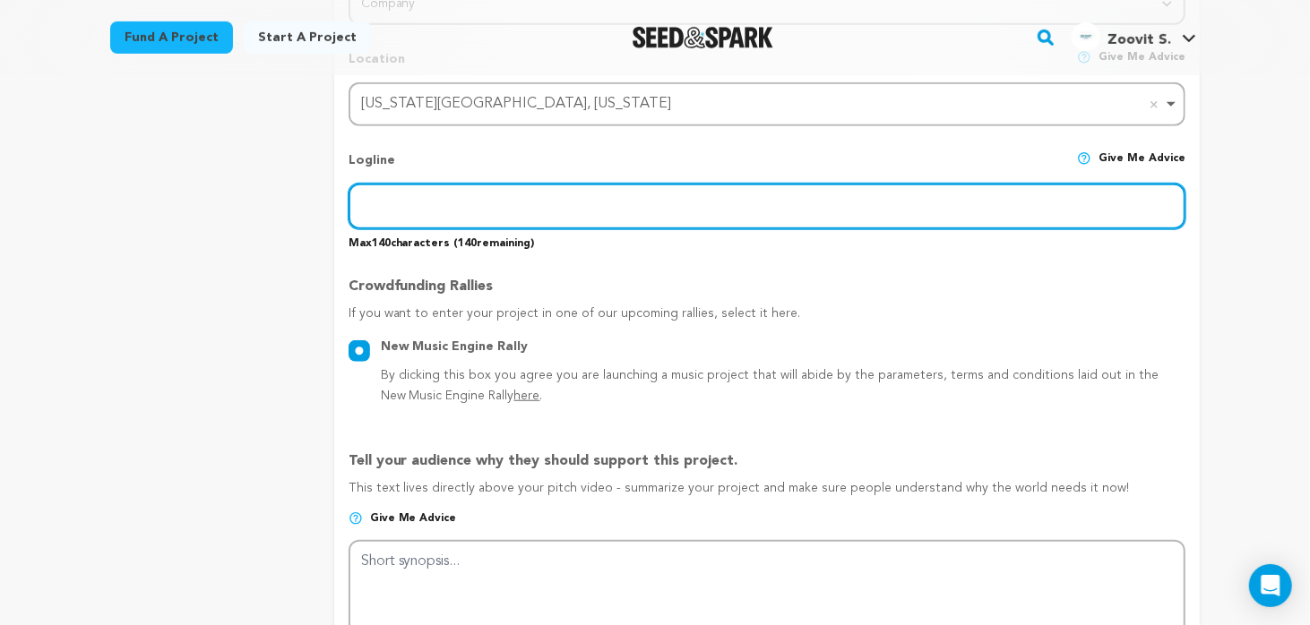
click at [475, 197] on input "text" at bounding box center [767, 207] width 837 height 46
paste input "Free Business Listing – No charges, no hidden fees."
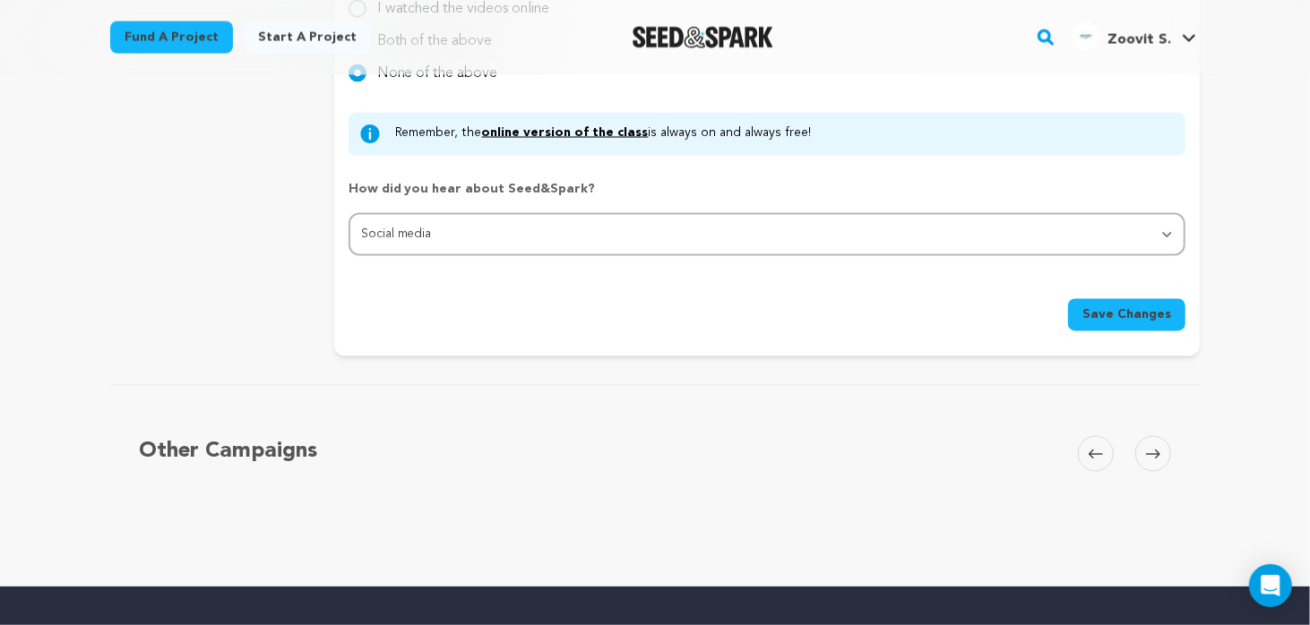
type input "Free Business Listing – No charges, no hidden fees."
click at [1143, 307] on span "Save Changes" at bounding box center [1127, 315] width 89 height 18
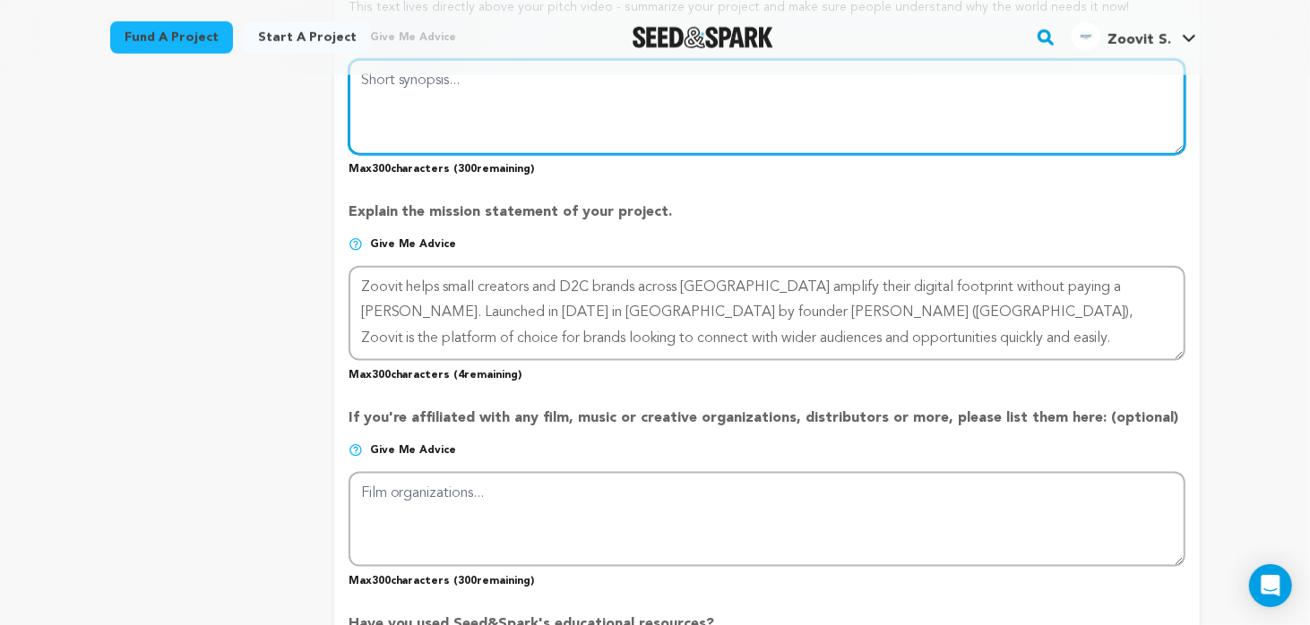
scroll to position [1056, 0]
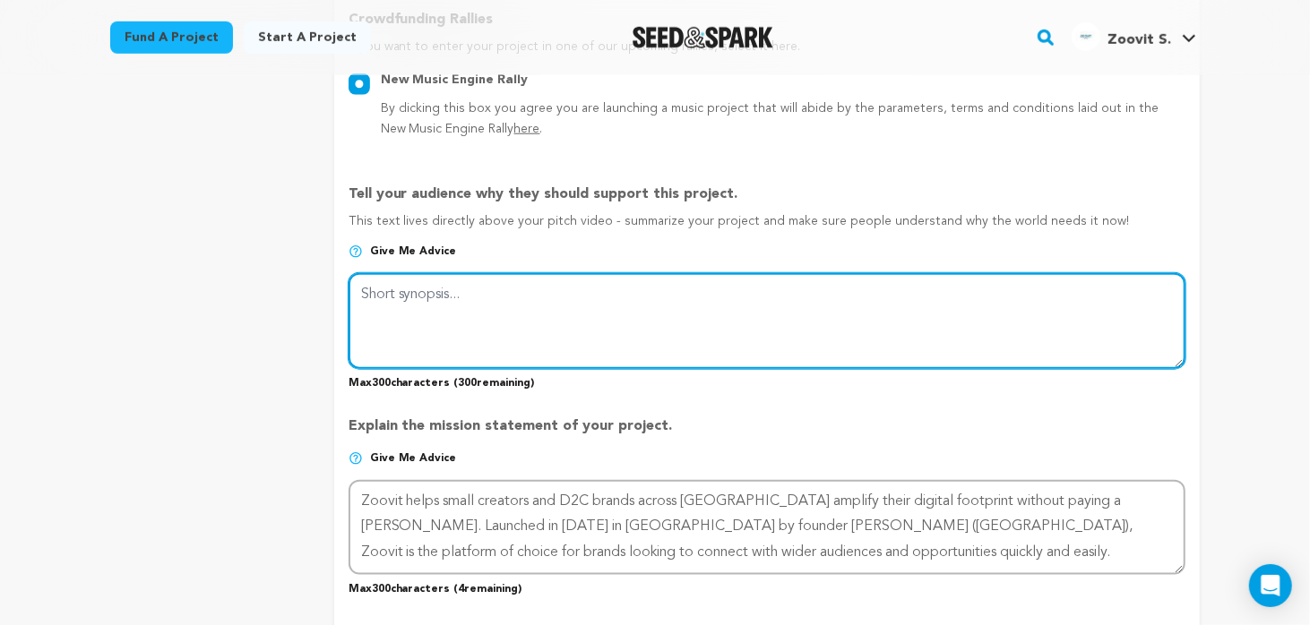
paste textarea "Key Benefits: Zero Listing Fees: Start listing your brand for free—zero upfront…"
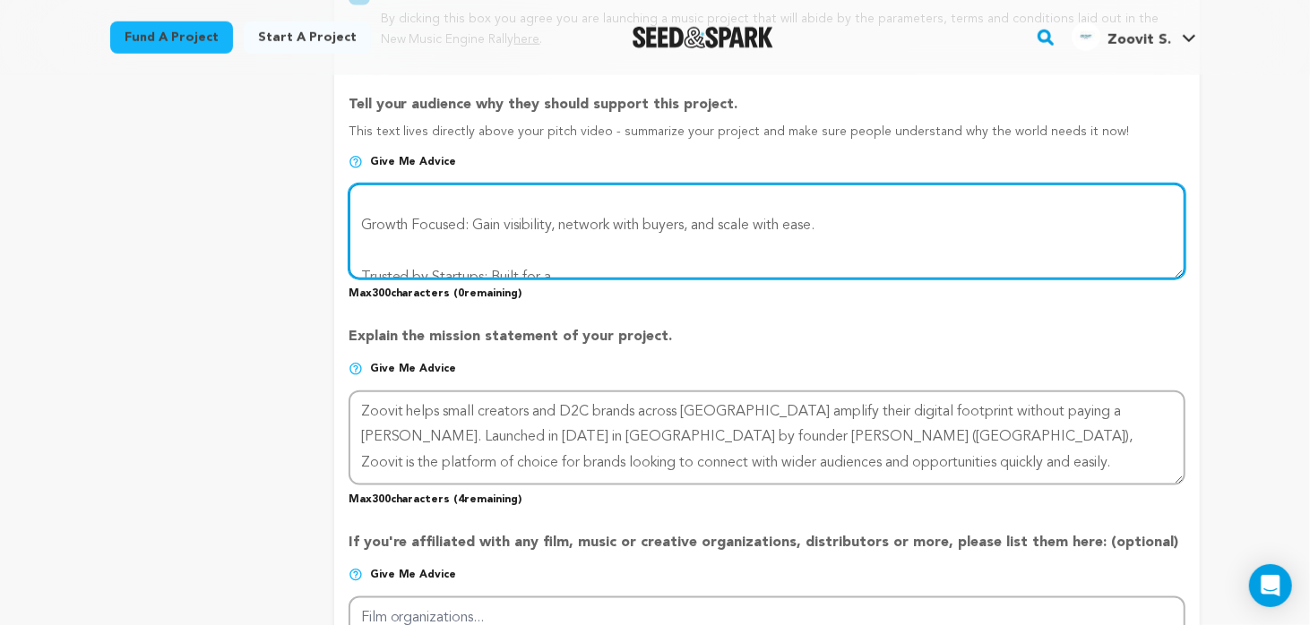
scroll to position [155, 0]
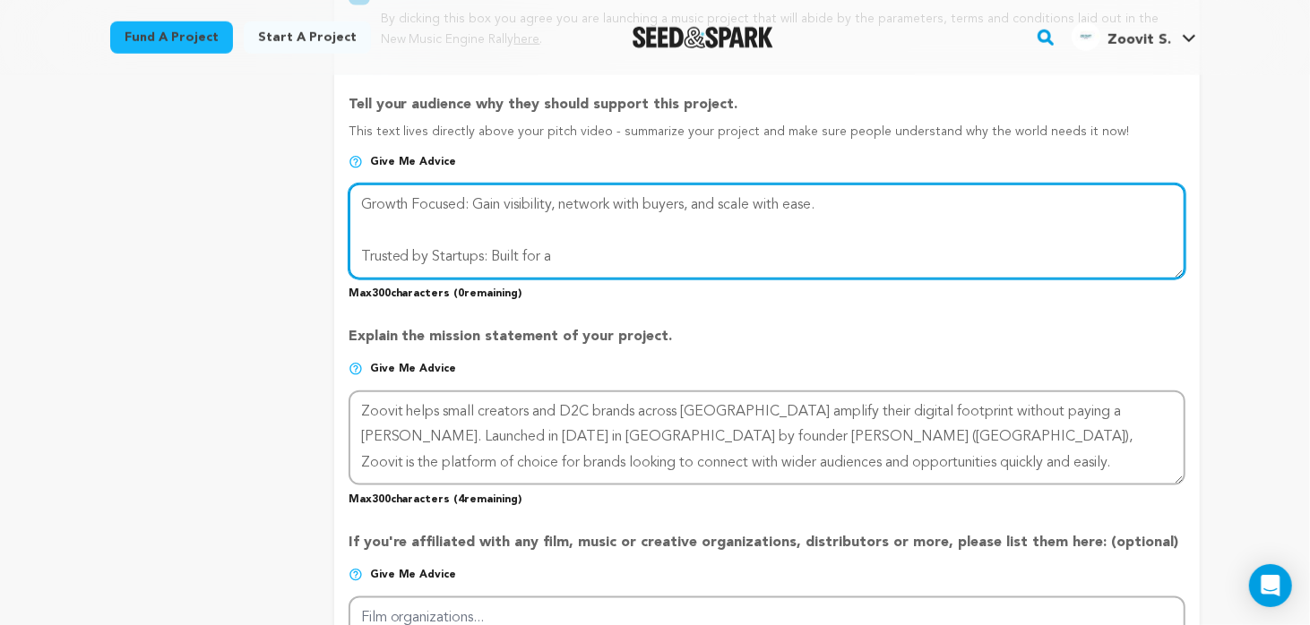
type textarea "Key Benefits: Zero Listing Fees: Start listing your brand for free—zero upfront…"
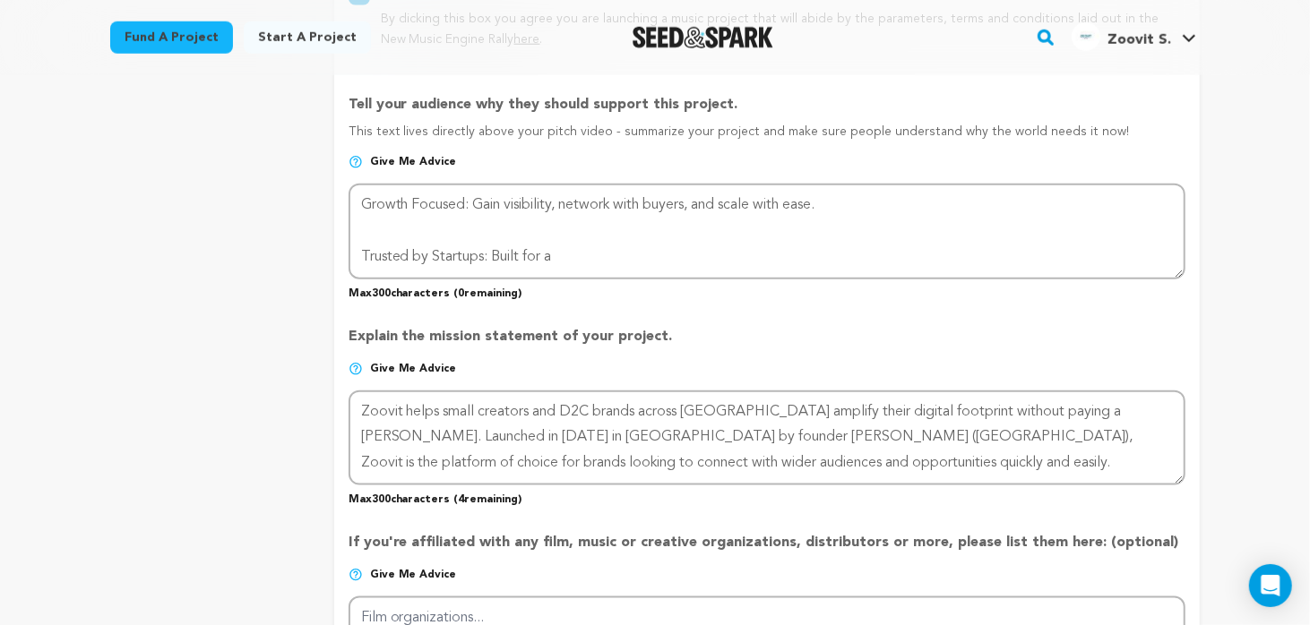
drag, startPoint x: 642, startPoint y: 273, endPoint x: 407, endPoint y: 211, distance: 243.0
click at [407, 211] on div "Tell your audience why they should support this project. This text lives direct…" at bounding box center [767, 190] width 837 height 220
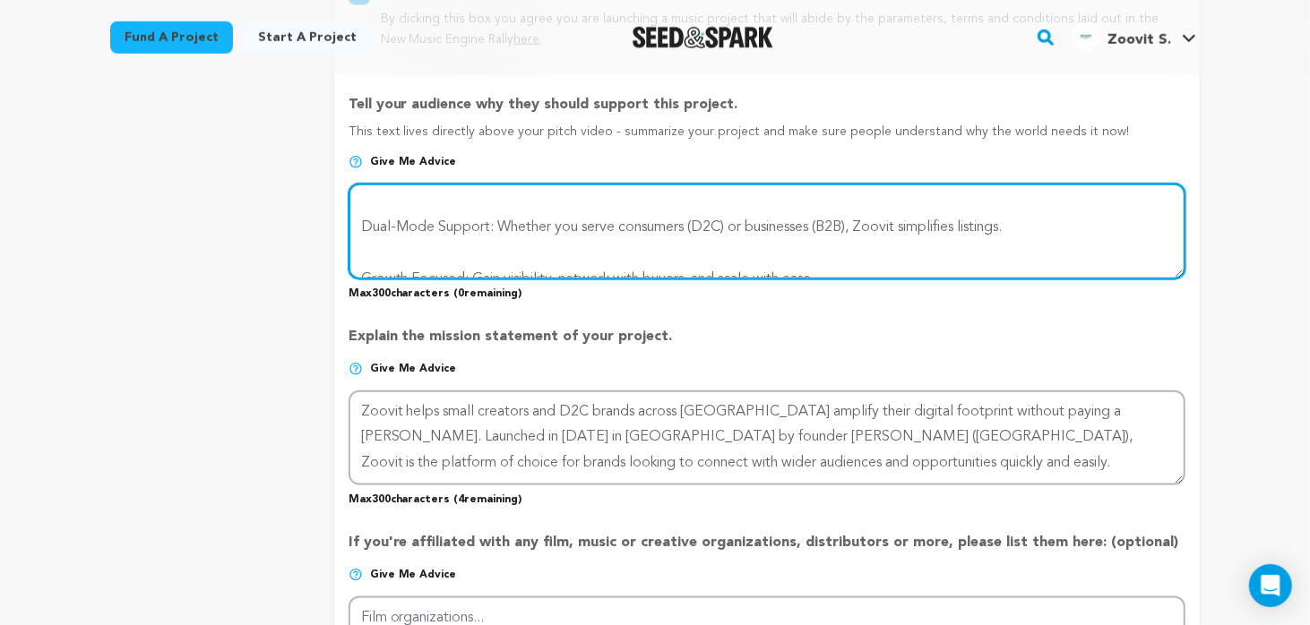
scroll to position [0, 0]
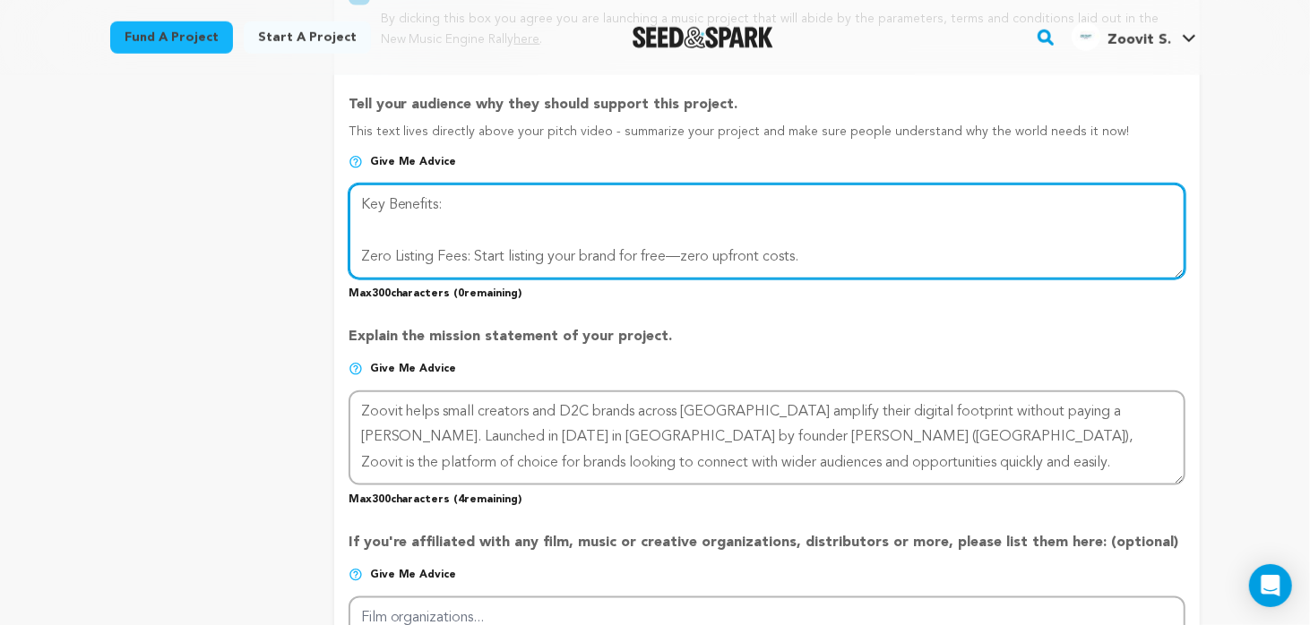
drag, startPoint x: 570, startPoint y: 249, endPoint x: 355, endPoint y: 149, distance: 237.3
click at [355, 149] on div "Tell your audience why they should support this project. This text lives direct…" at bounding box center [767, 190] width 837 height 220
paste textarea "Zoovit is India’s first free D2C & B2B listing platform that helps brands, crea…"
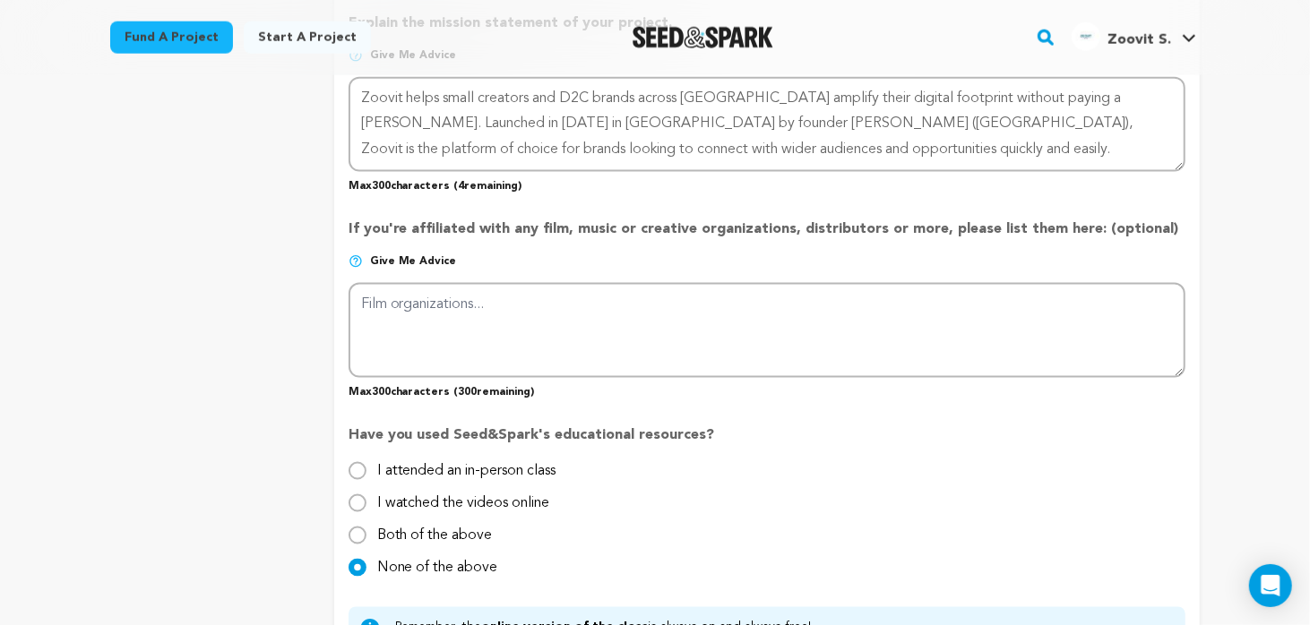
scroll to position [1504, 0]
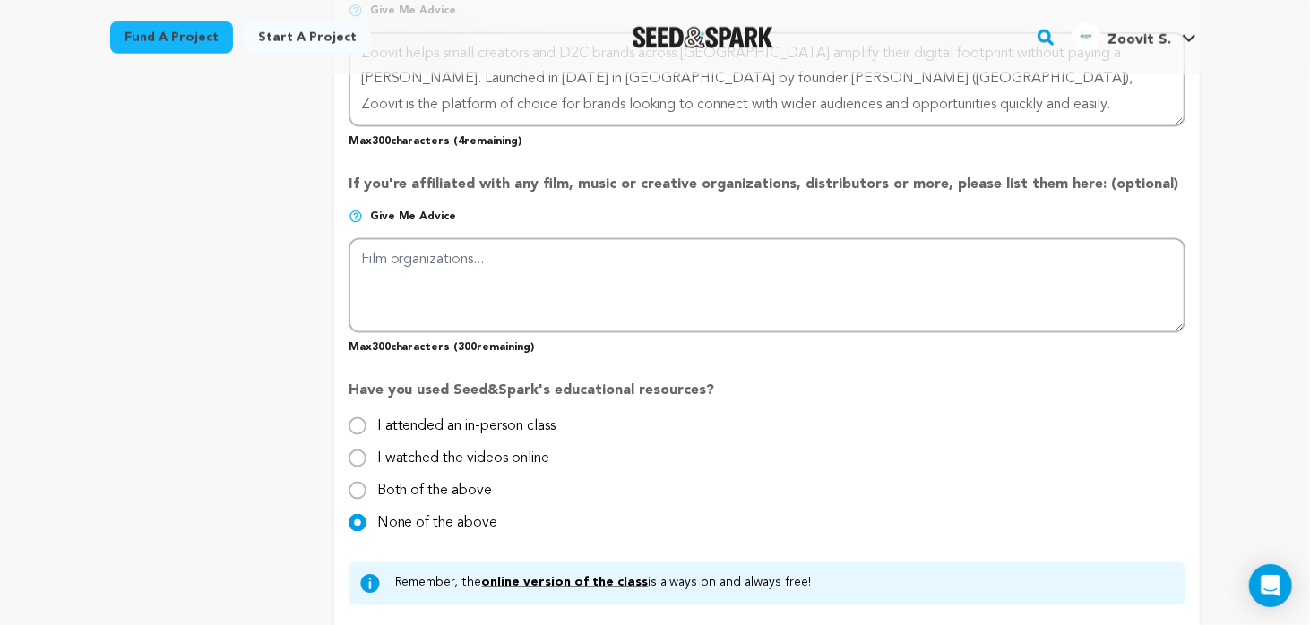
type textarea "Zoovit is India’s first free D2C & B2B listing platform that helps brands, crea…"
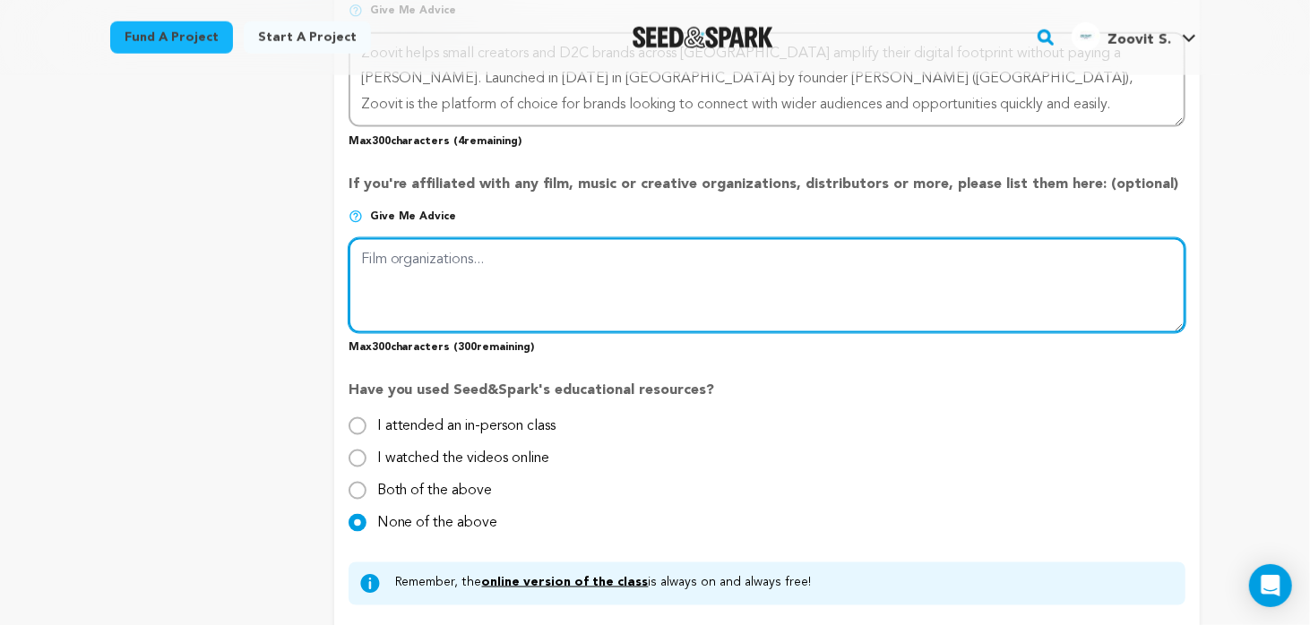
click at [406, 291] on textarea at bounding box center [767, 285] width 837 height 95
paste textarea "To make pet wellness simple, accessible, and trustworthy."
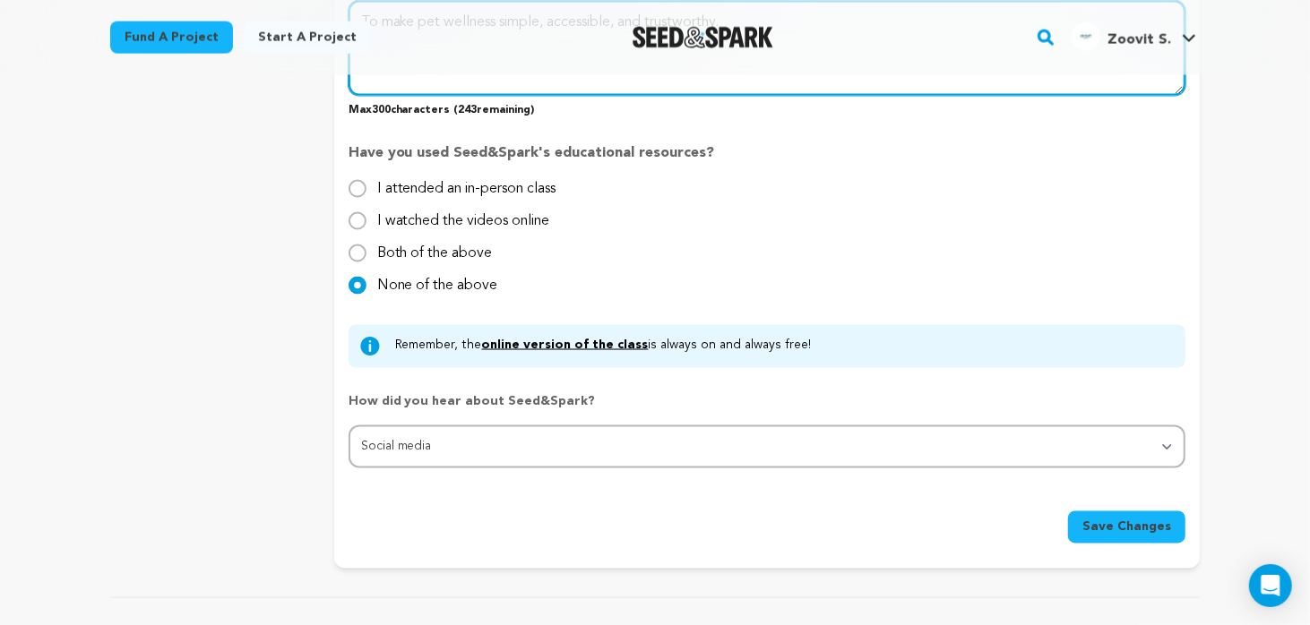
scroll to position [1862, 0]
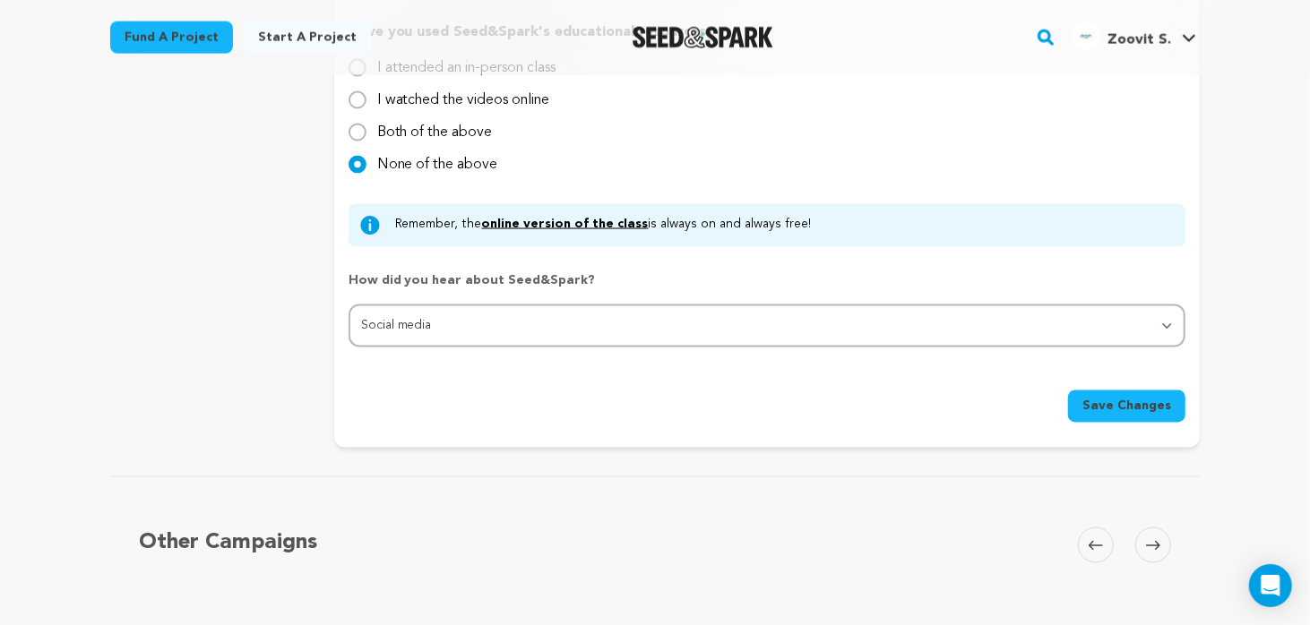
type textarea "To make pet wellness simple, accessible, and trustworthy."
click at [1120, 400] on span "Save Changes" at bounding box center [1127, 407] width 89 height 18
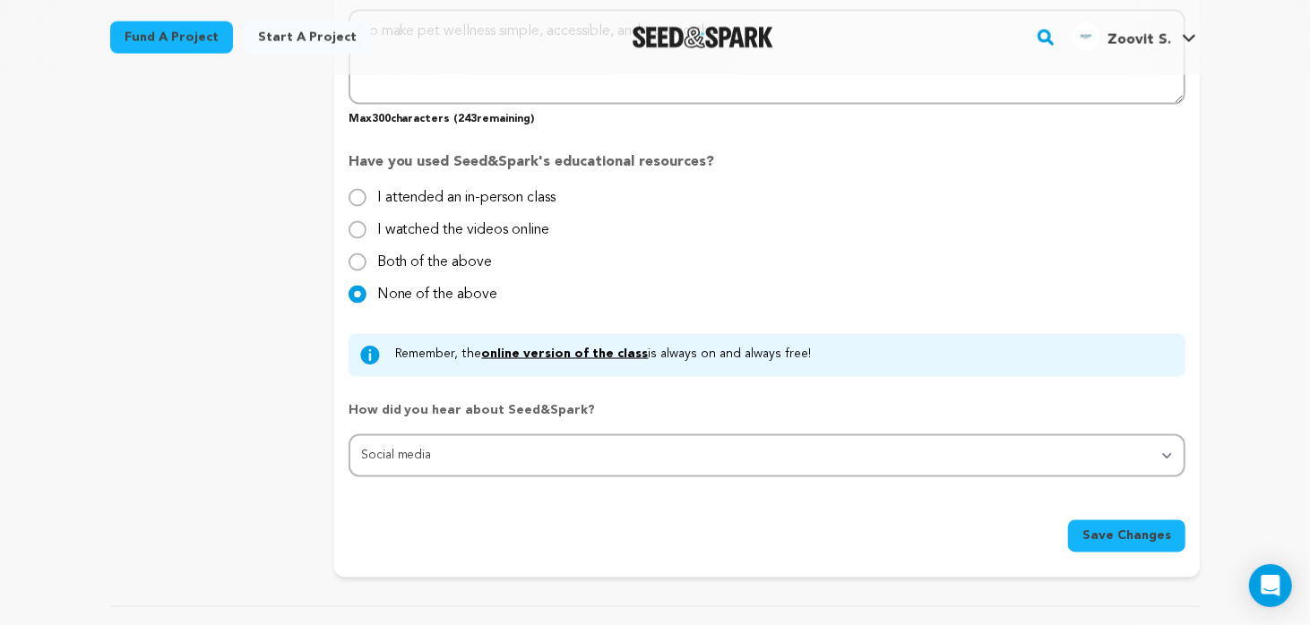
scroll to position [1792, 0]
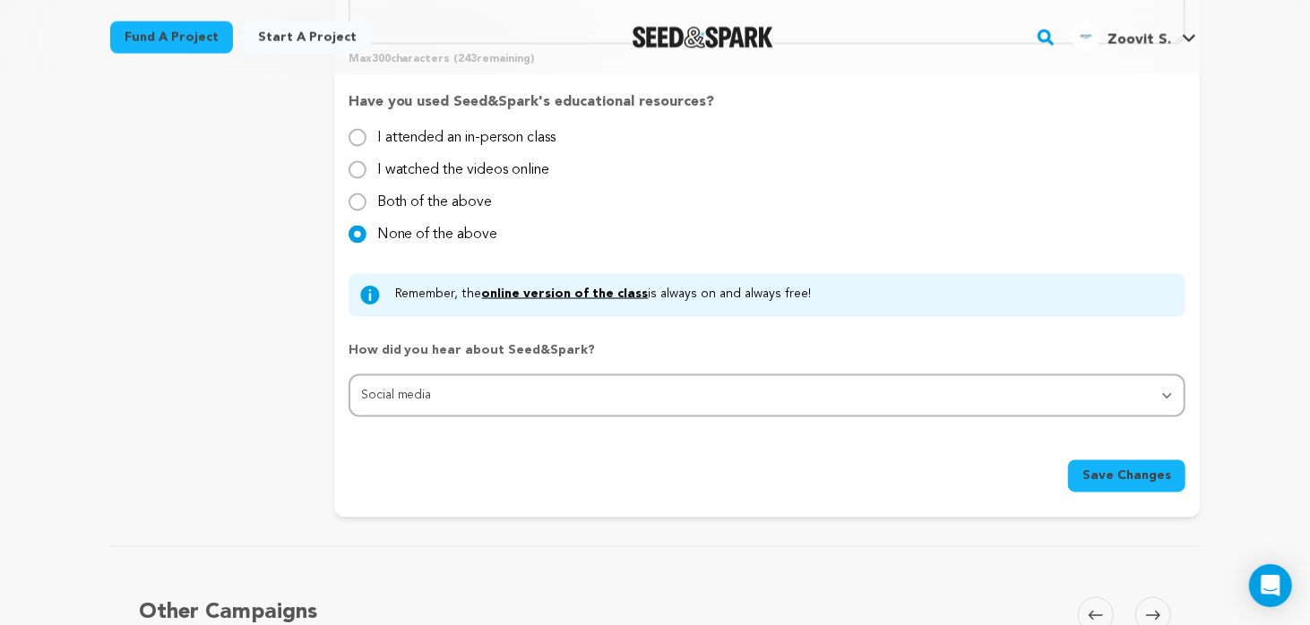
click at [1136, 468] on span "Save Changes" at bounding box center [1127, 477] width 89 height 18
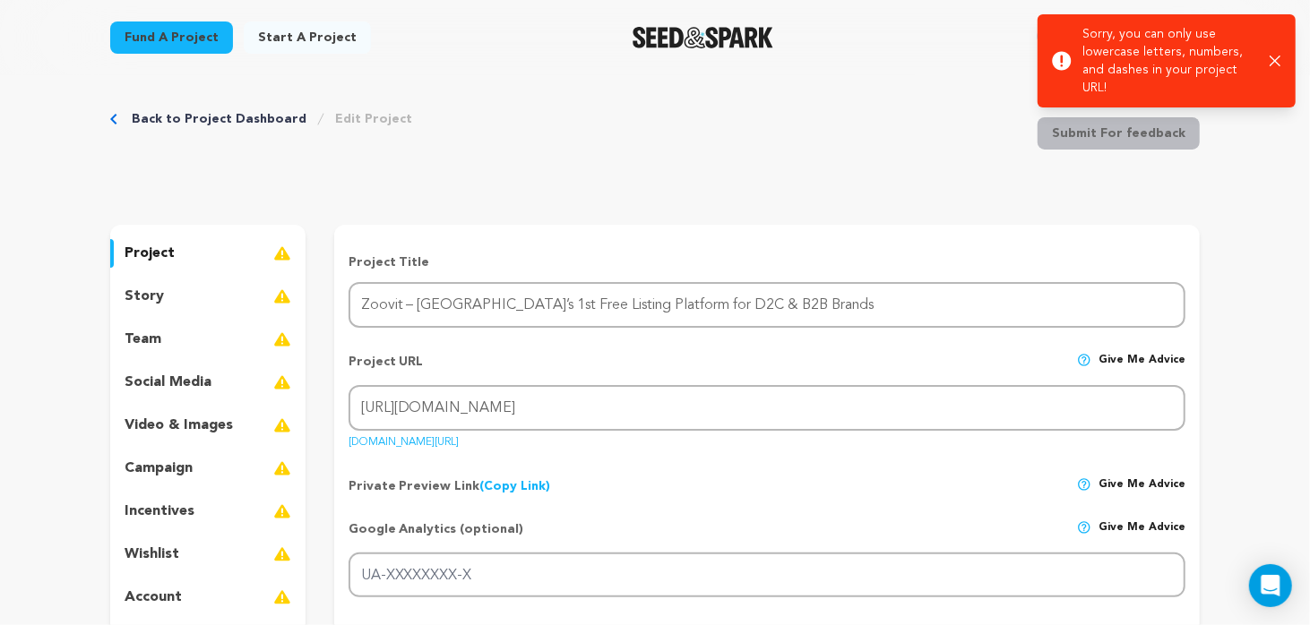
scroll to position [0, 0]
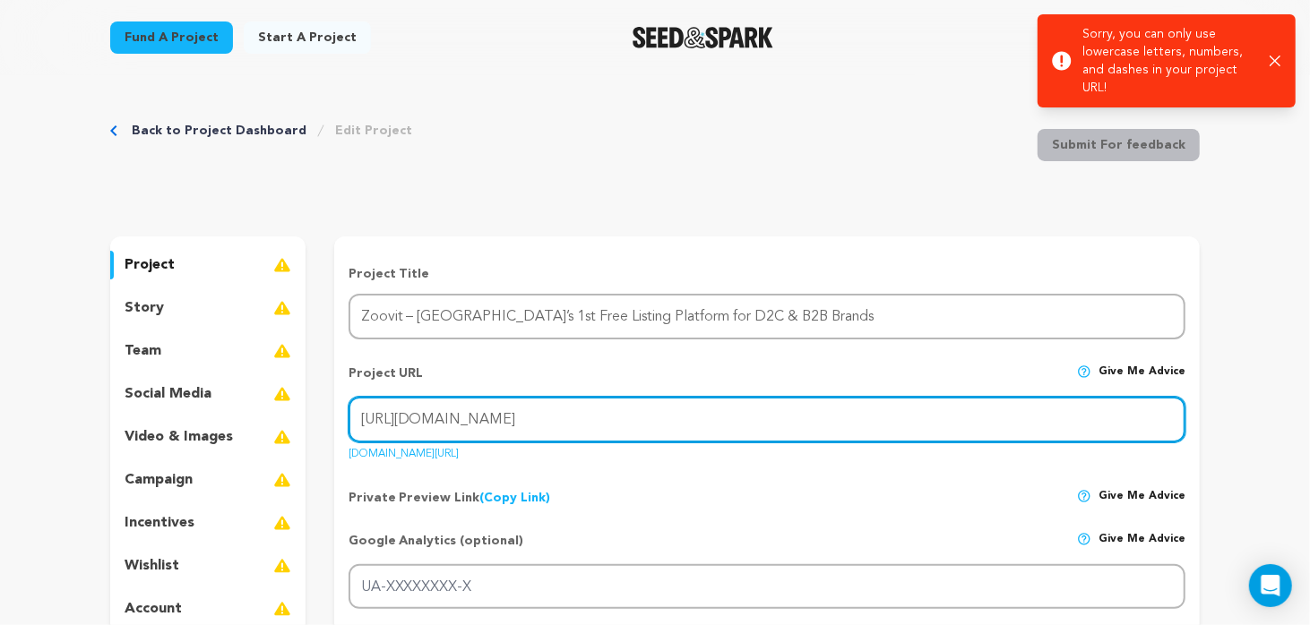
click at [521, 430] on input "https://zoovit.store/" at bounding box center [767, 420] width 837 height 46
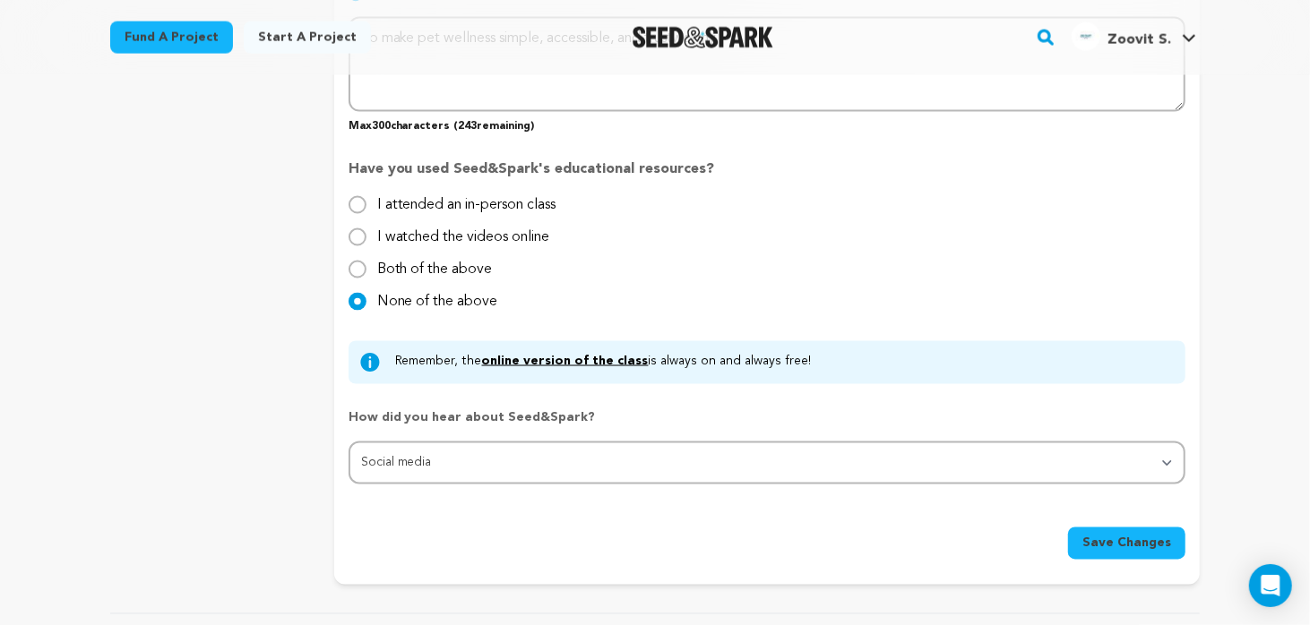
scroll to position [1792, 0]
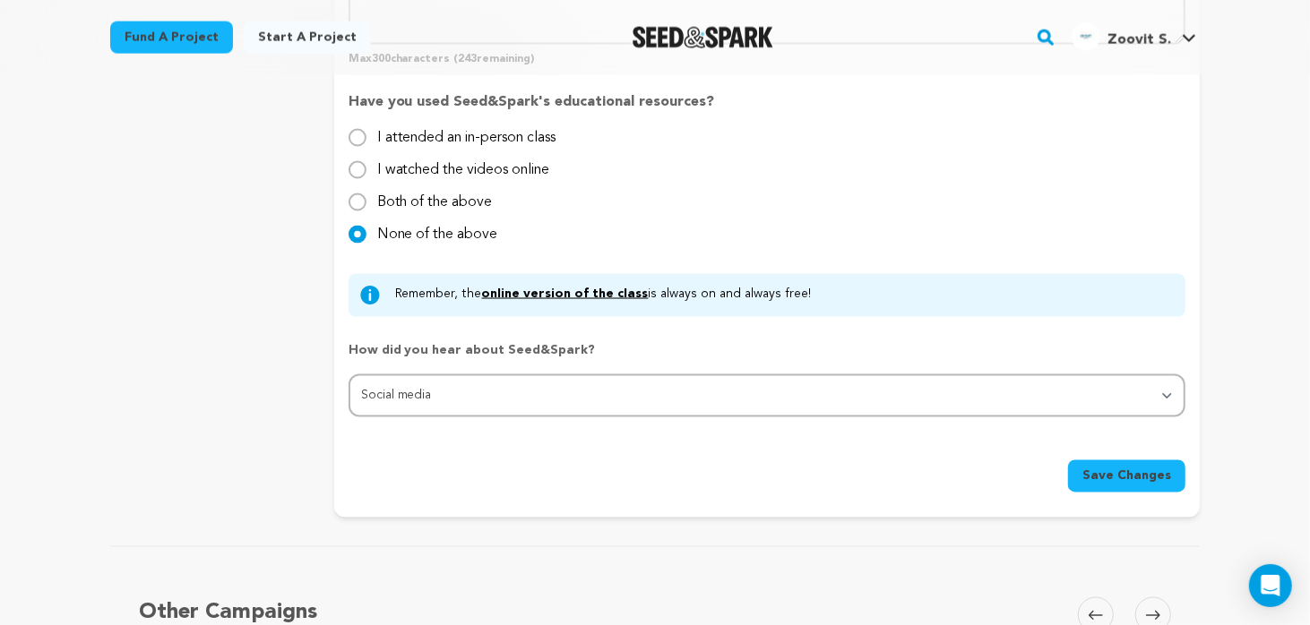
click at [1095, 469] on span "Save Changes" at bounding box center [1127, 477] width 89 height 18
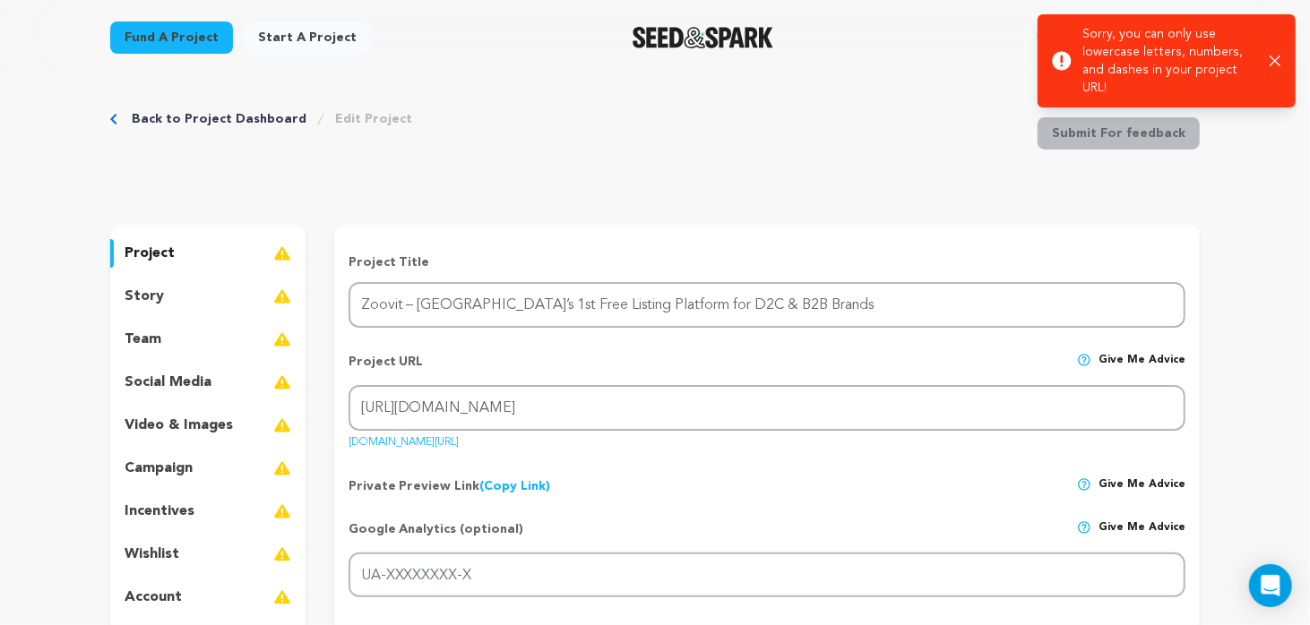
scroll to position [0, 0]
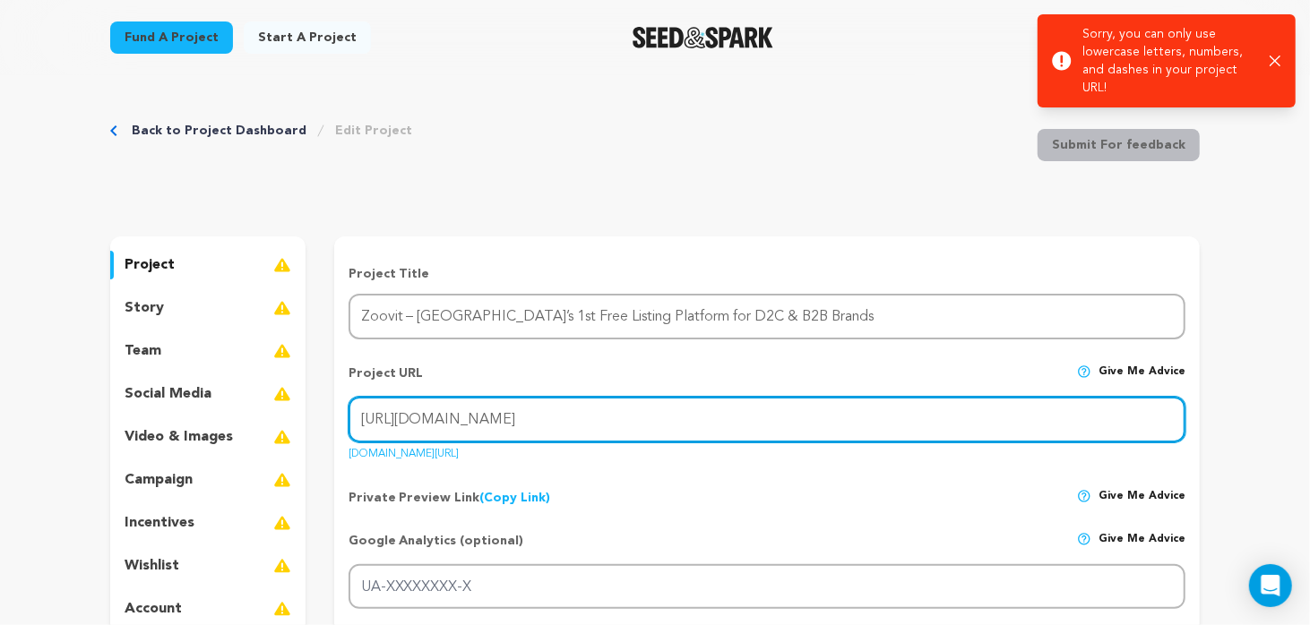
click at [505, 427] on input "https://zoovit.store" at bounding box center [767, 420] width 837 height 46
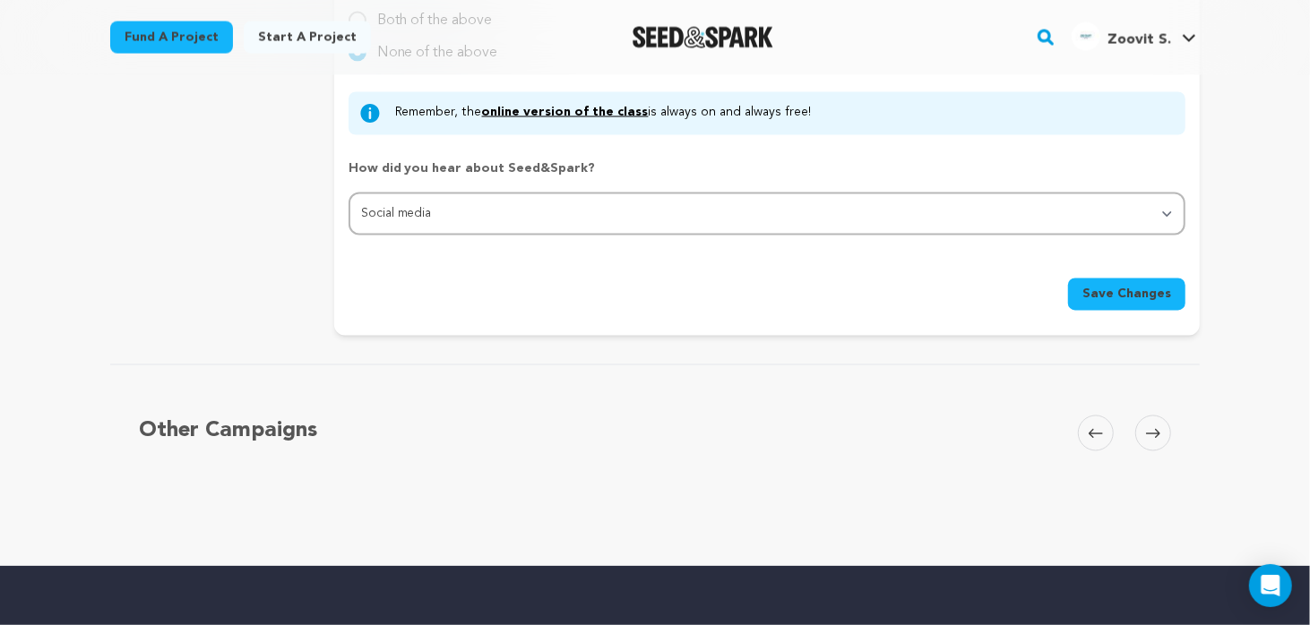
scroll to position [1971, 0]
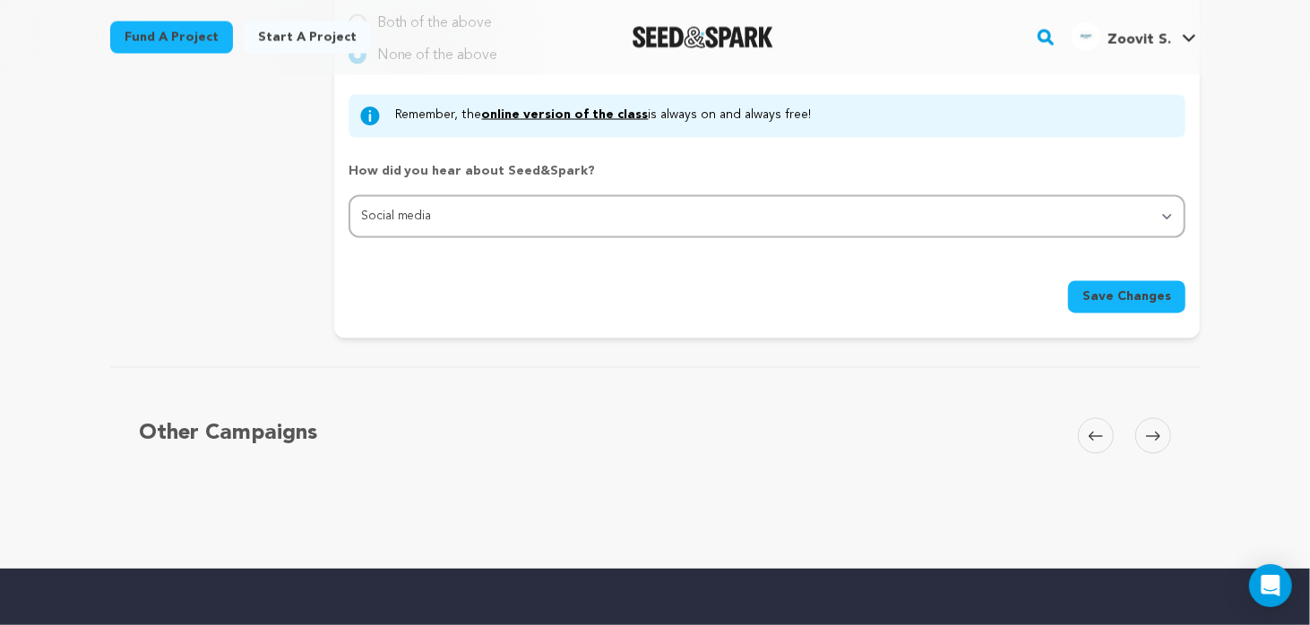
click at [1143, 289] on span "Save Changes" at bounding box center [1127, 298] width 89 height 18
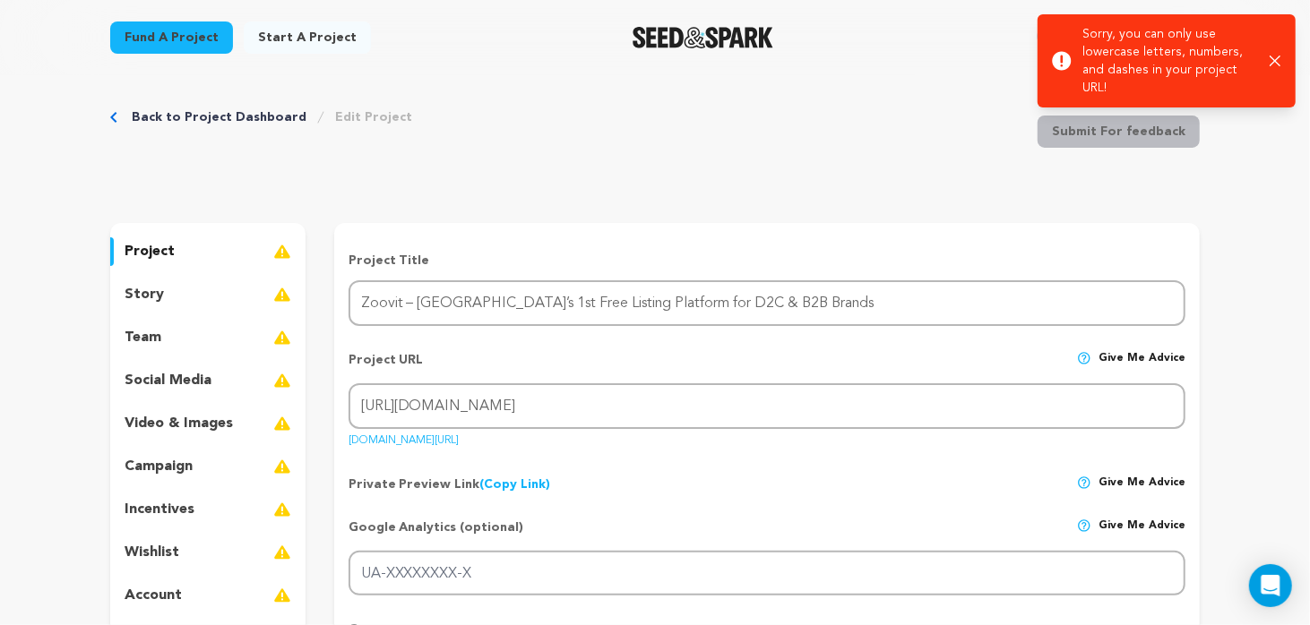
scroll to position [0, 0]
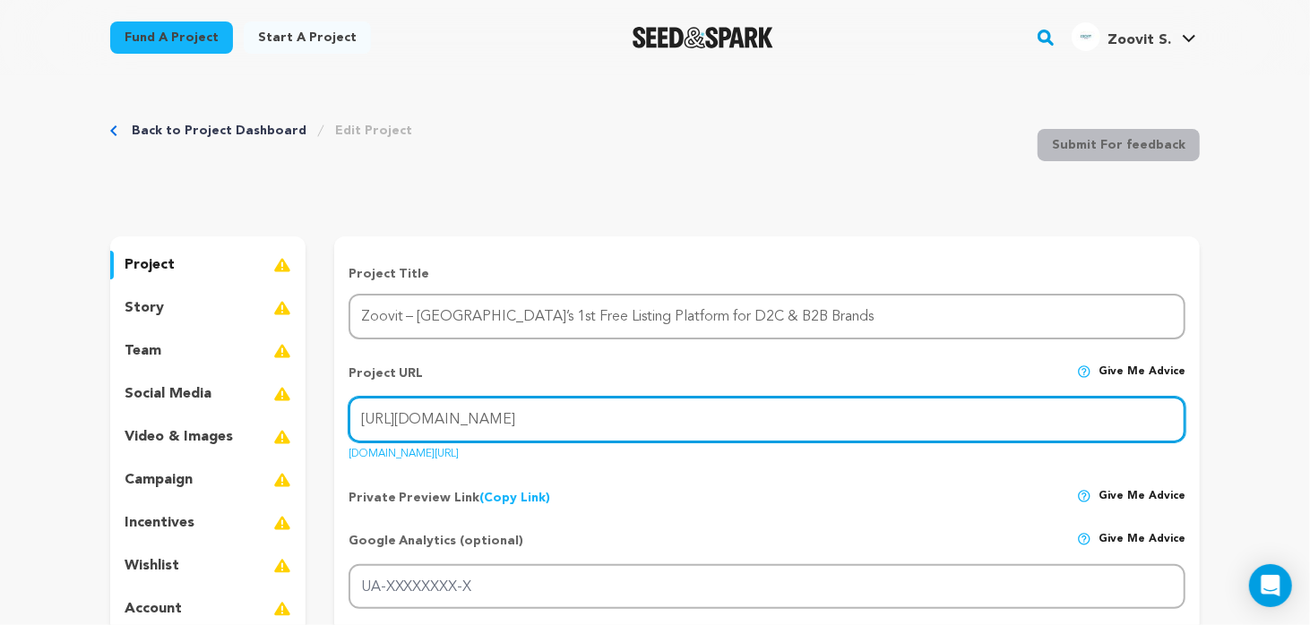
click at [487, 422] on input "https://zoovit.store/" at bounding box center [767, 420] width 837 height 46
drag, startPoint x: 534, startPoint y: 413, endPoint x: 515, endPoint y: 413, distance: 18.8
click at [516, 413] on input "https://zoovit.store/c" at bounding box center [767, 420] width 837 height 46
type input "h"
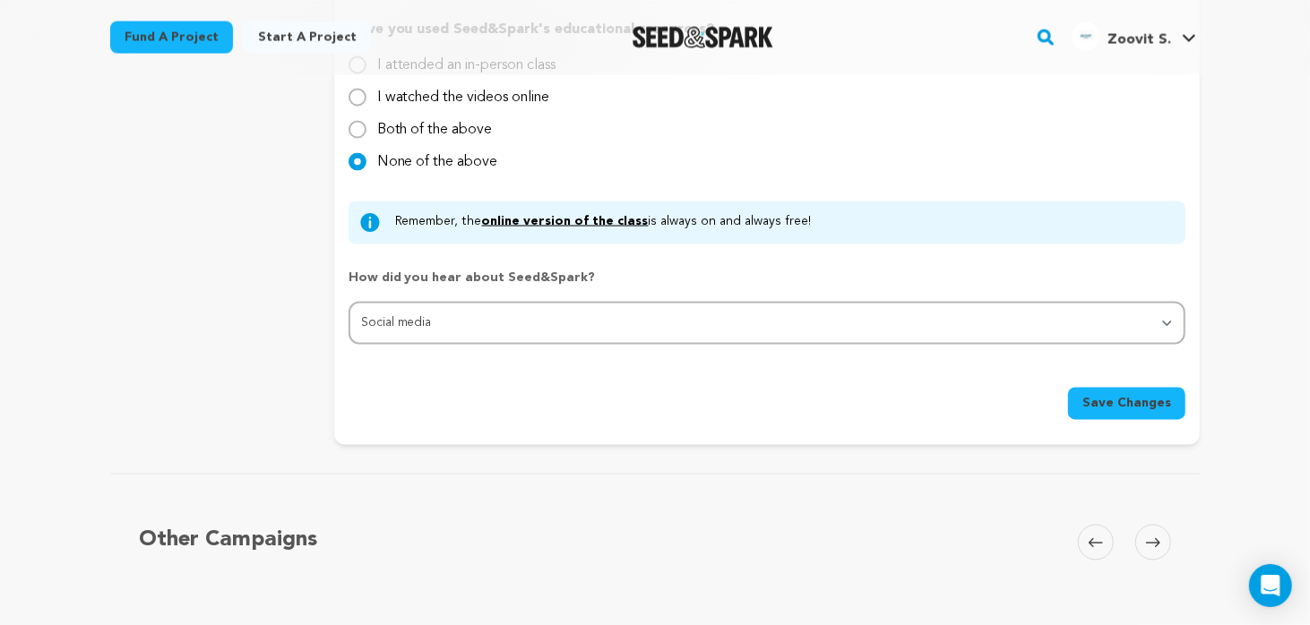
scroll to position [1882, 0]
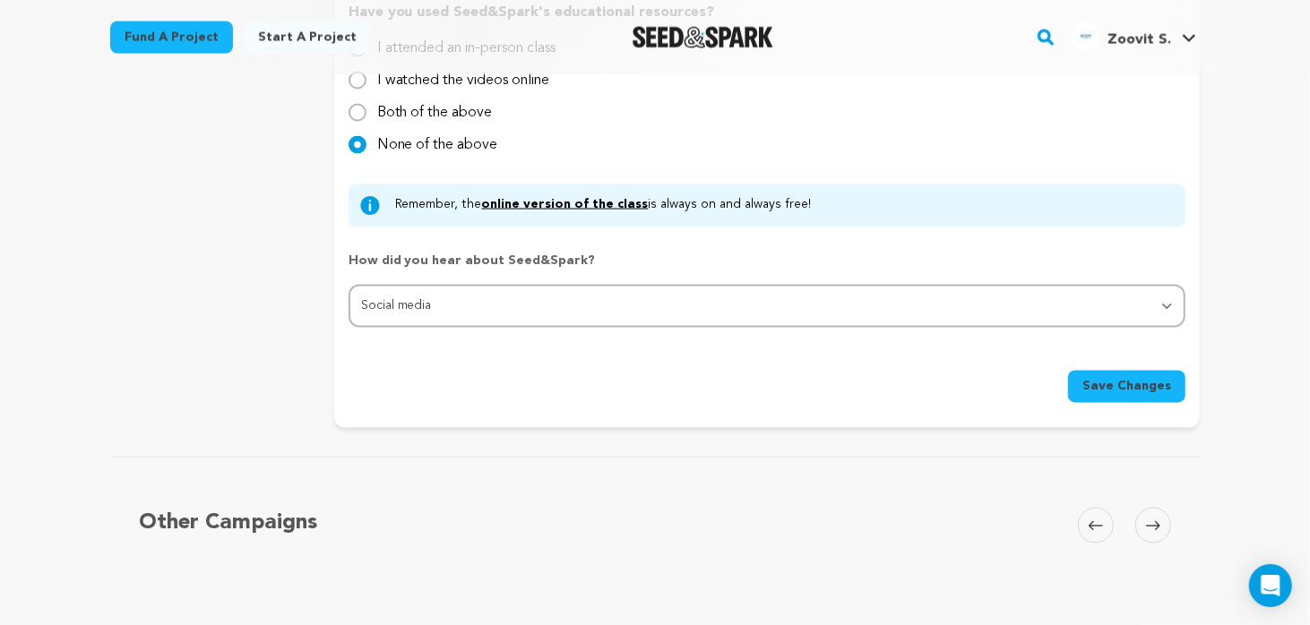
type input "zoovit-store"
click at [1124, 382] on span "Save Changes" at bounding box center [1127, 387] width 89 height 18
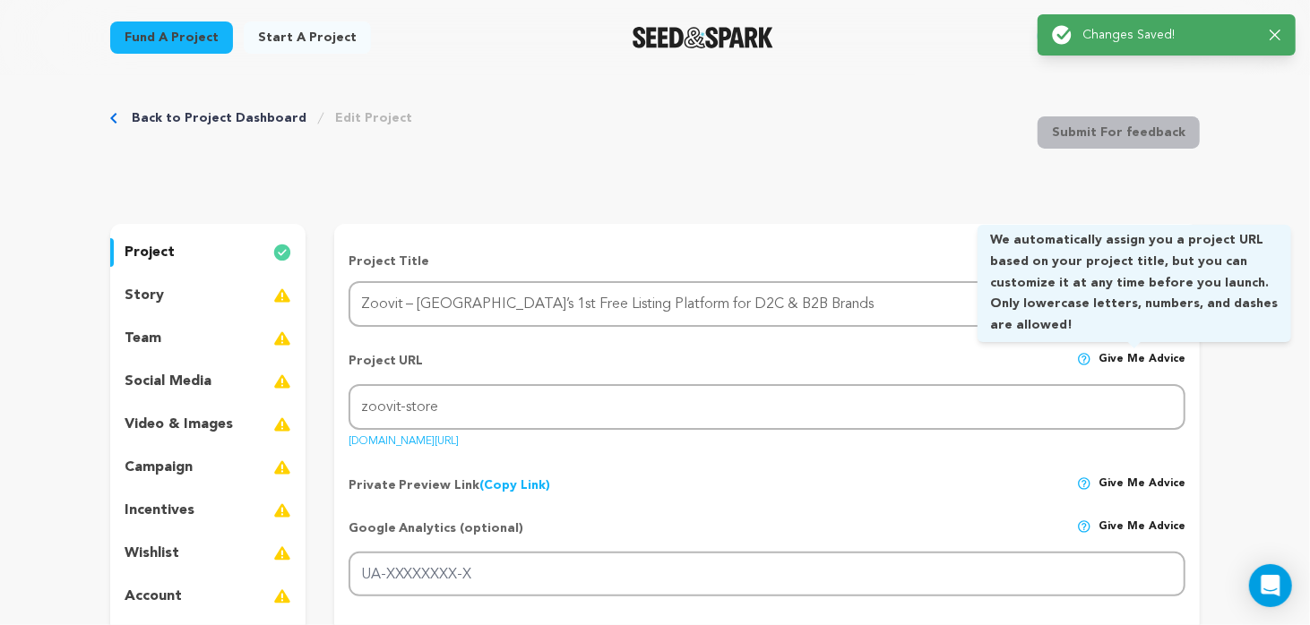
scroll to position [0, 0]
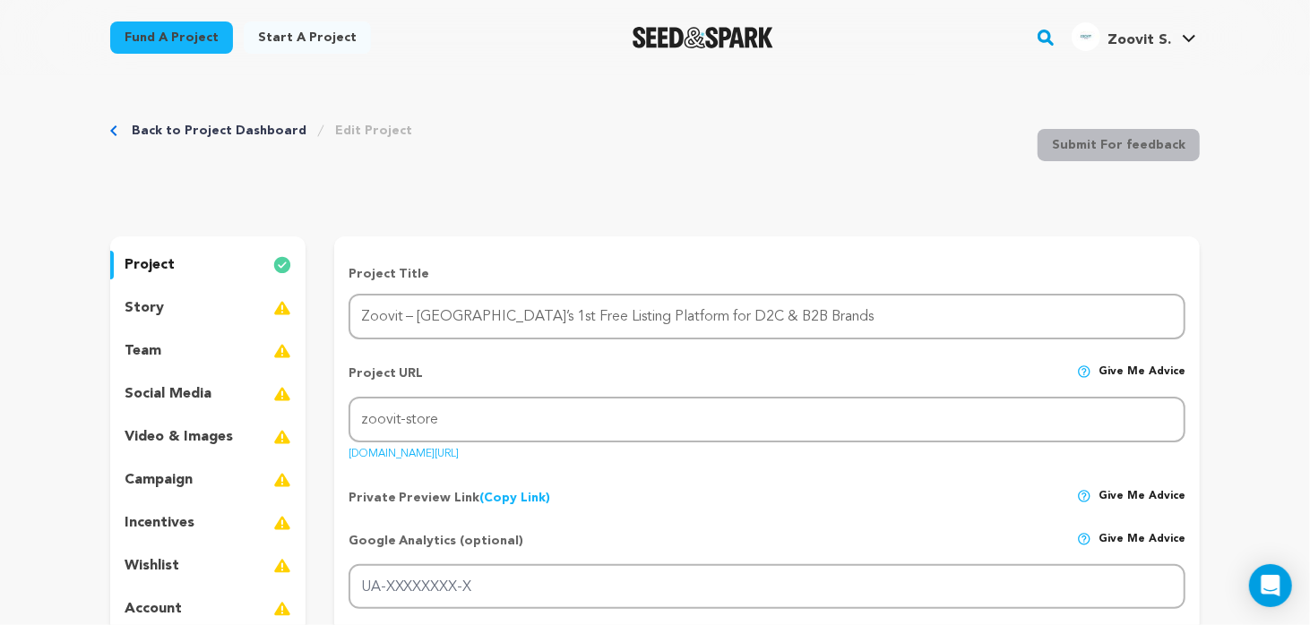
click at [141, 309] on p "story" at bounding box center [144, 309] width 39 height 22
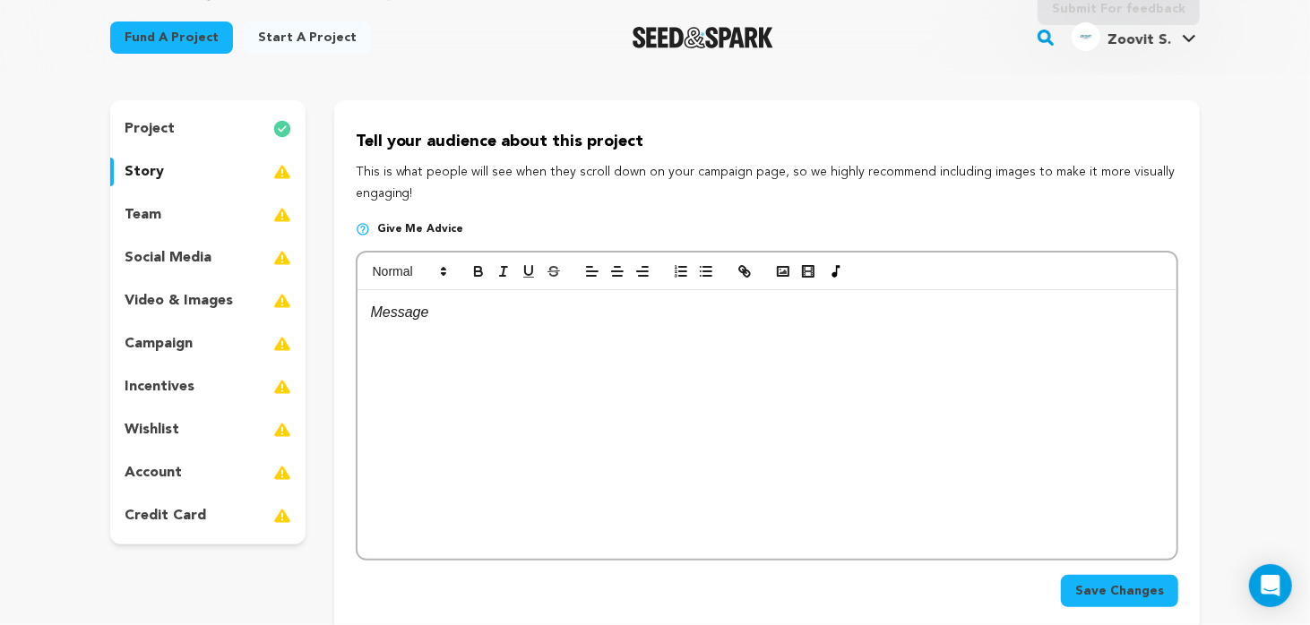
scroll to position [179, 0]
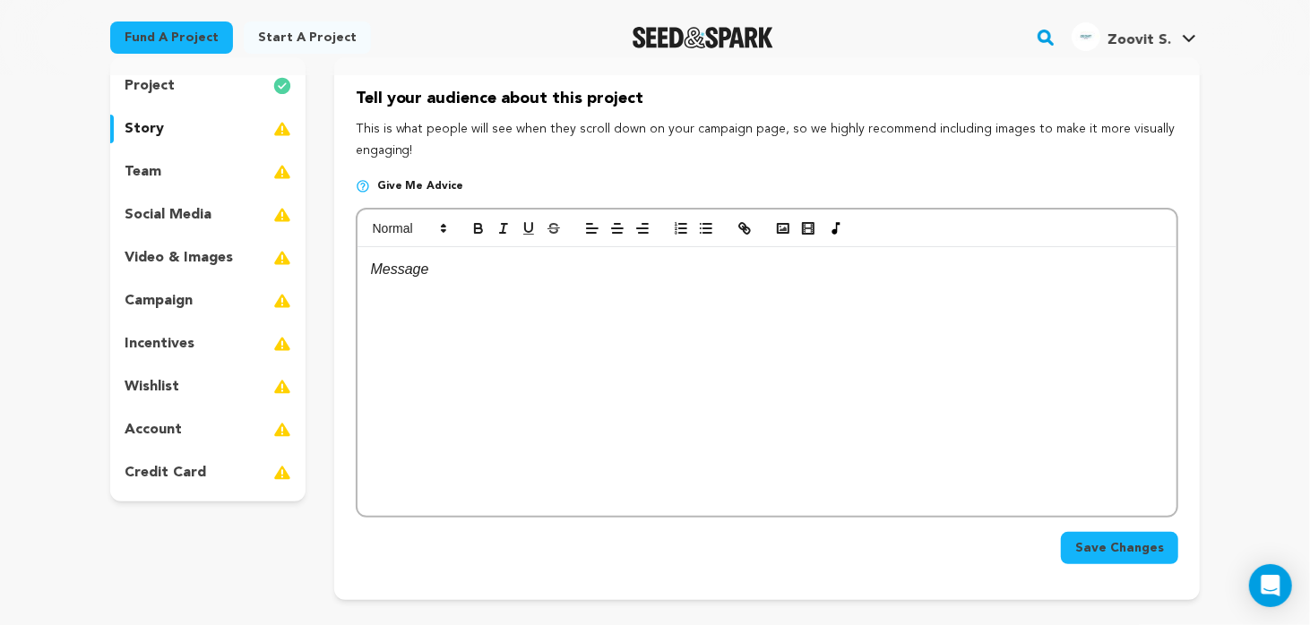
click at [431, 283] on div at bounding box center [767, 381] width 819 height 269
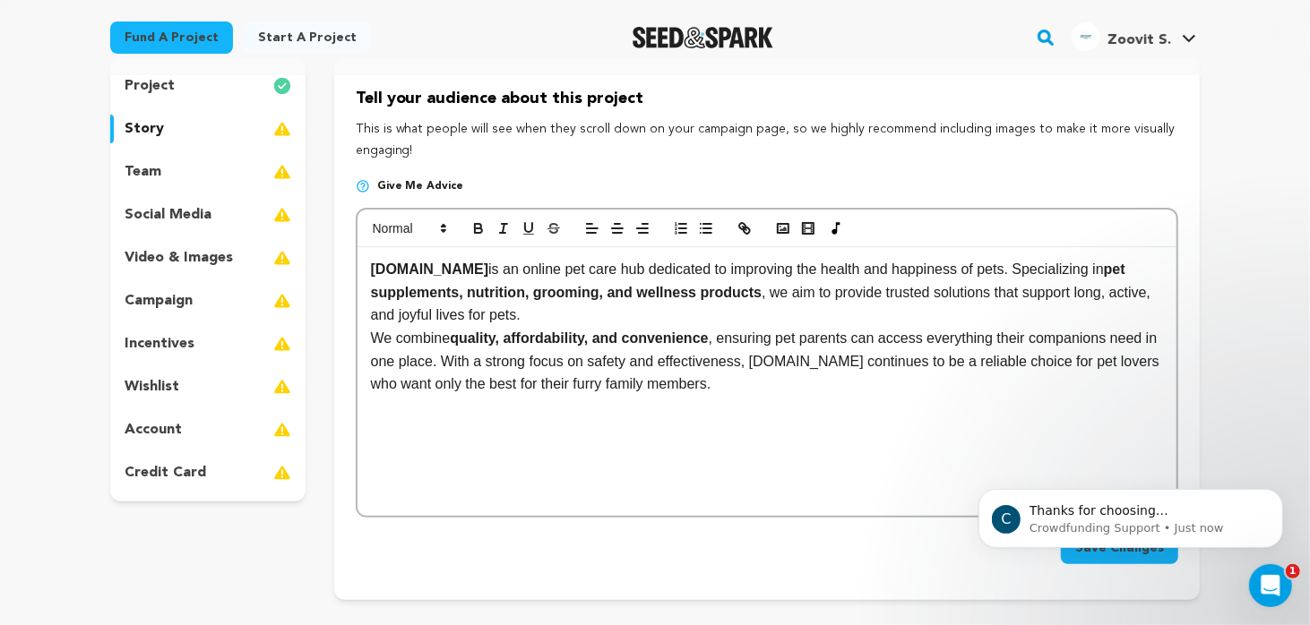
scroll to position [0, 0]
drag, startPoint x: 451, startPoint y: 273, endPoint x: 367, endPoint y: 267, distance: 83.6
click at [367, 267] on div "Zoovit.store is an online pet care hub dedicated to improving the health and ha…" at bounding box center [767, 381] width 819 height 269
click at [740, 228] on icon "button" at bounding box center [742, 226] width 6 height 6
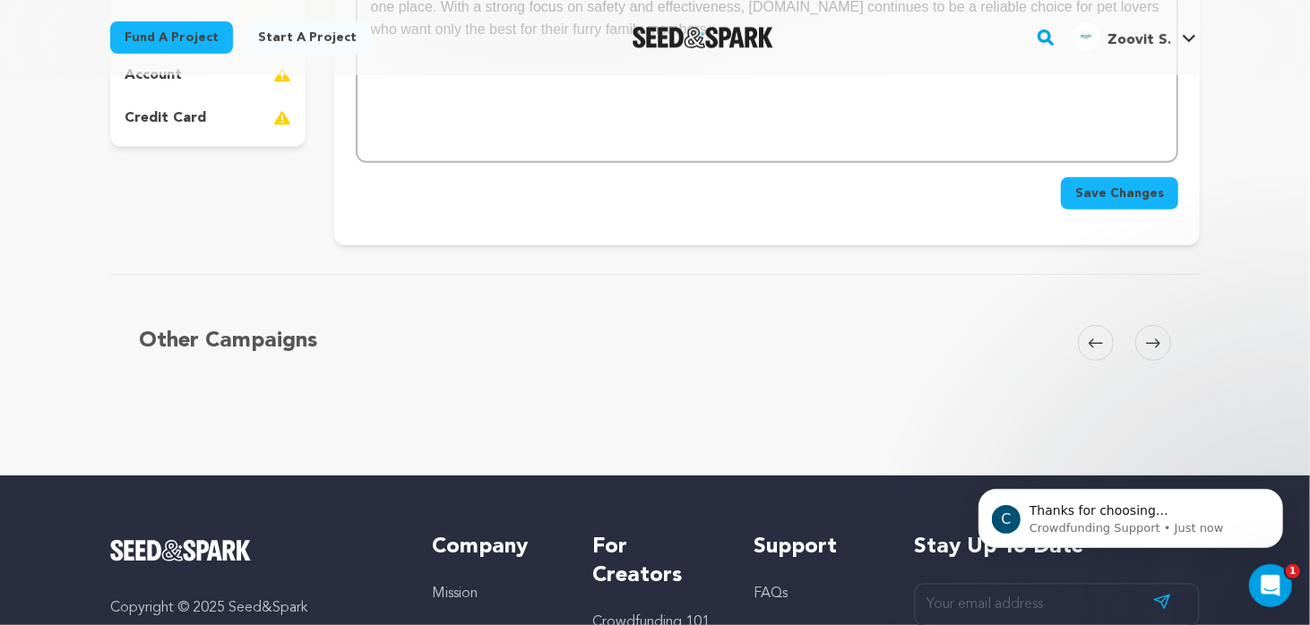
scroll to position [538, 0]
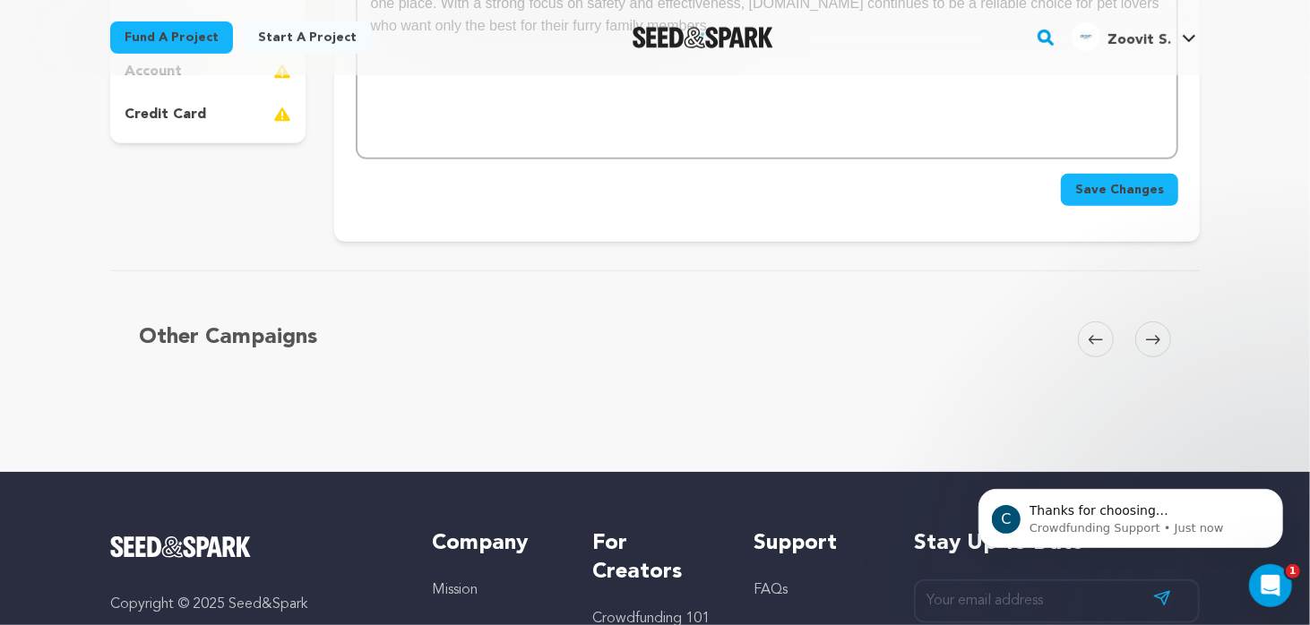
click at [1093, 195] on span "Save Changes" at bounding box center [1119, 190] width 89 height 18
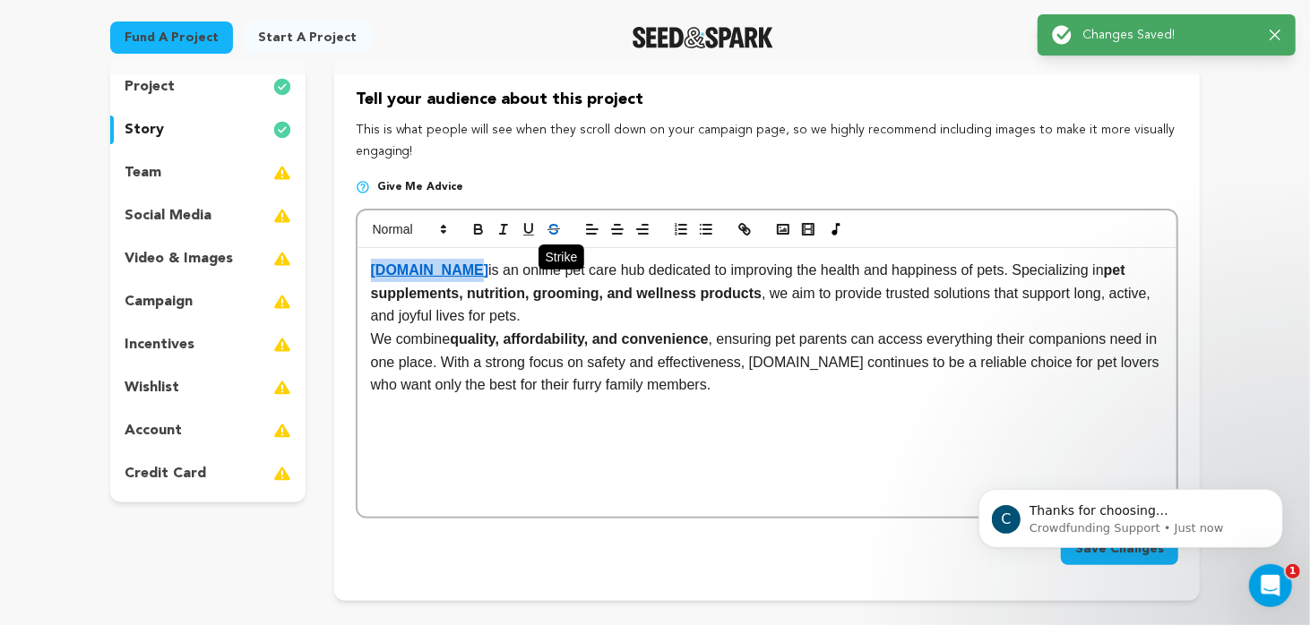
scroll to position [179, 0]
click at [196, 174] on div "team" at bounding box center [207, 172] width 195 height 29
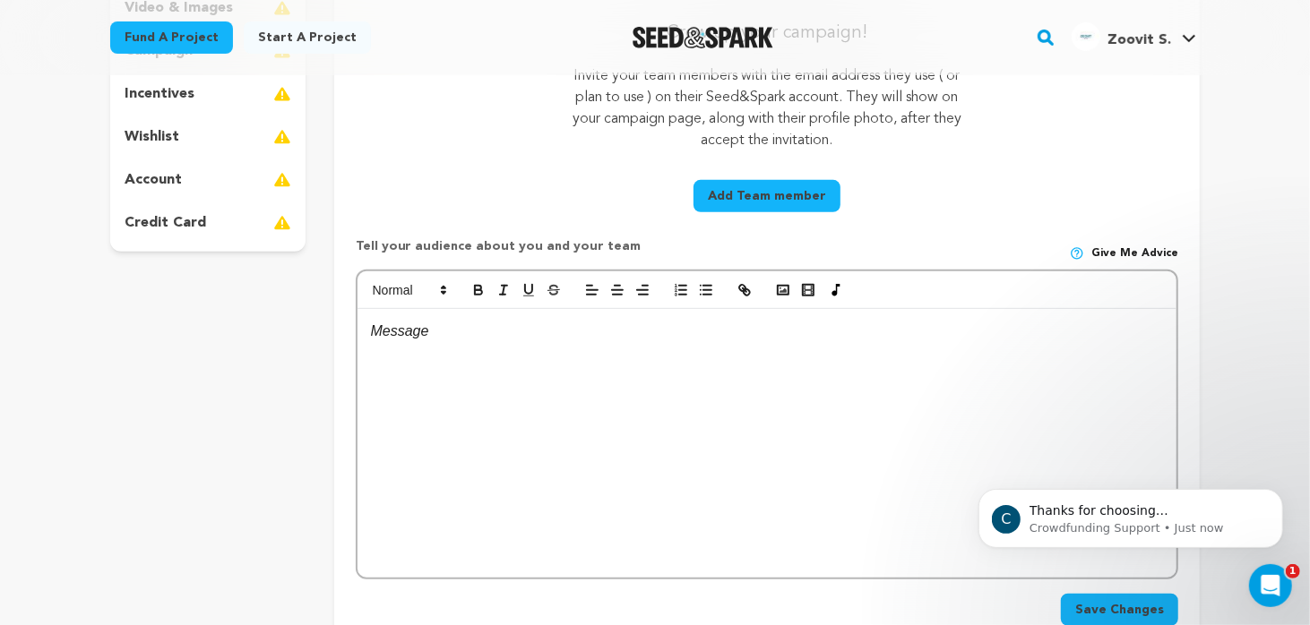
scroll to position [627, 0]
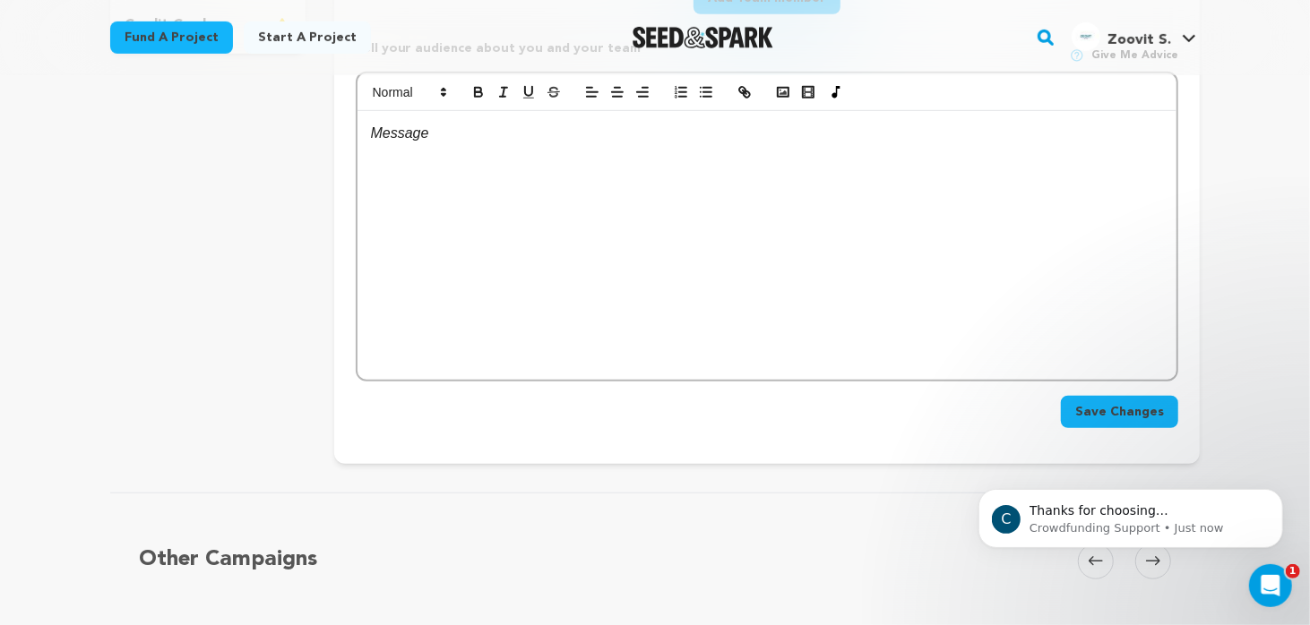
click at [1130, 415] on span "Save Changes" at bounding box center [1119, 412] width 89 height 18
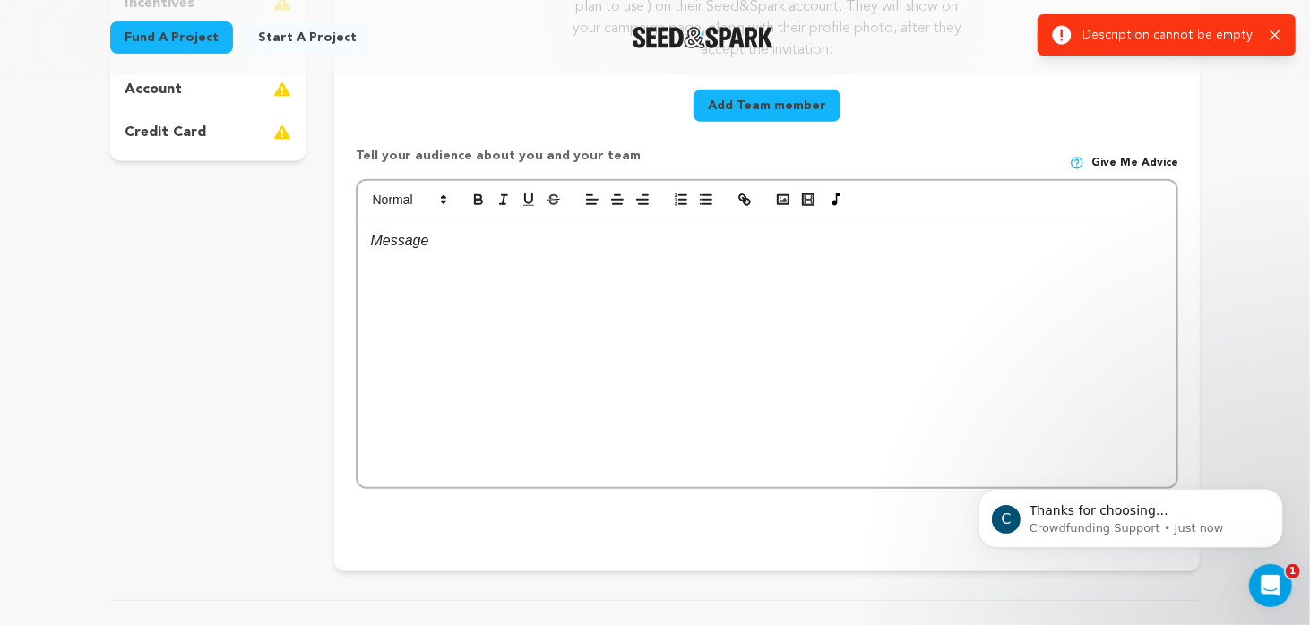
scroll to position [448, 0]
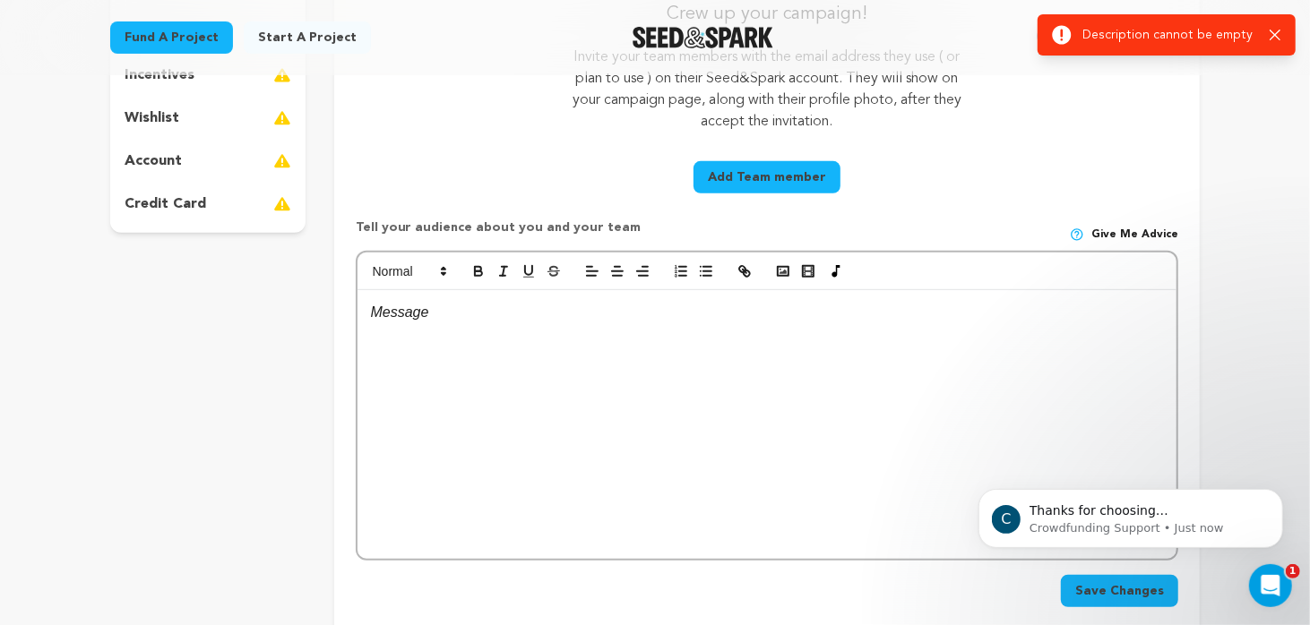
click at [406, 328] on div at bounding box center [767, 424] width 819 height 269
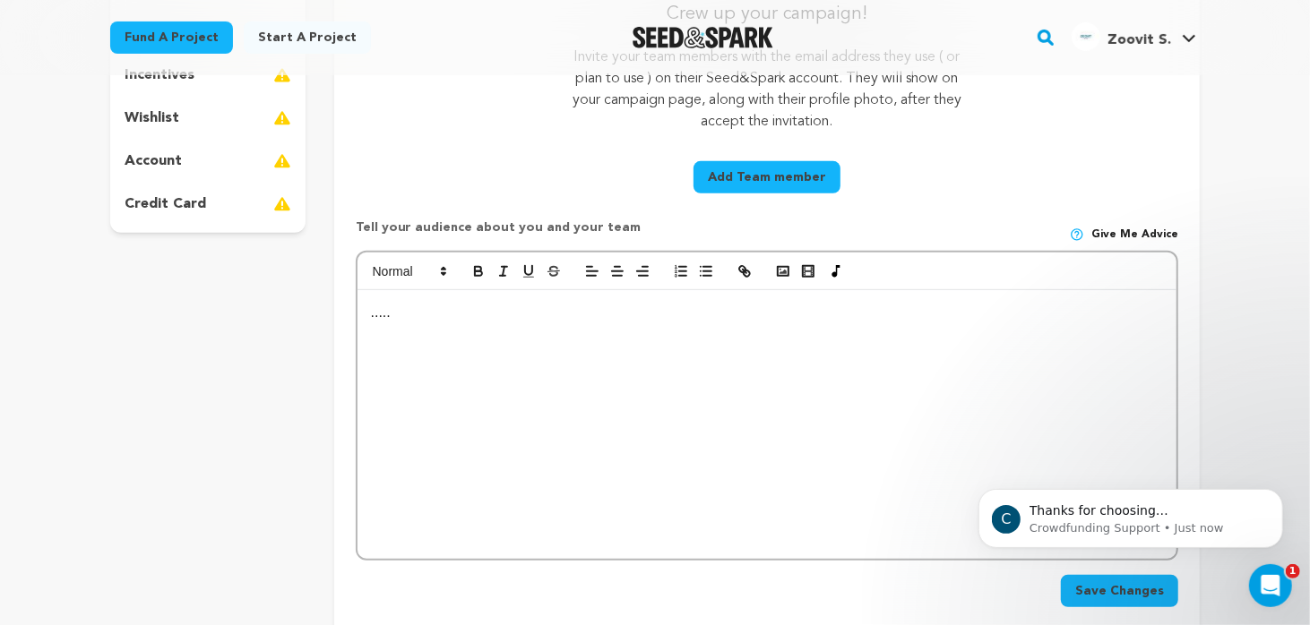
click at [1126, 599] on button "Save Changes" at bounding box center [1119, 591] width 117 height 32
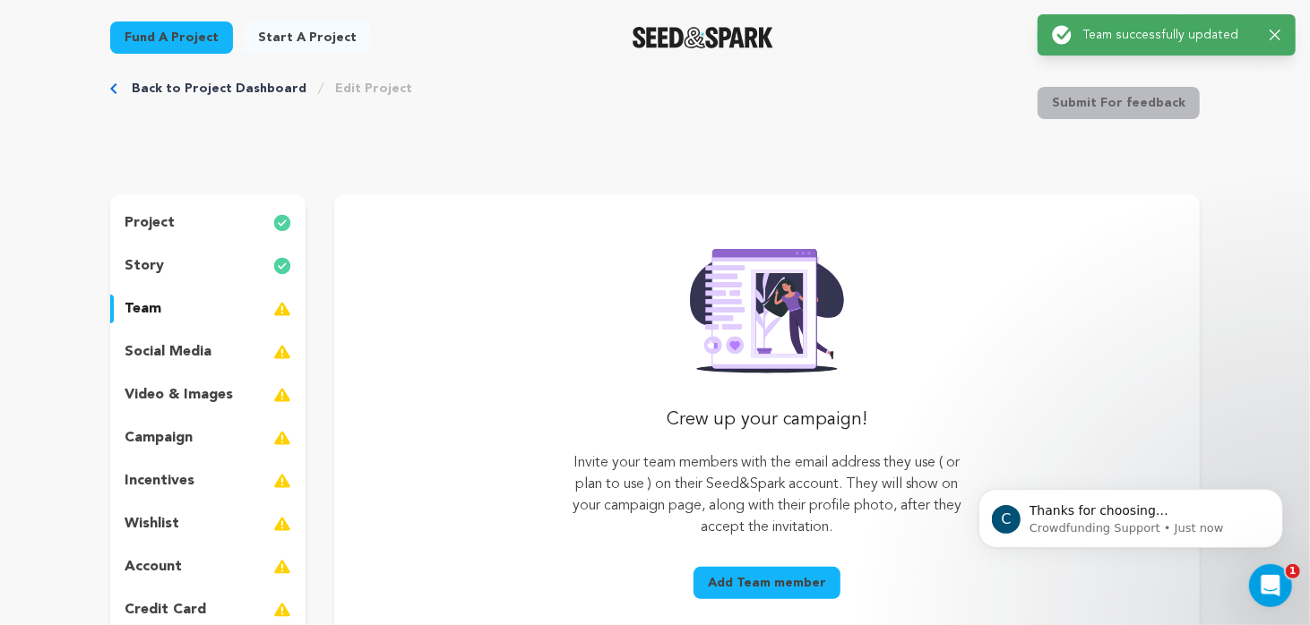
scroll to position [0, 0]
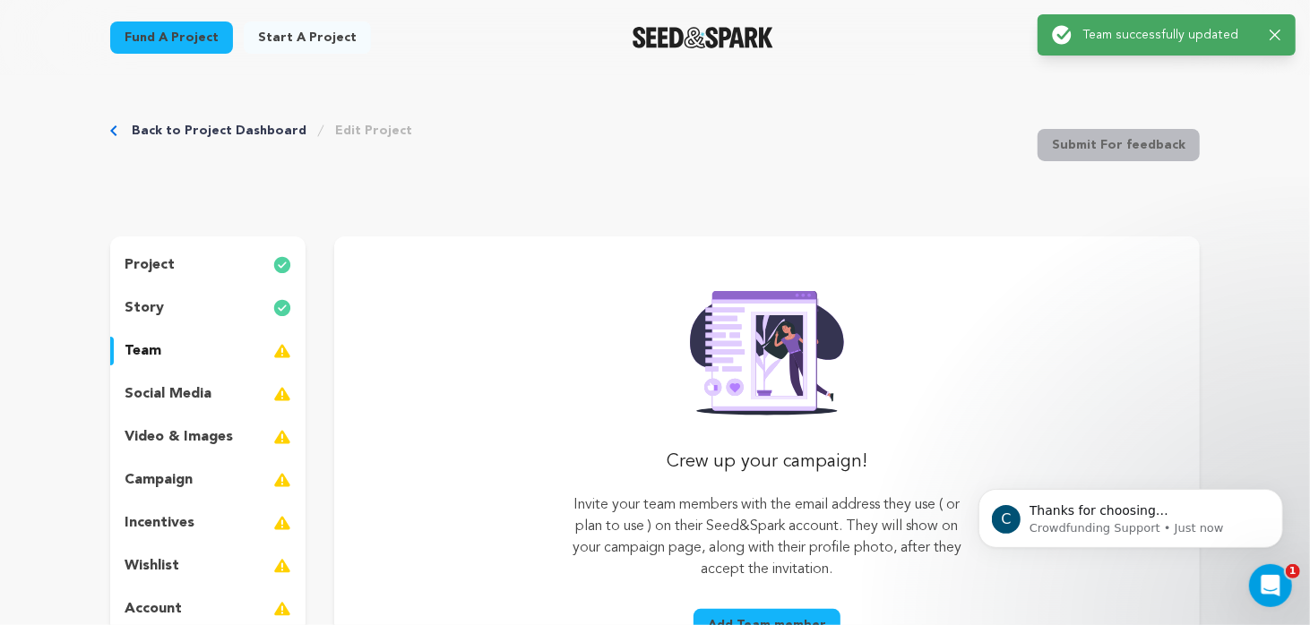
click at [157, 354] on p "team" at bounding box center [143, 352] width 37 height 22
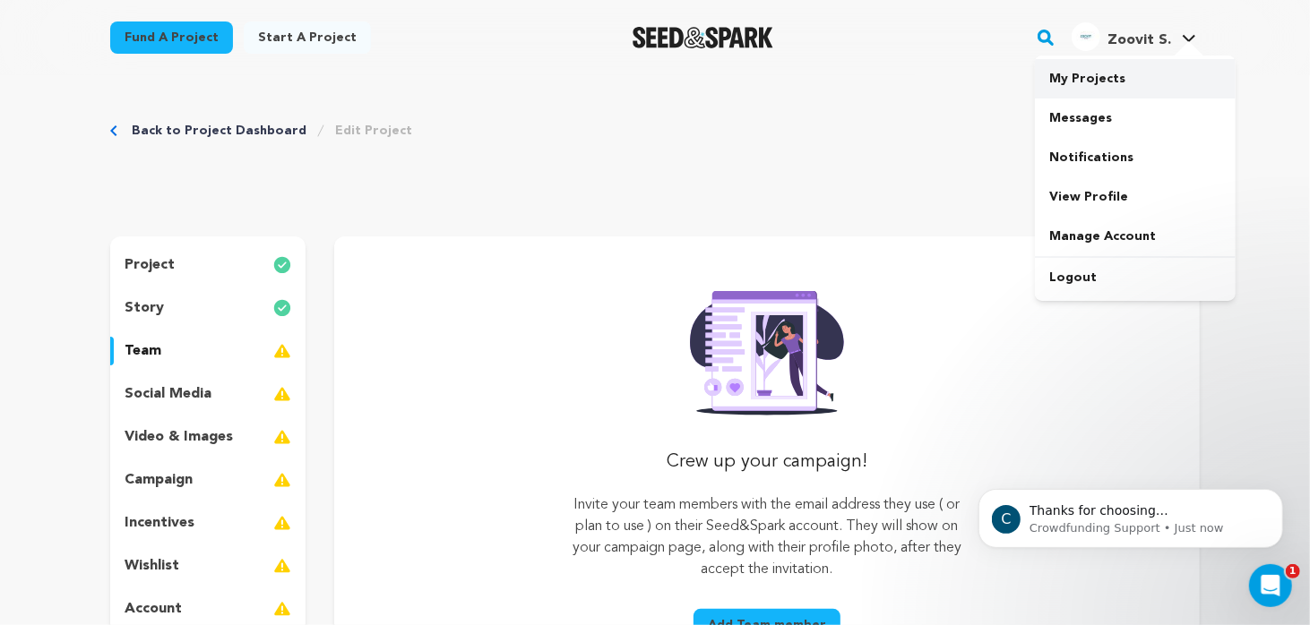
click at [1117, 80] on link "My Projects" at bounding box center [1135, 78] width 201 height 39
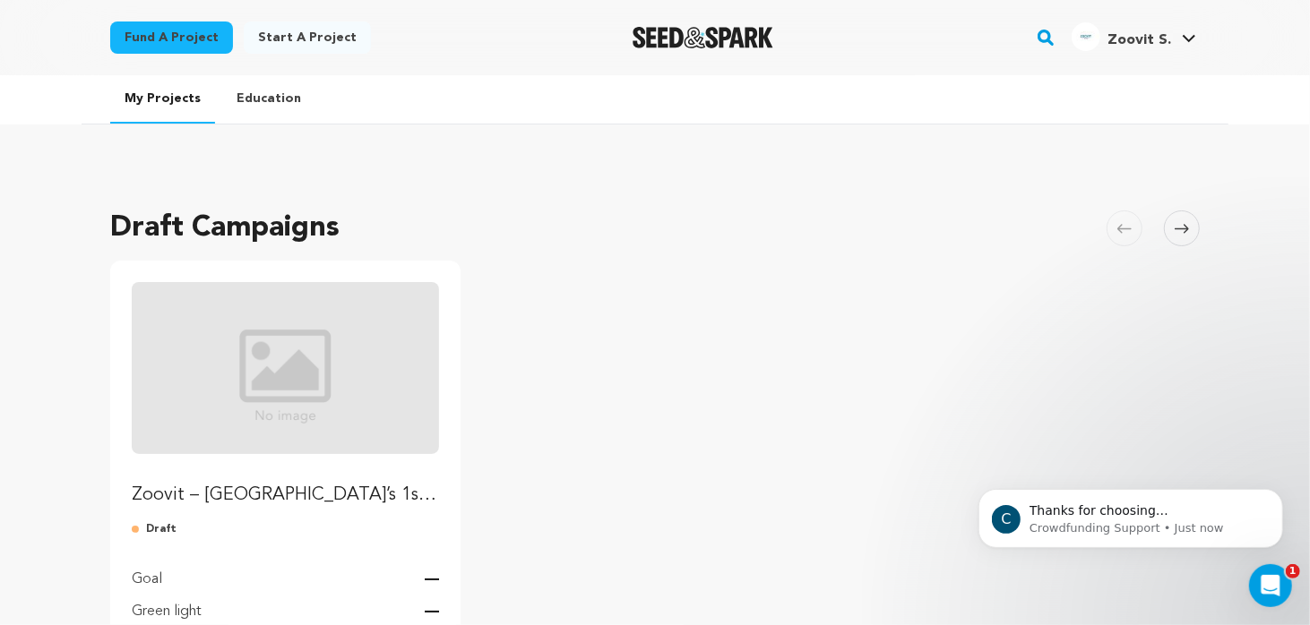
click at [287, 359] on img "Fund Zoovit – India’s 1st Free Listing Platform for D2C & B2B Brands" at bounding box center [285, 368] width 307 height 172
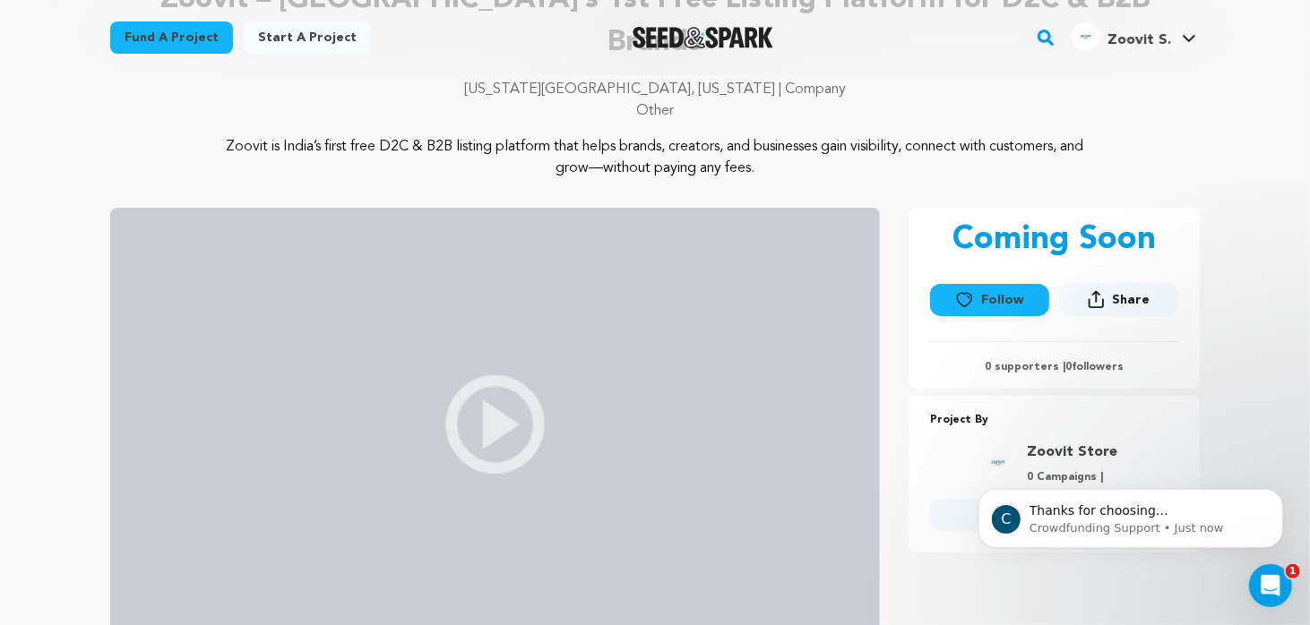
scroll to position [179, 0]
click at [487, 350] on img at bounding box center [495, 425] width 770 height 434
click at [1117, 291] on span "Share" at bounding box center [1131, 300] width 38 height 18
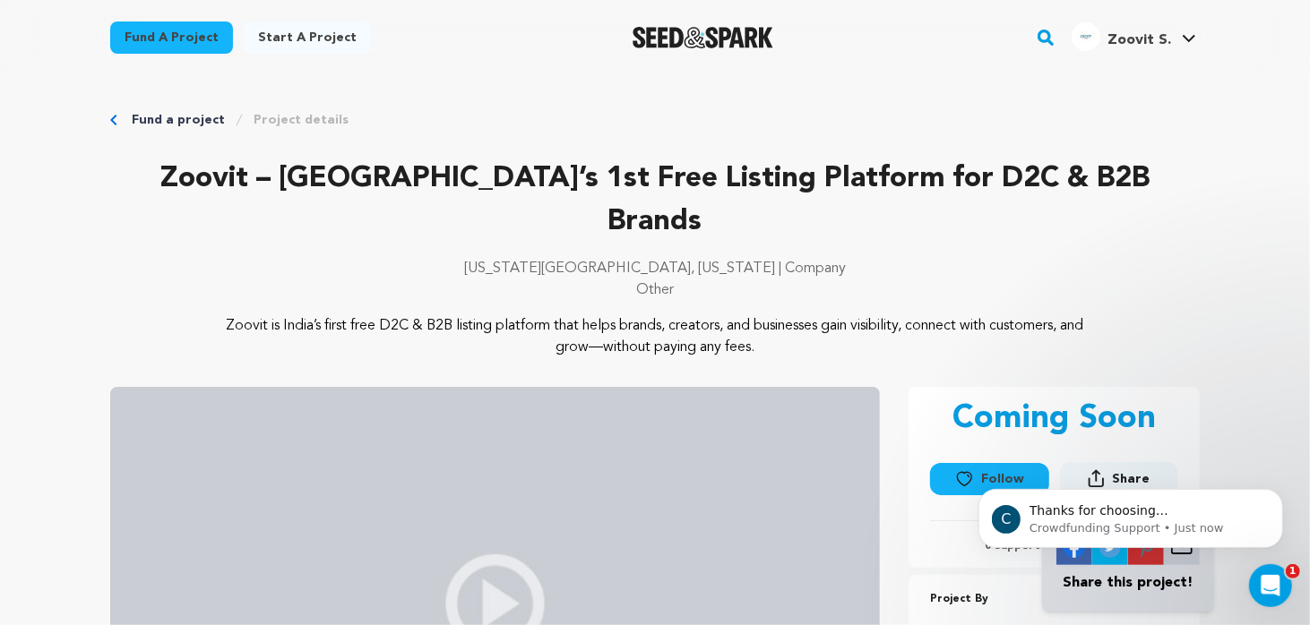
scroll to position [0, 0]
